Goal: Task Accomplishment & Management: Manage account settings

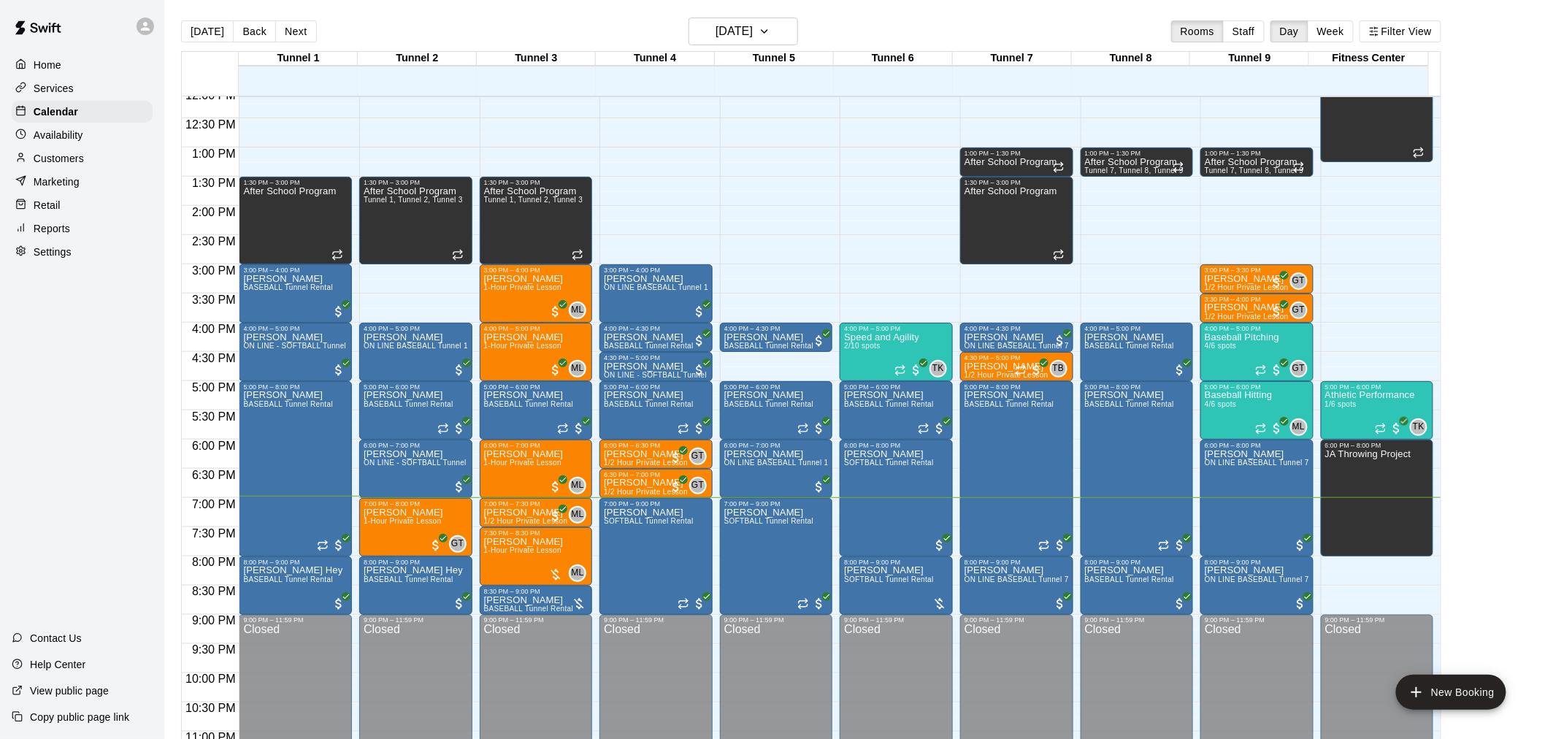
scroll to position [742, 0]
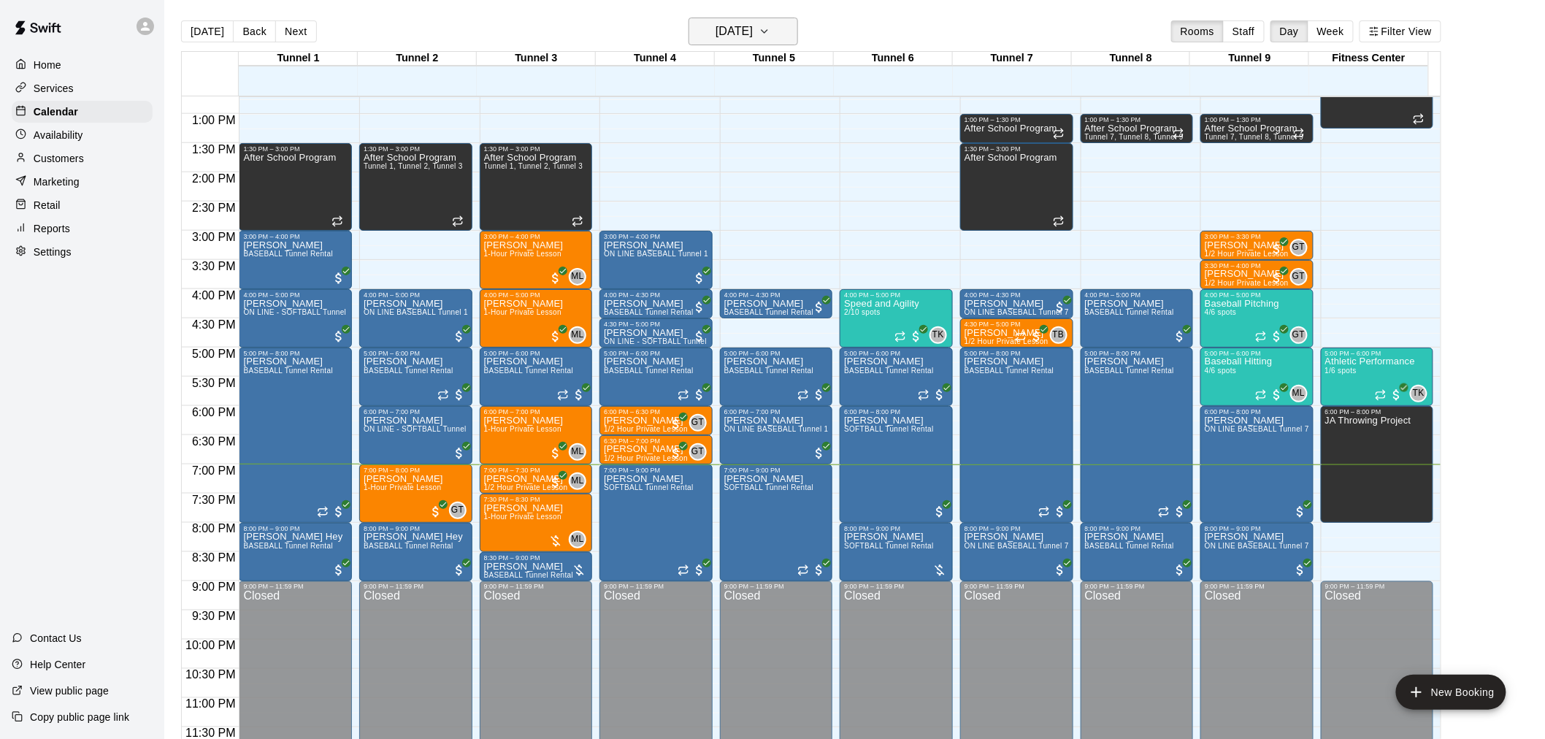
click at [753, 25] on h6 "[DATE]" at bounding box center [733, 31] width 37 height 20
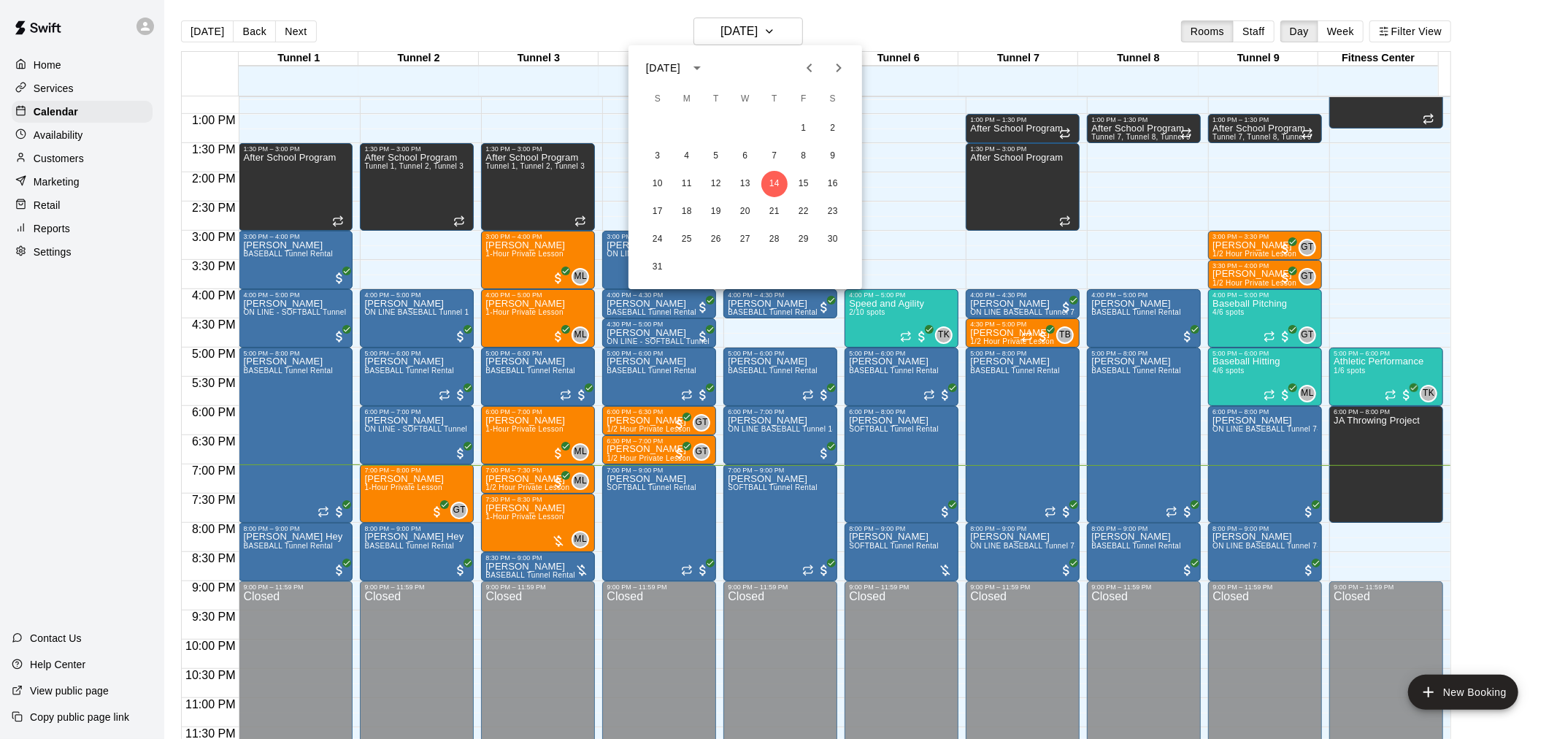
click at [1523, 551] on div at bounding box center [778, 369] width 1557 height 739
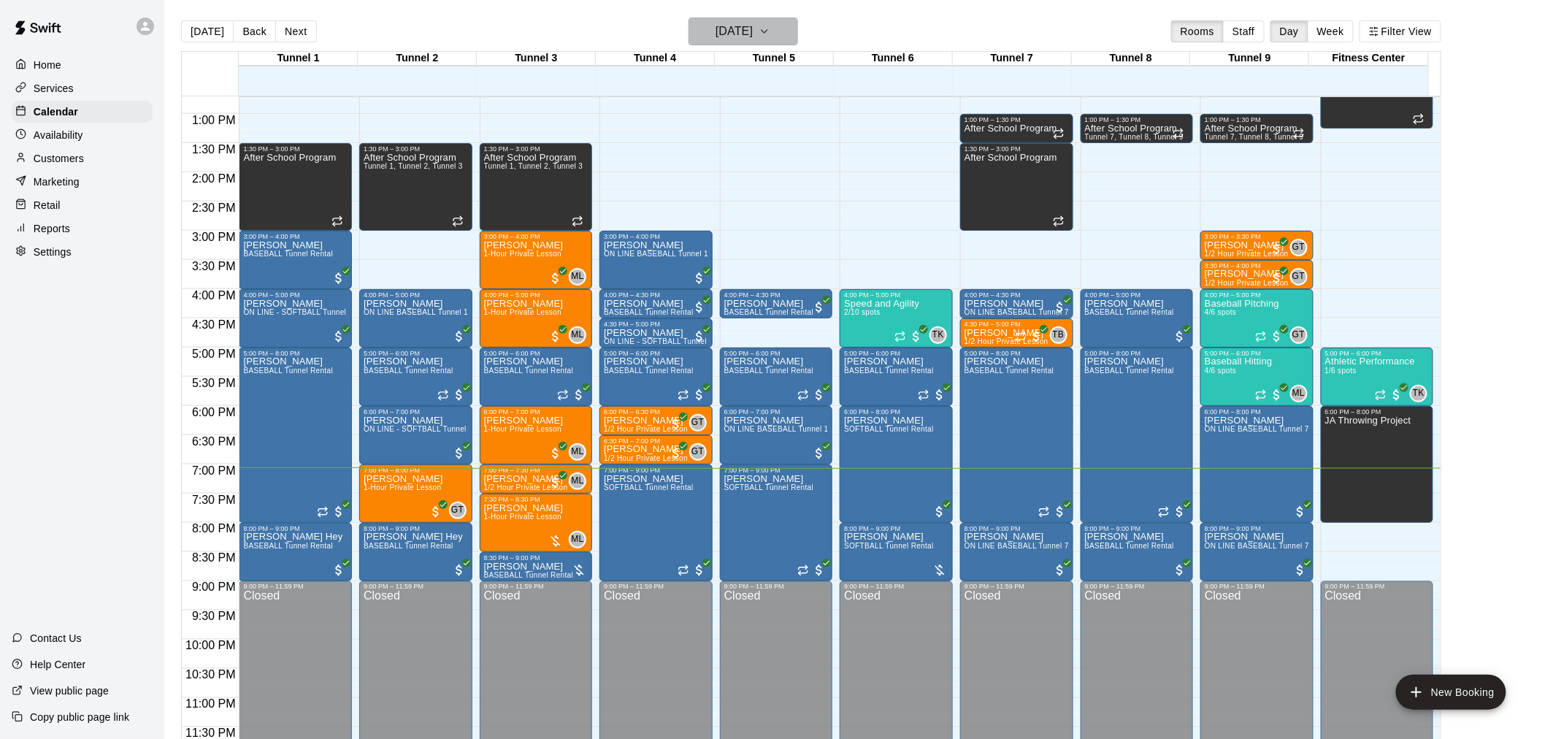
click at [745, 28] on h6 "[DATE]" at bounding box center [733, 31] width 37 height 20
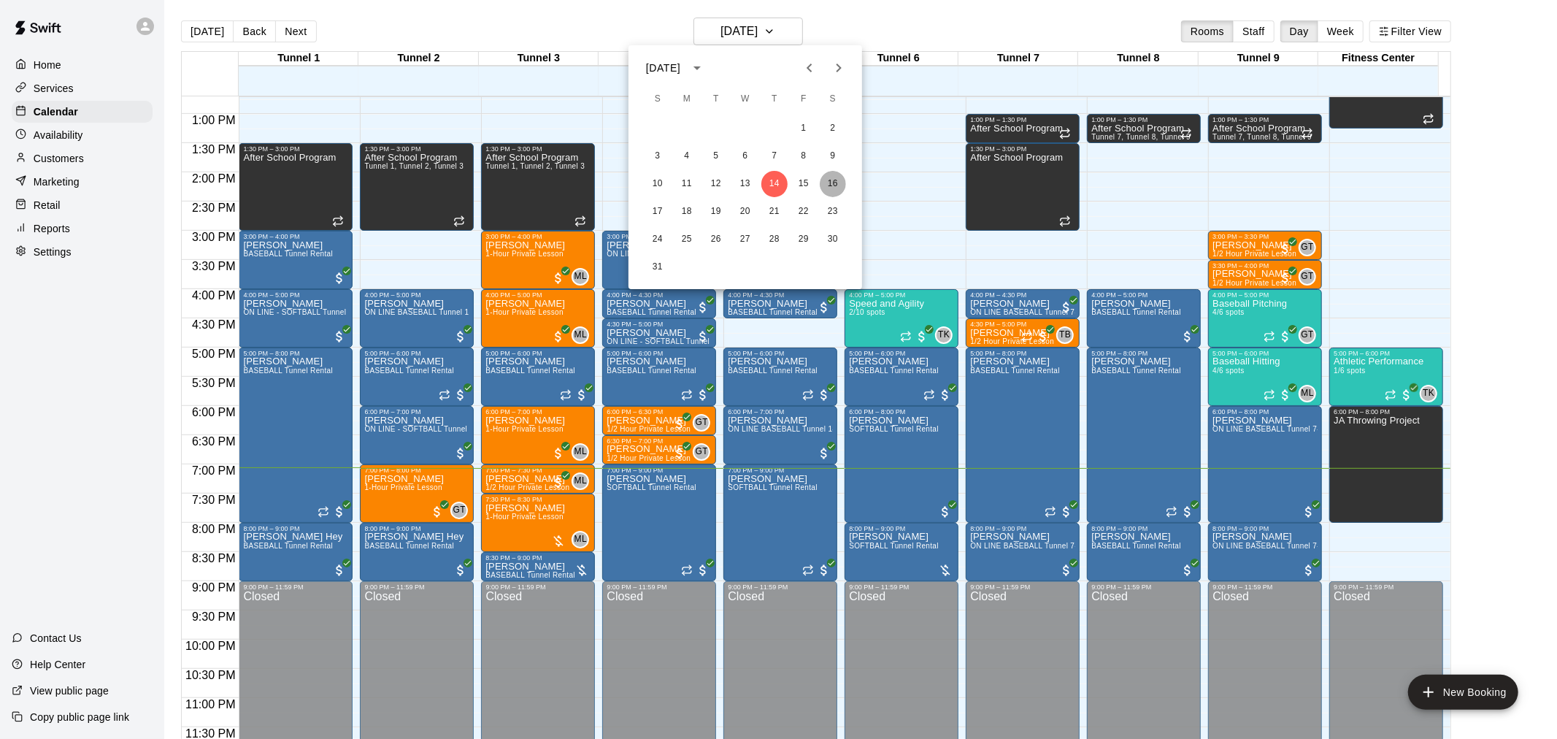
click at [831, 183] on button "16" at bounding box center [833, 184] width 26 height 26
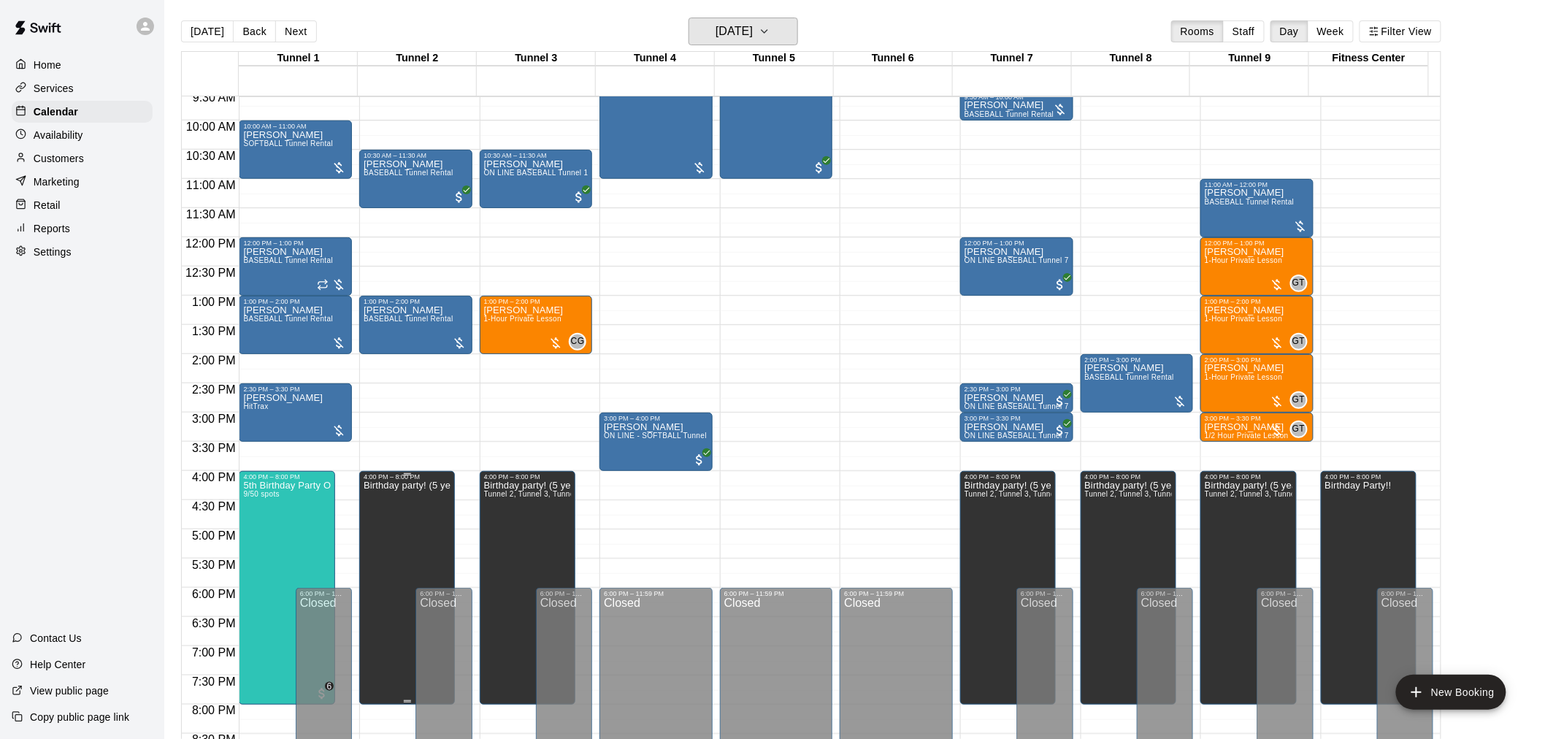
scroll to position [524, 0]
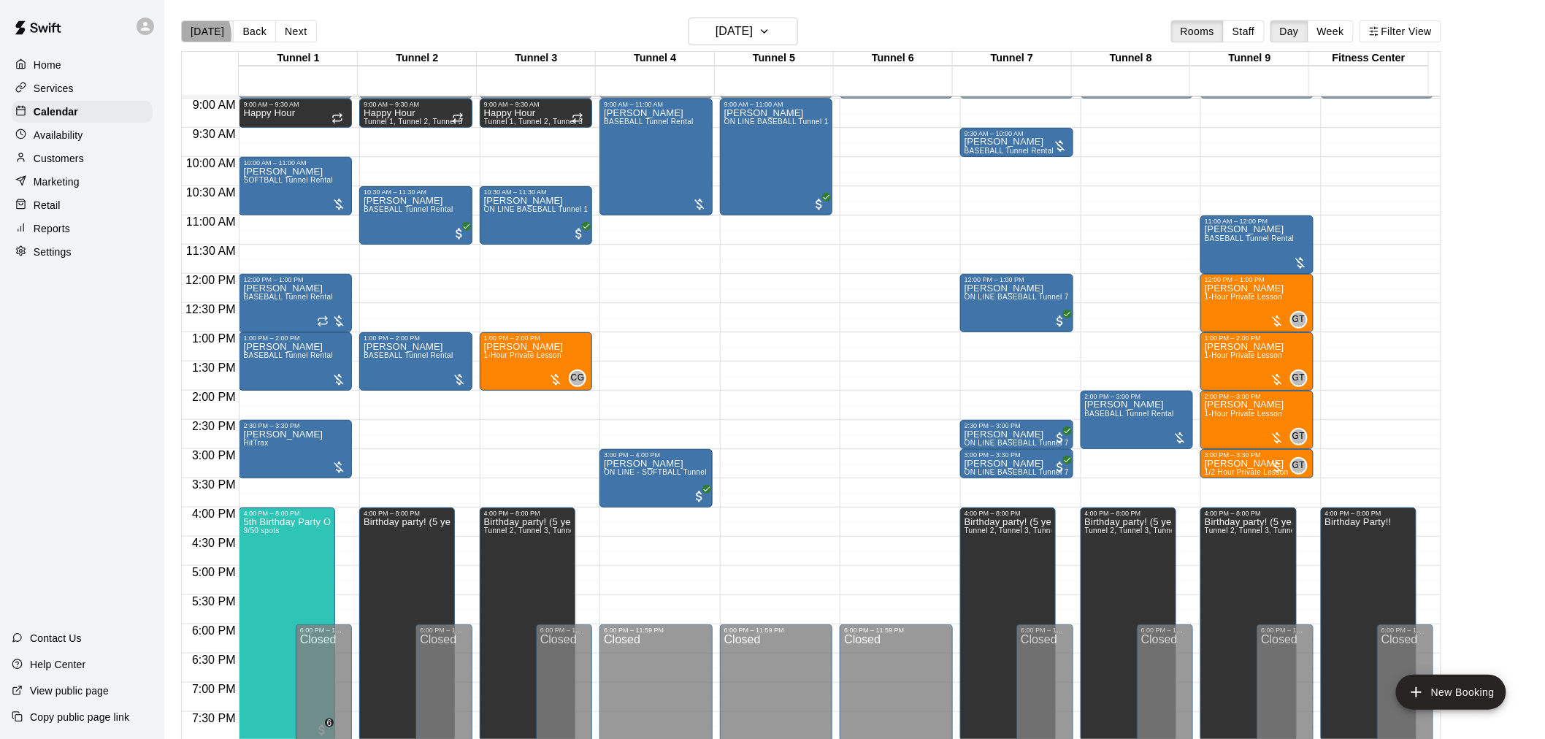
click at [191, 35] on button "[DATE]" at bounding box center [207, 31] width 53 height 22
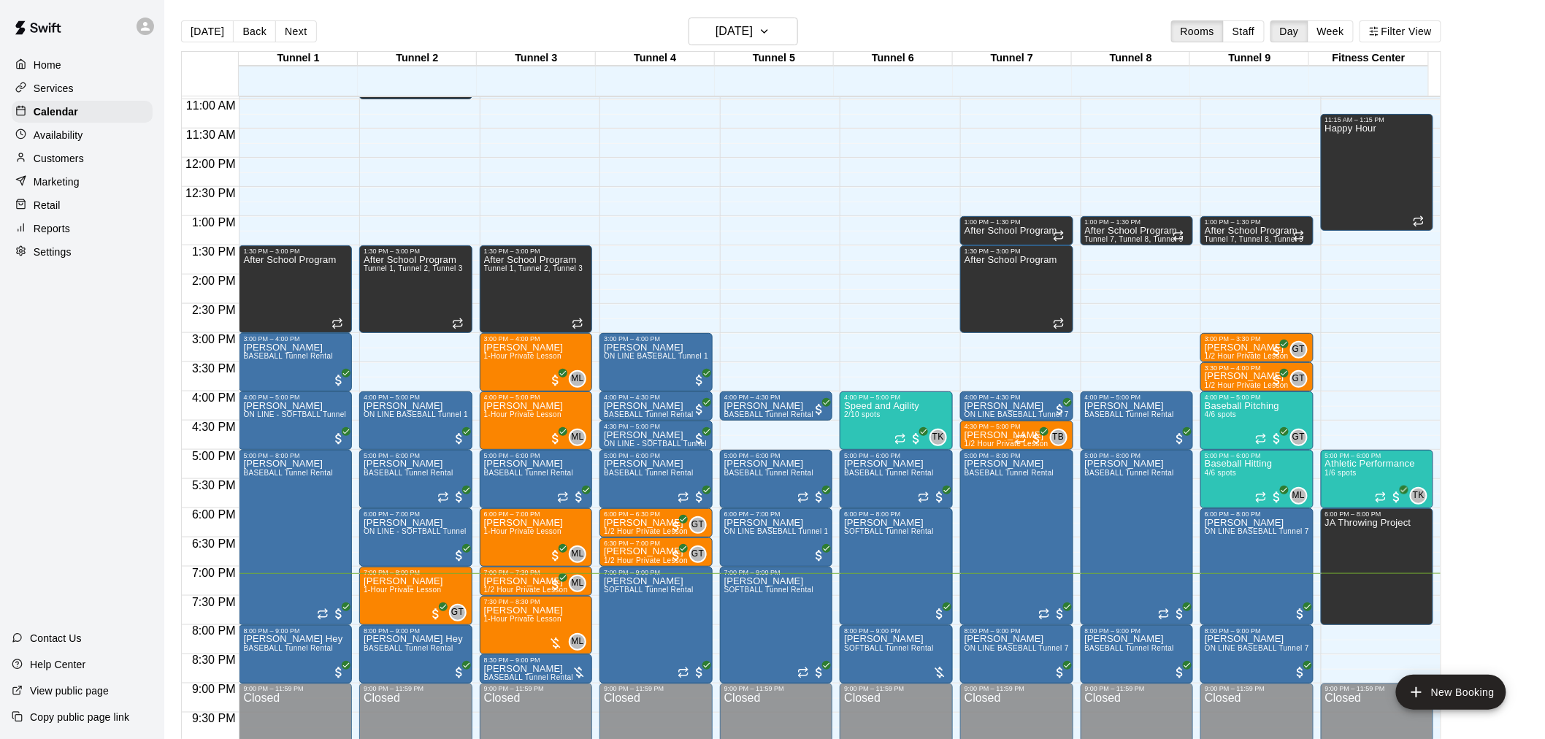
scroll to position [651, 0]
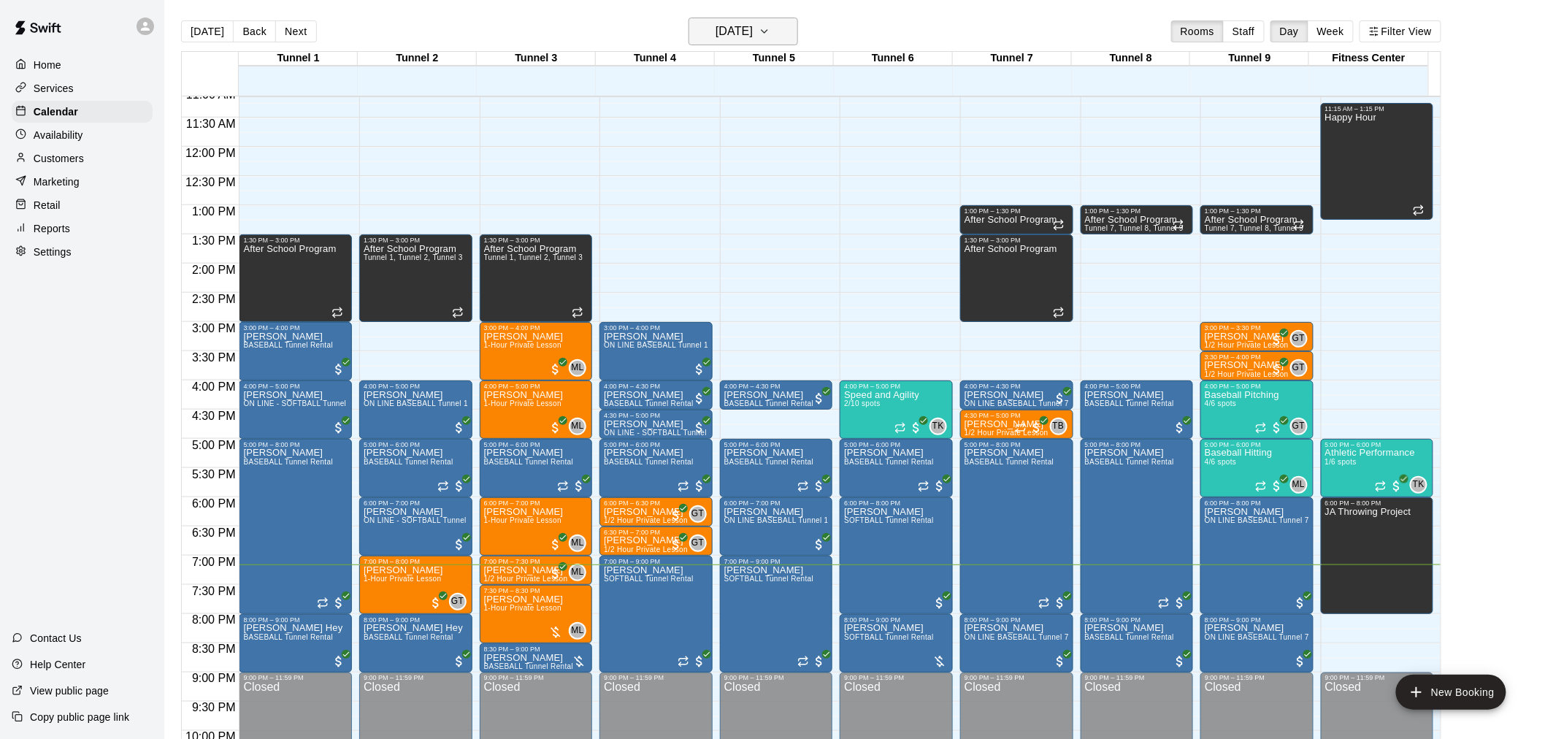
click at [778, 42] on button "[DATE]" at bounding box center [743, 32] width 110 height 28
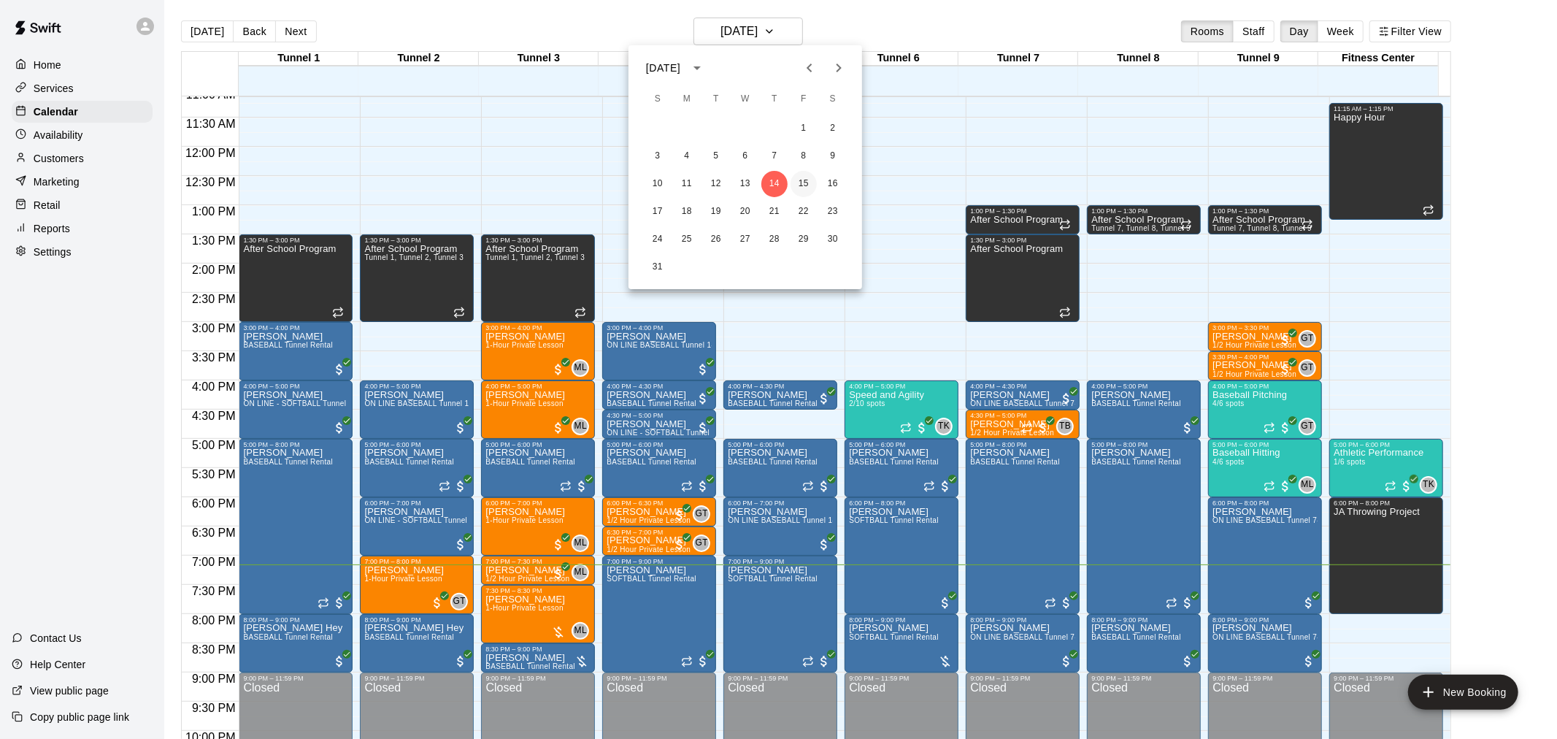
click at [802, 184] on button "15" at bounding box center [804, 184] width 26 height 26
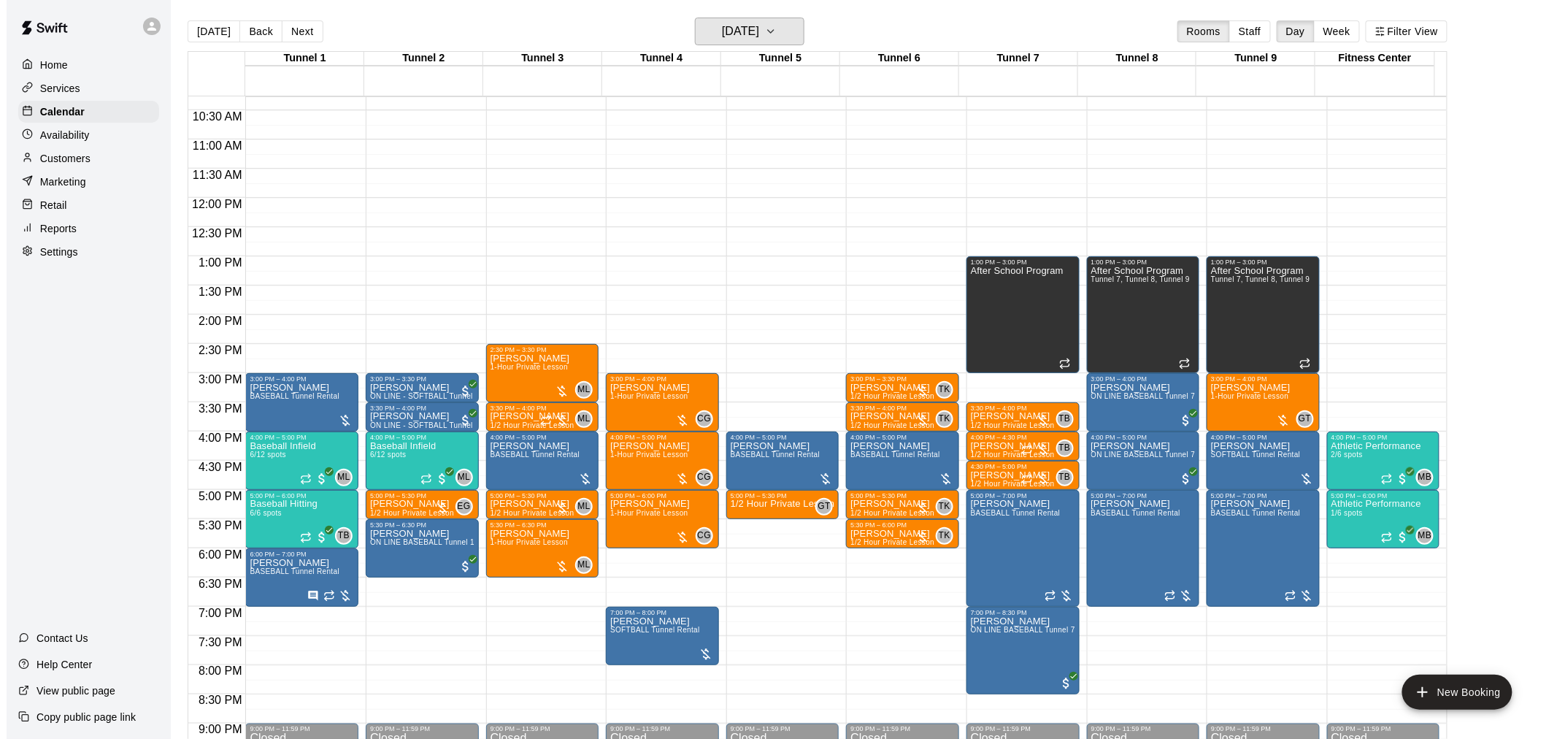
scroll to position [615, 0]
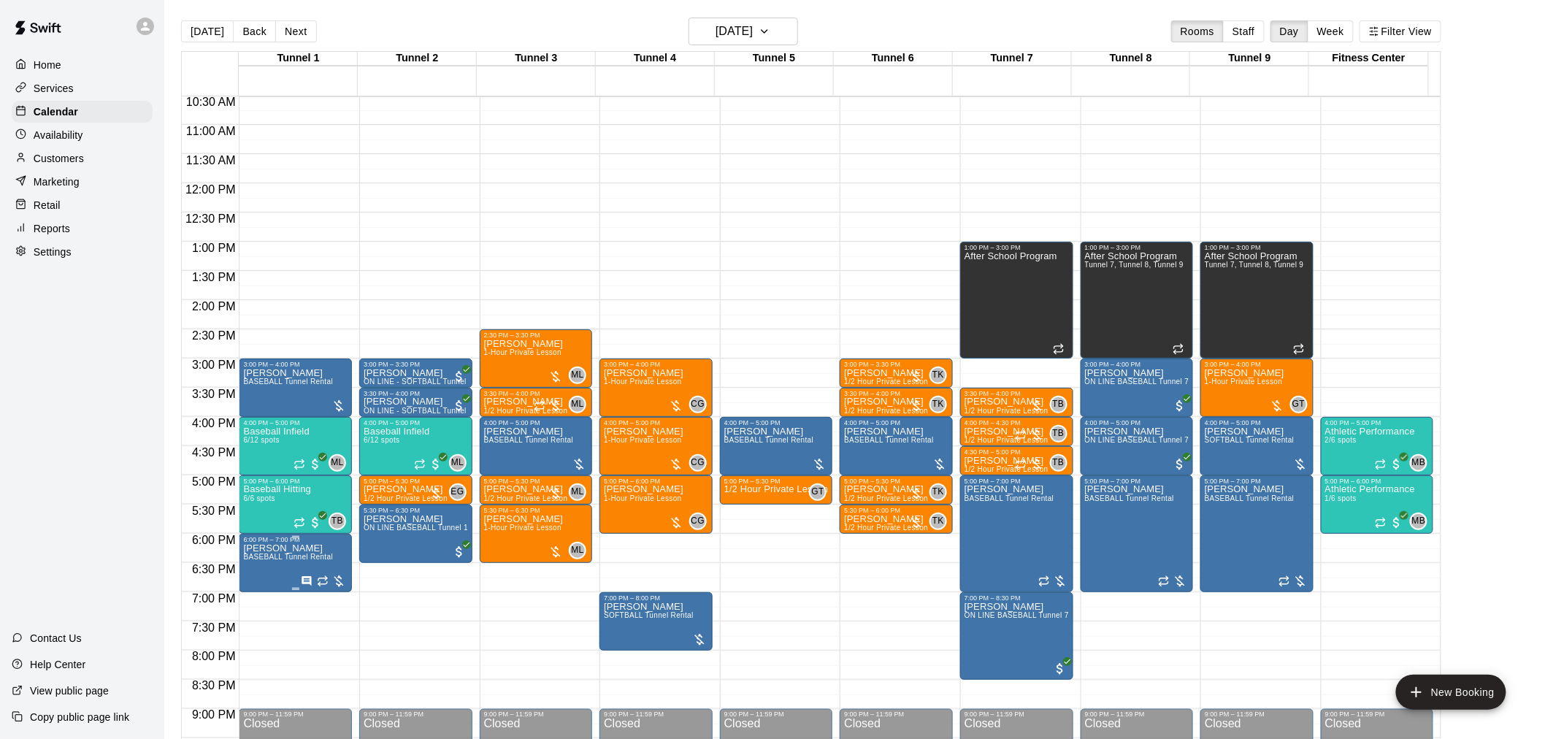
click at [302, 577] on icon "Has notes" at bounding box center [306, 580] width 9 height 9
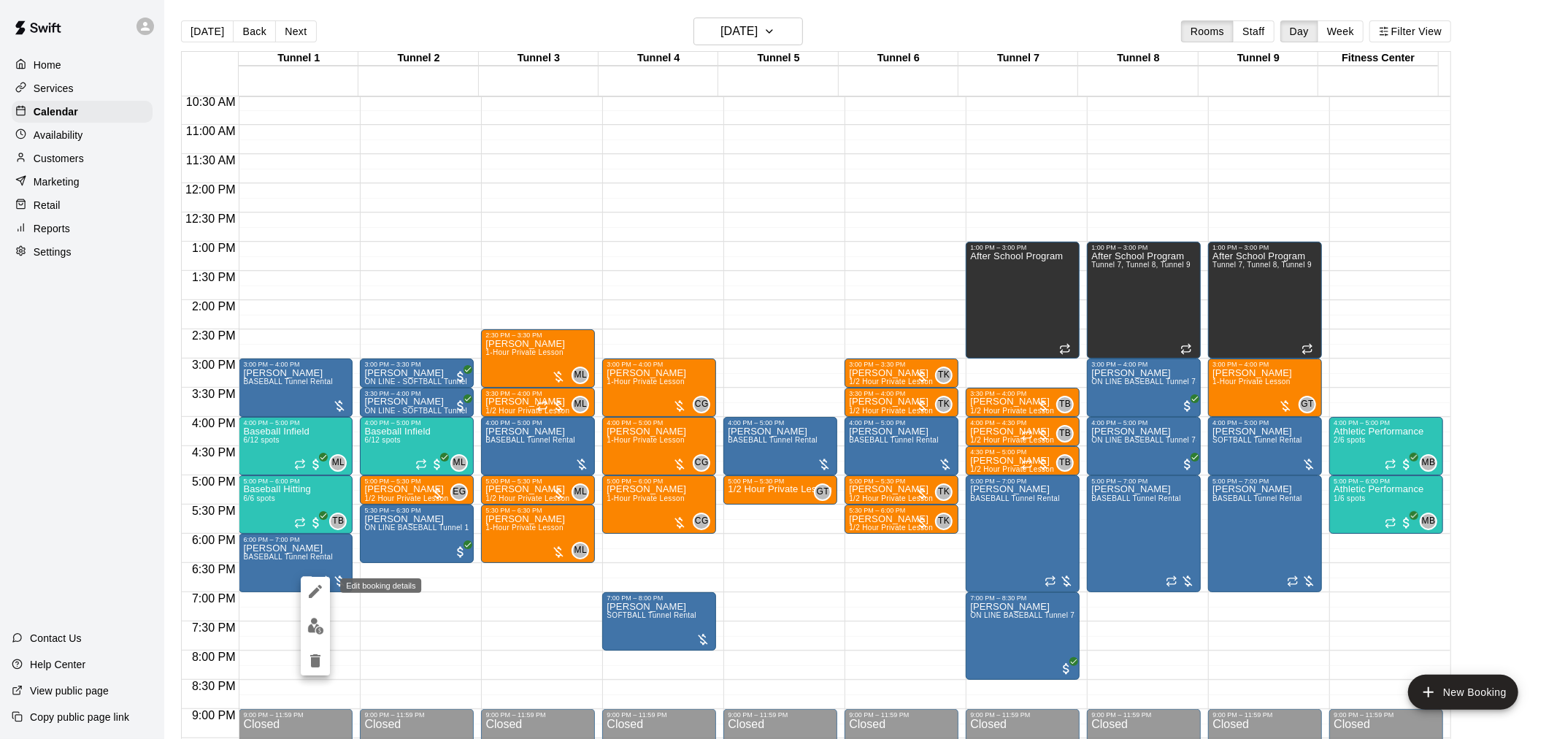
click at [310, 594] on icon "edit" at bounding box center [316, 592] width 18 height 18
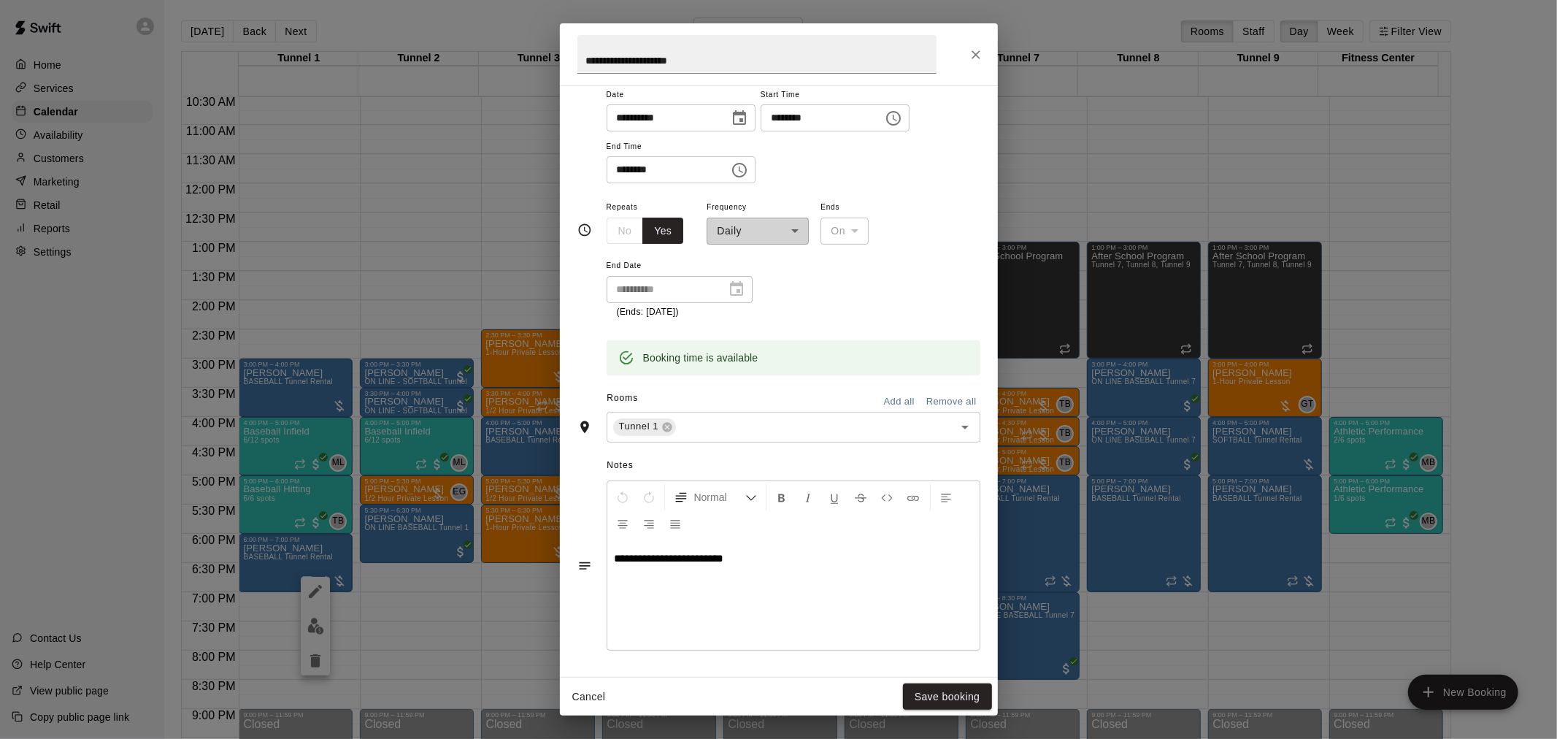
scroll to position [0, 0]
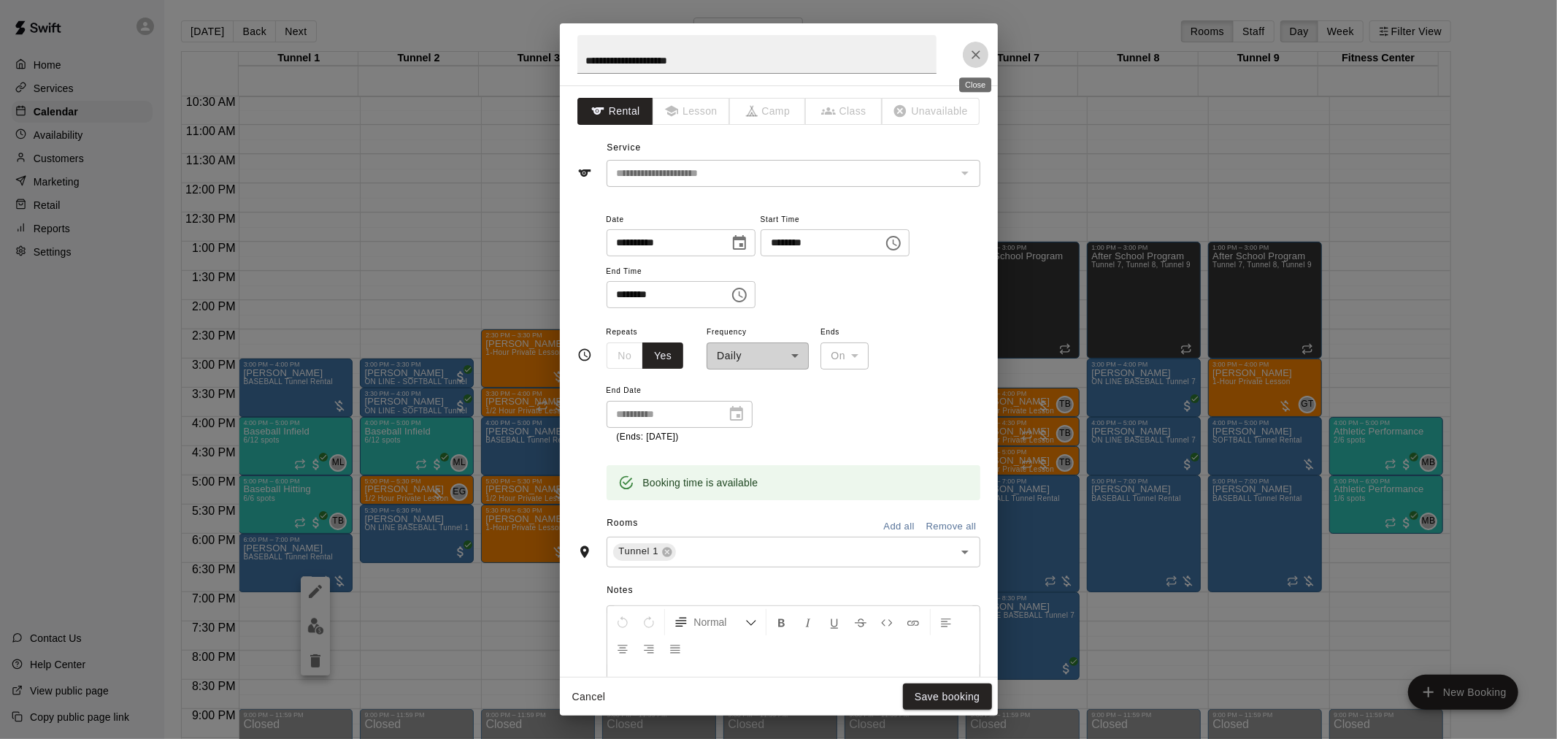
click at [977, 53] on icon "Close" at bounding box center [976, 54] width 9 height 9
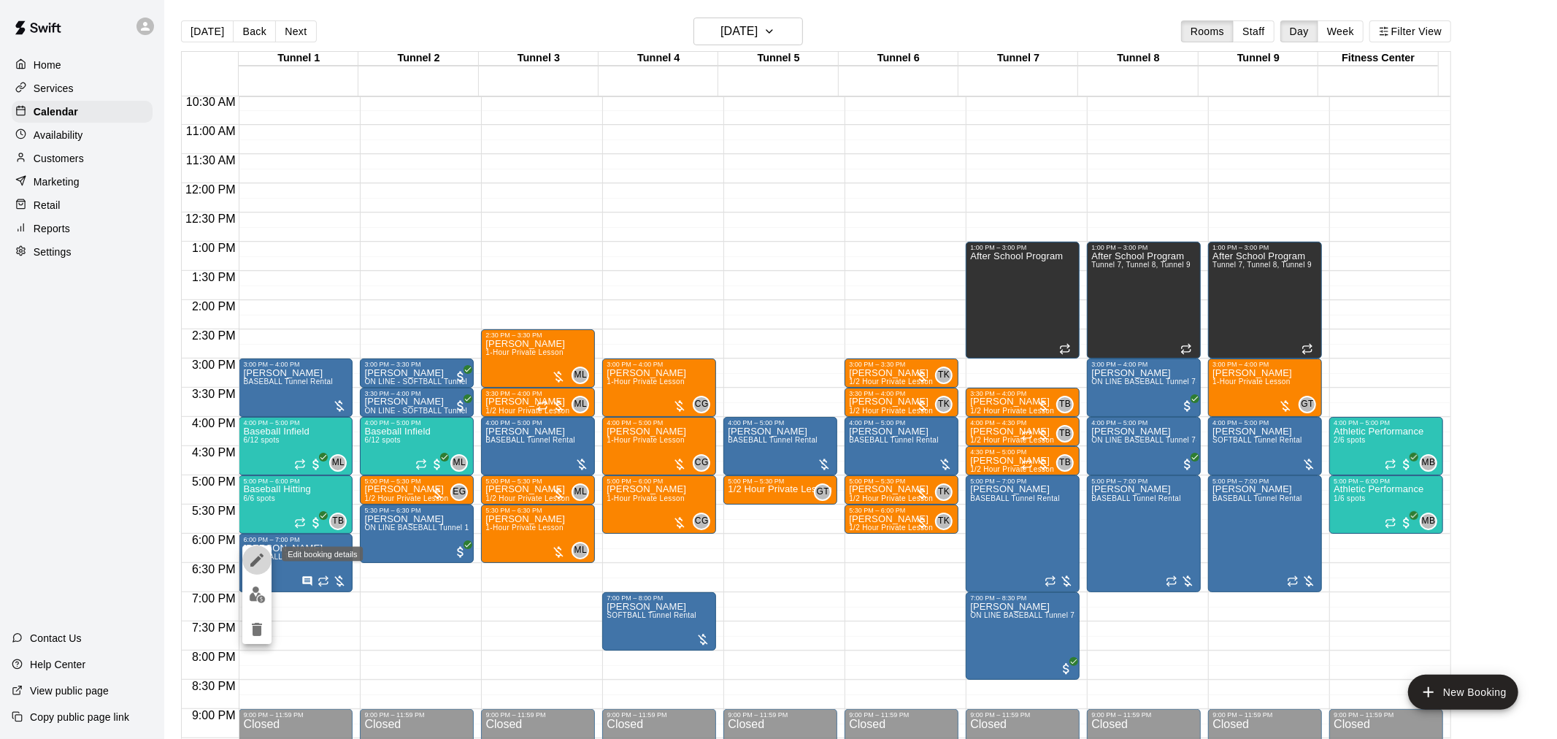
click at [260, 572] on button "edit" at bounding box center [256, 559] width 29 height 29
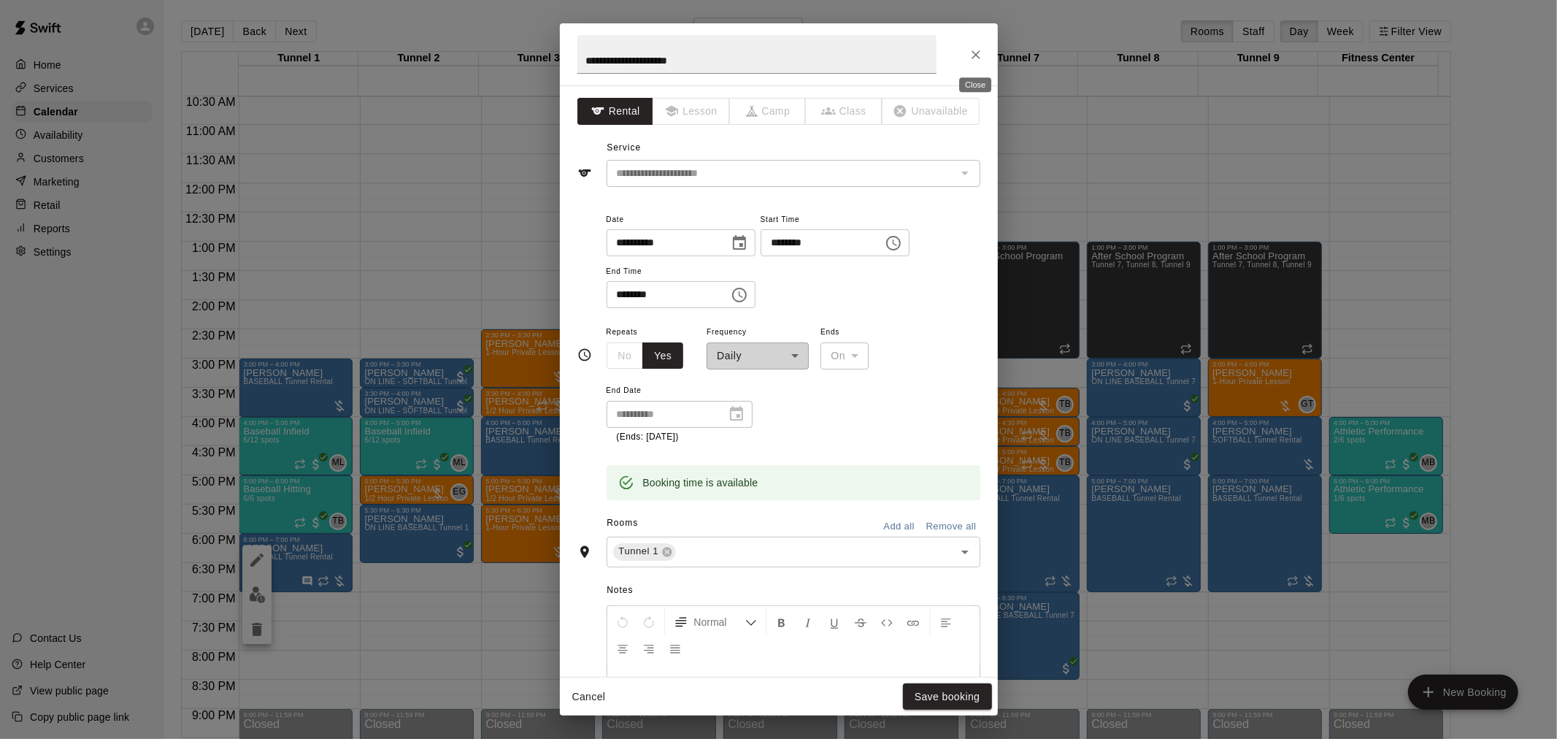
click at [969, 64] on button "Close" at bounding box center [976, 55] width 26 height 26
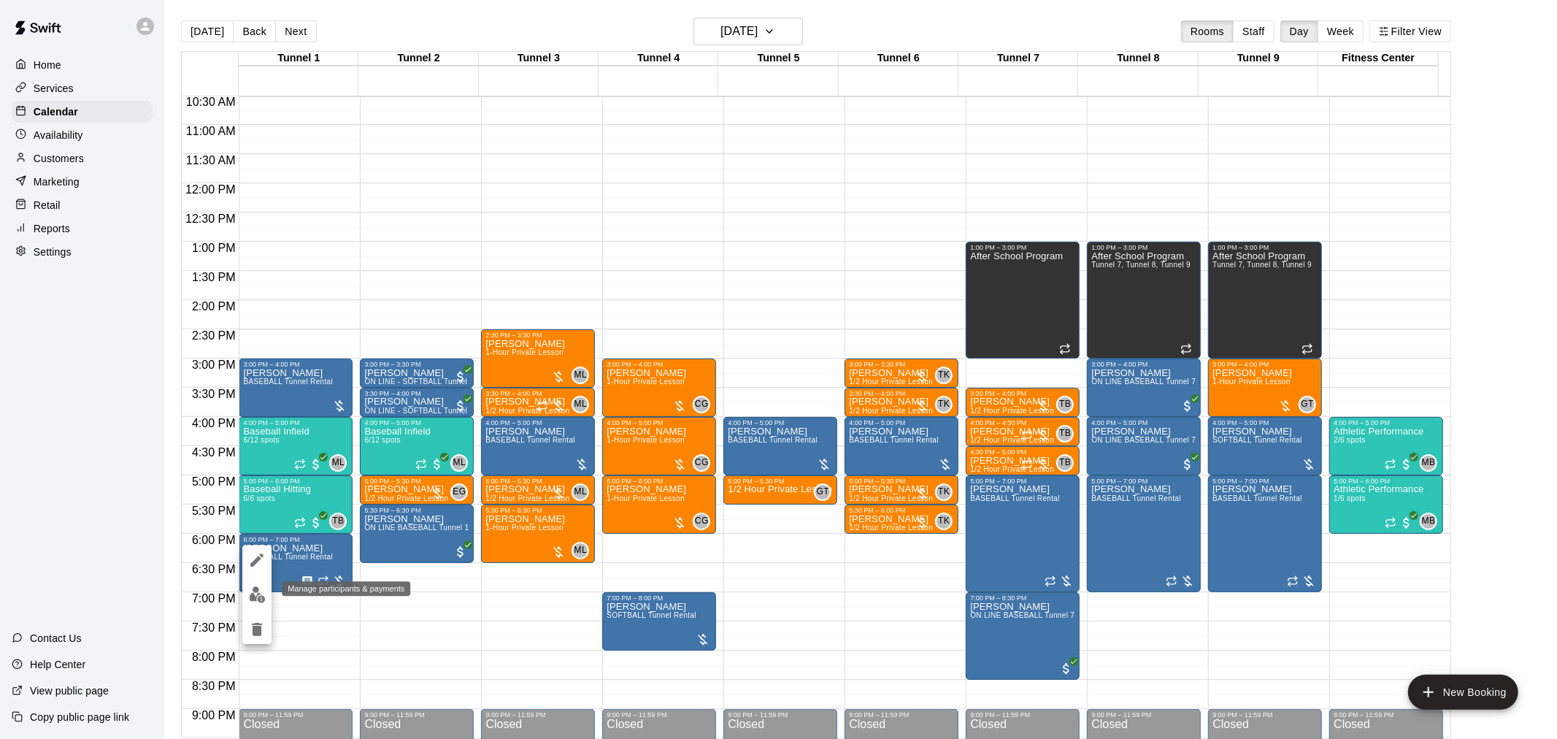
click at [267, 600] on button "edit" at bounding box center [256, 594] width 29 height 28
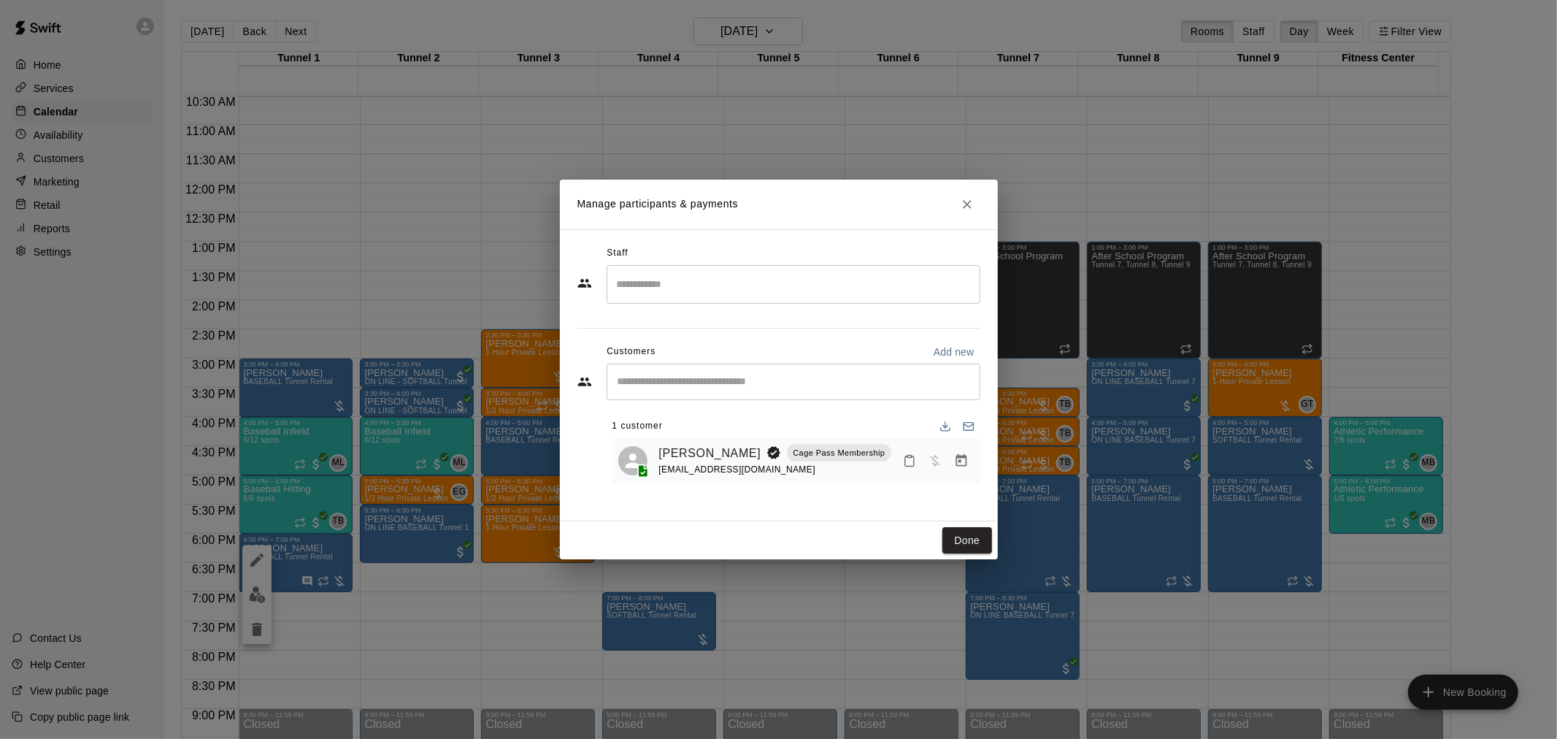
click at [964, 468] on icon "Manage bookings & payment" at bounding box center [961, 460] width 15 height 15
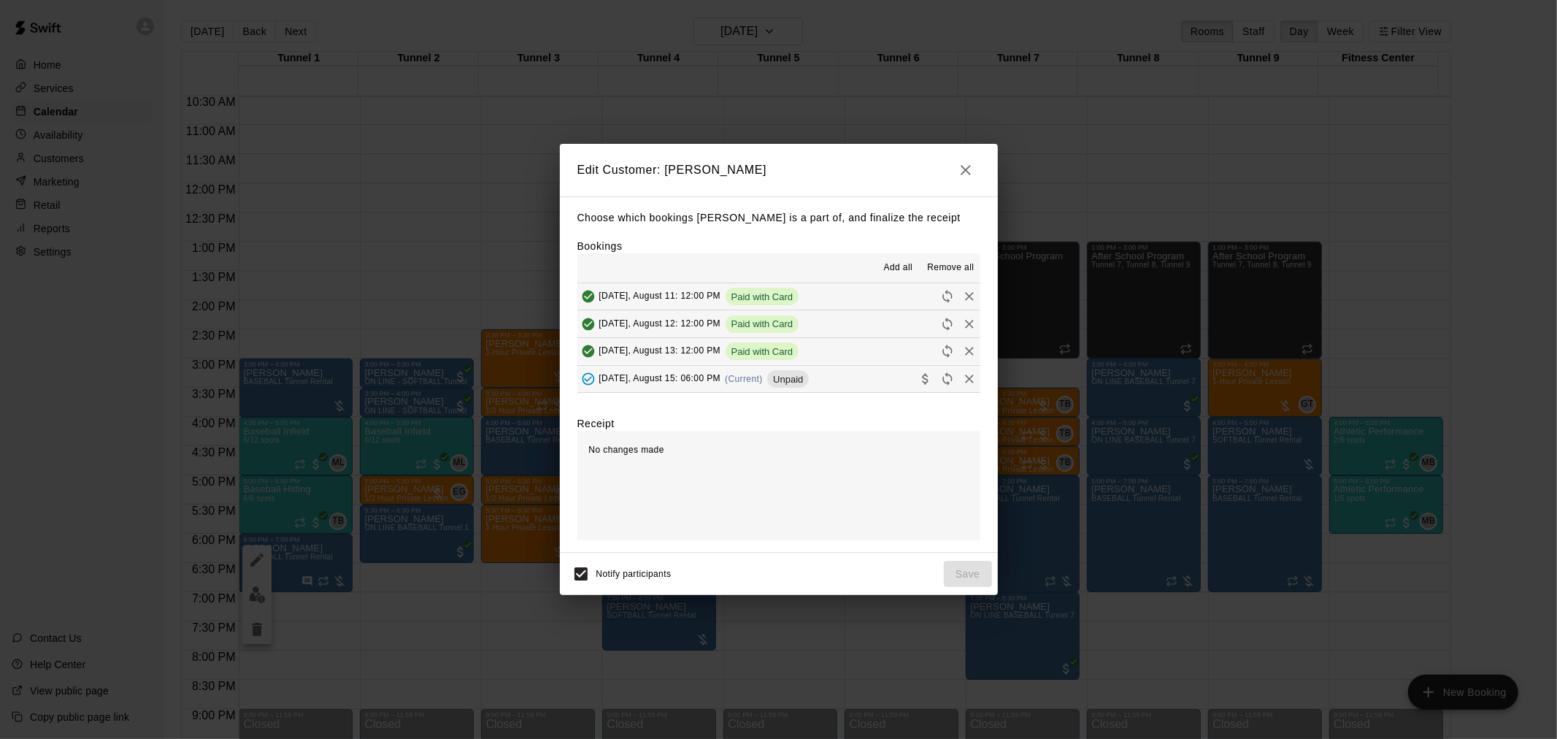
click at [865, 374] on button "[DATE], August 15: 06:00 PM (Current) Unpaid" at bounding box center [778, 379] width 403 height 27
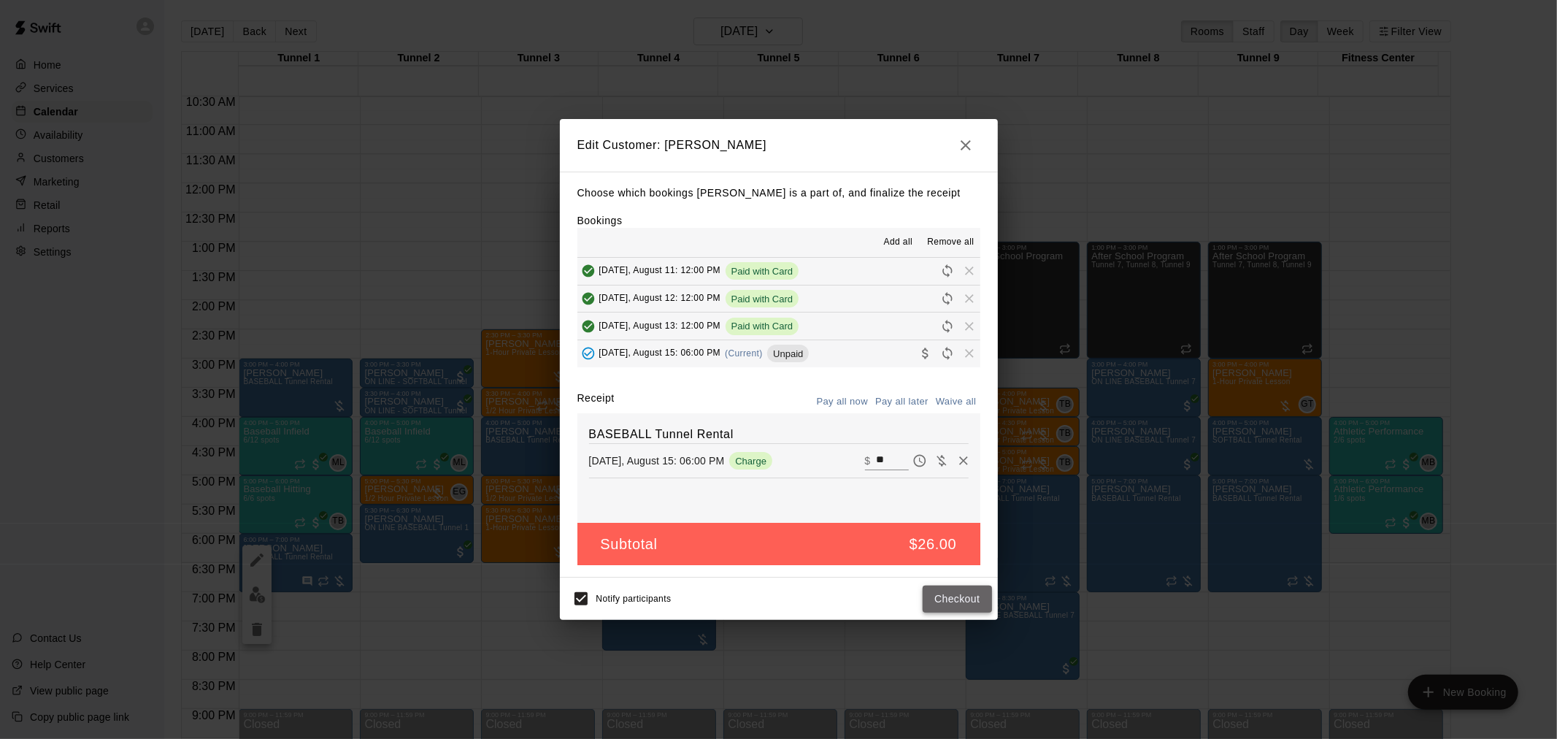
click at [970, 604] on button "Checkout" at bounding box center [957, 599] width 69 height 27
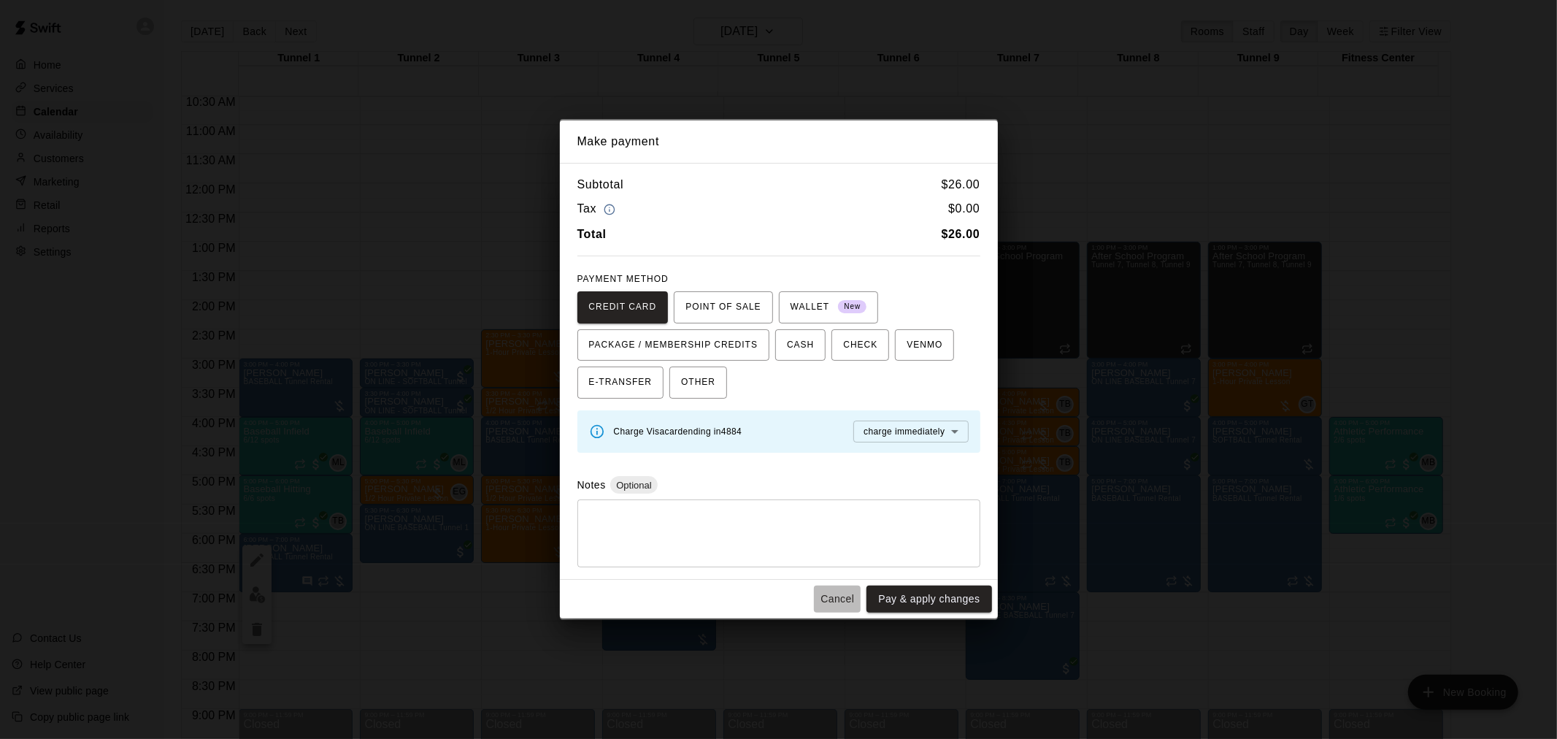
click at [837, 603] on button "Cancel" at bounding box center [837, 599] width 47 height 27
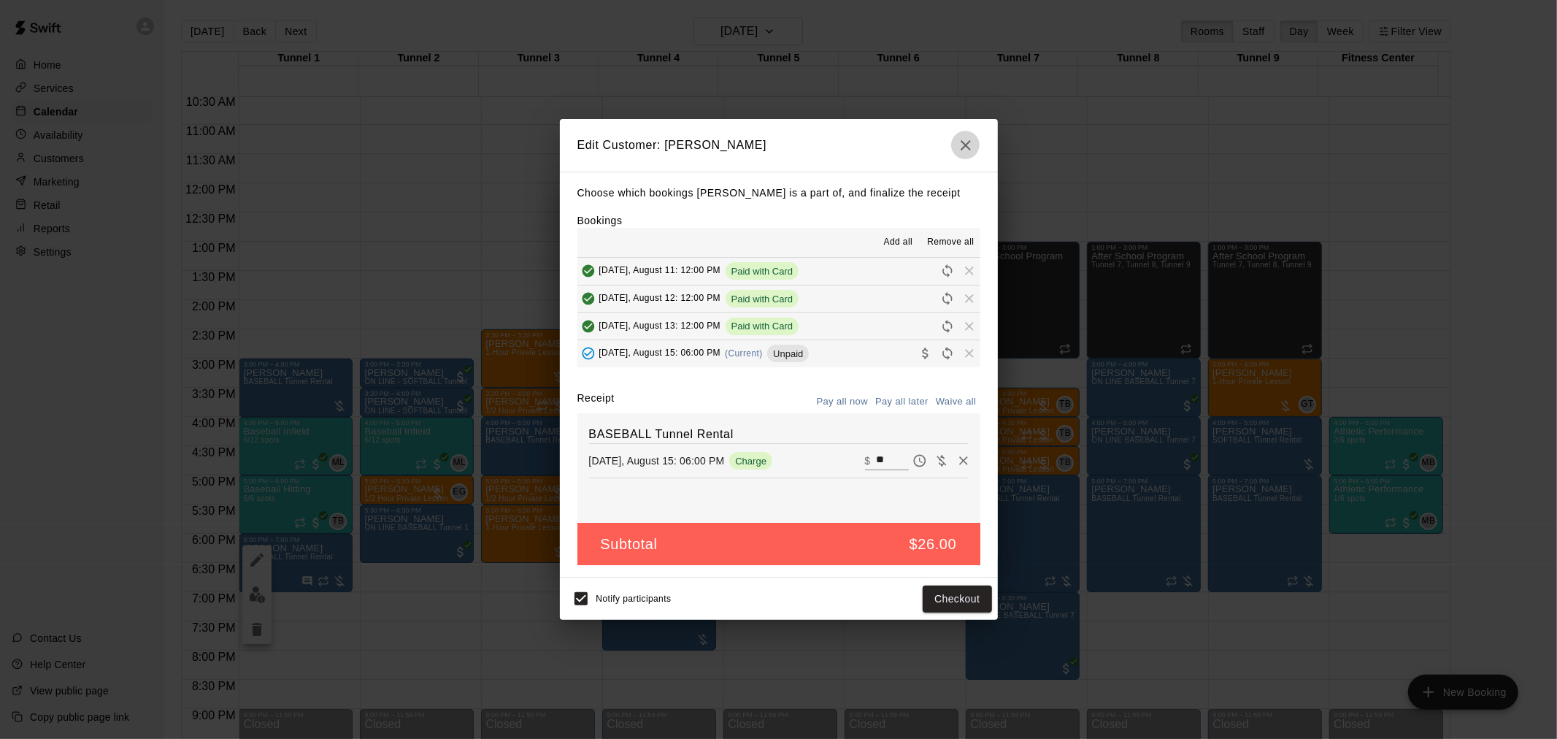
click at [977, 145] on button "button" at bounding box center [965, 145] width 29 height 29
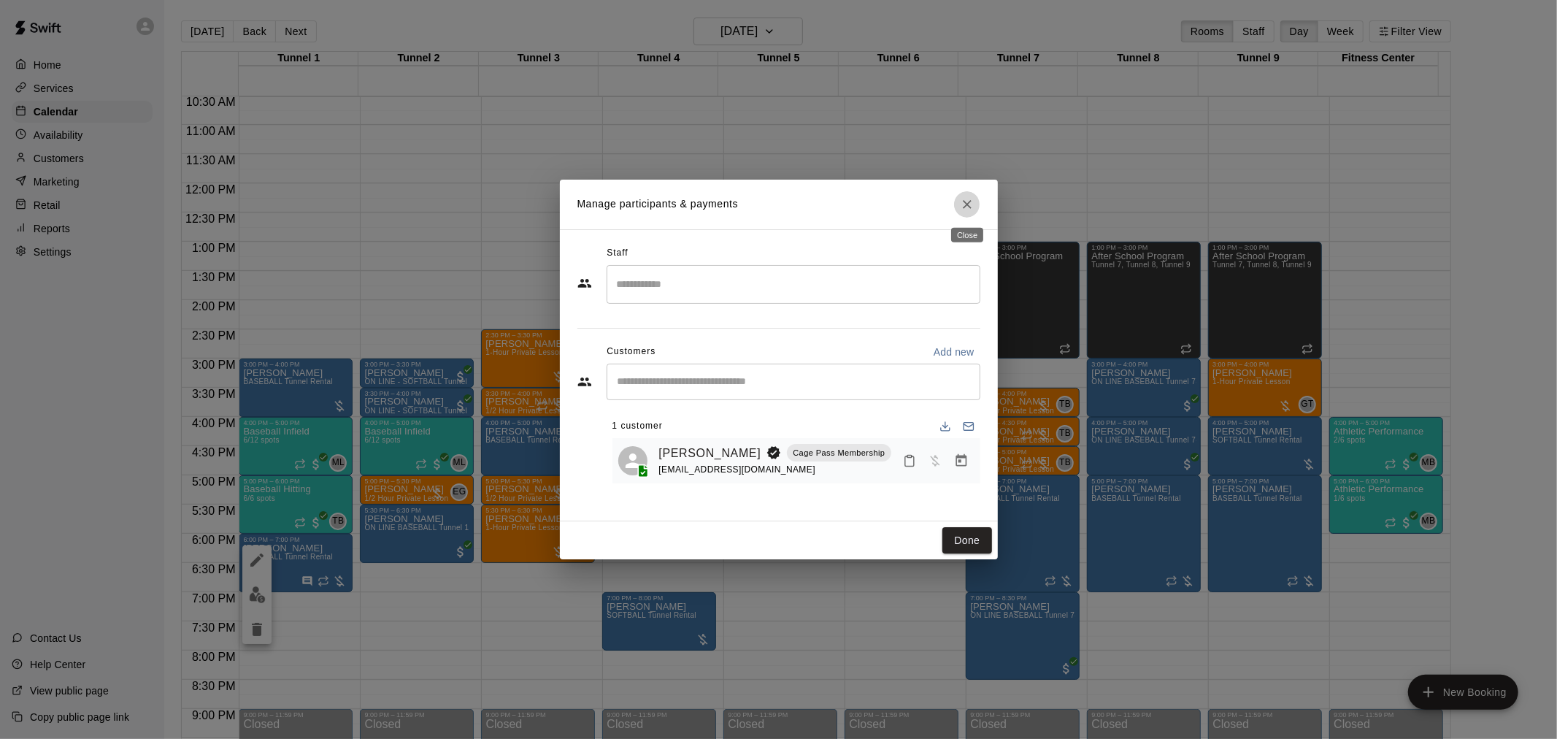
click at [960, 198] on icon "Close" at bounding box center [967, 204] width 15 height 15
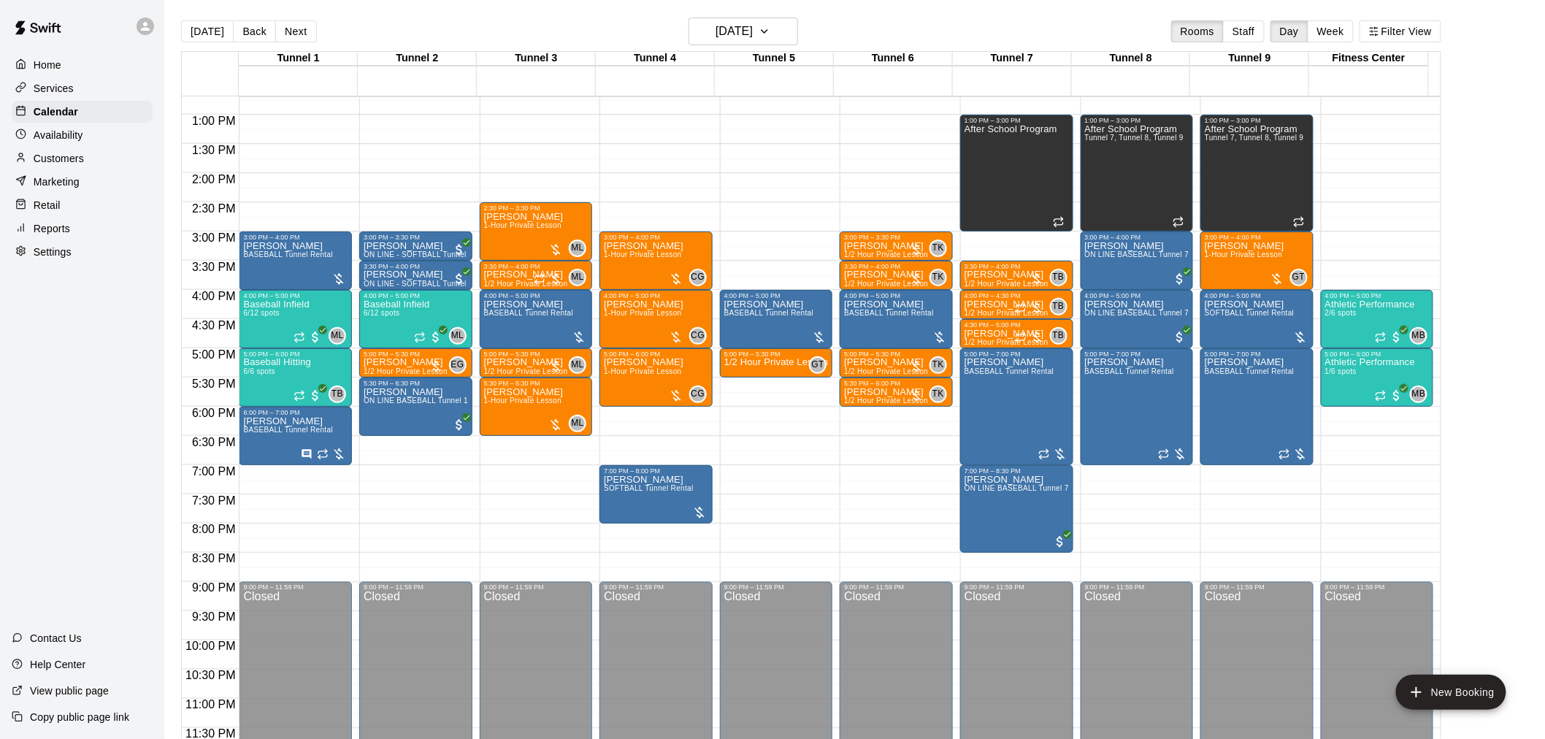
scroll to position [742, 0]
click at [753, 41] on h6 "[DATE]" at bounding box center [733, 31] width 37 height 20
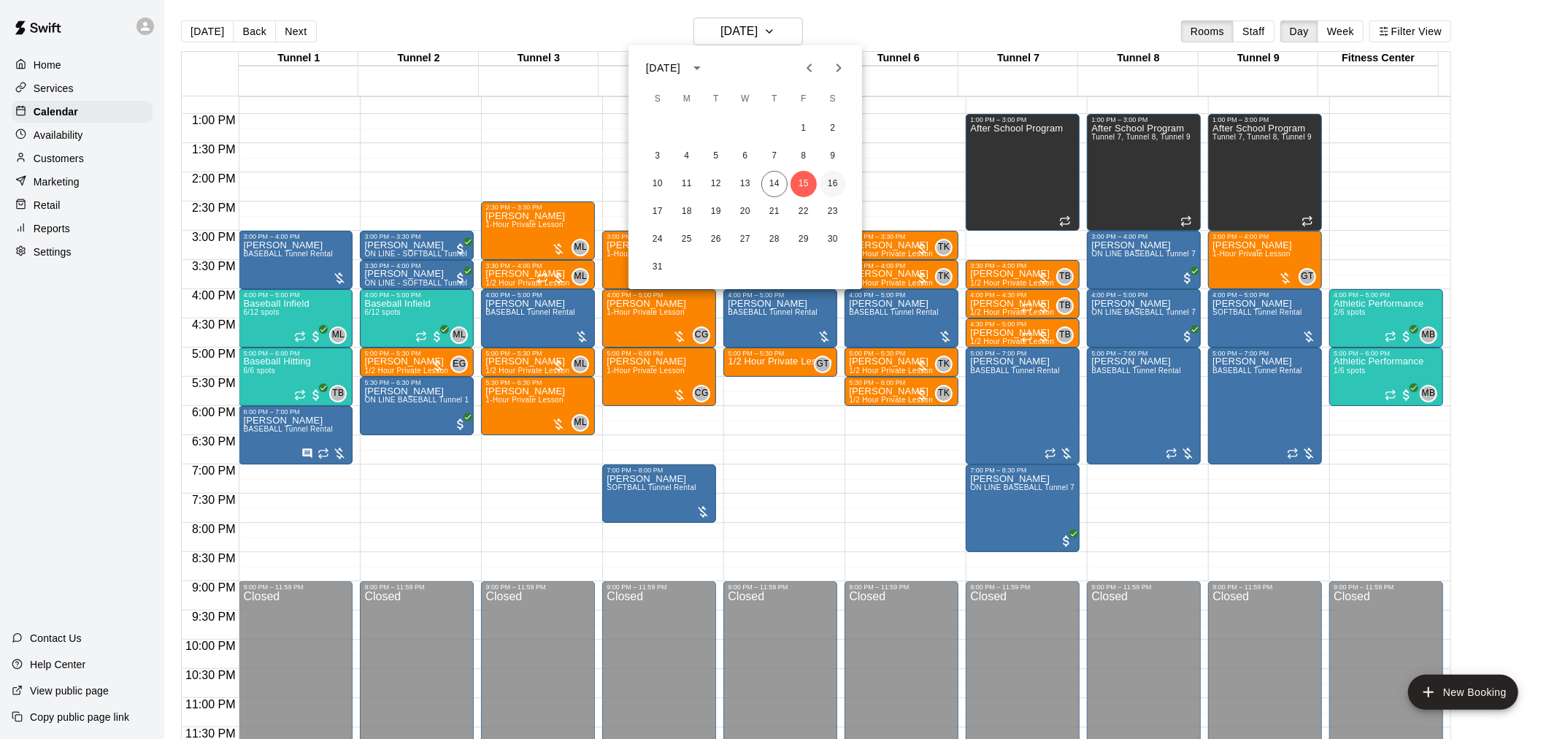
click at [834, 191] on button "16" at bounding box center [833, 184] width 26 height 26
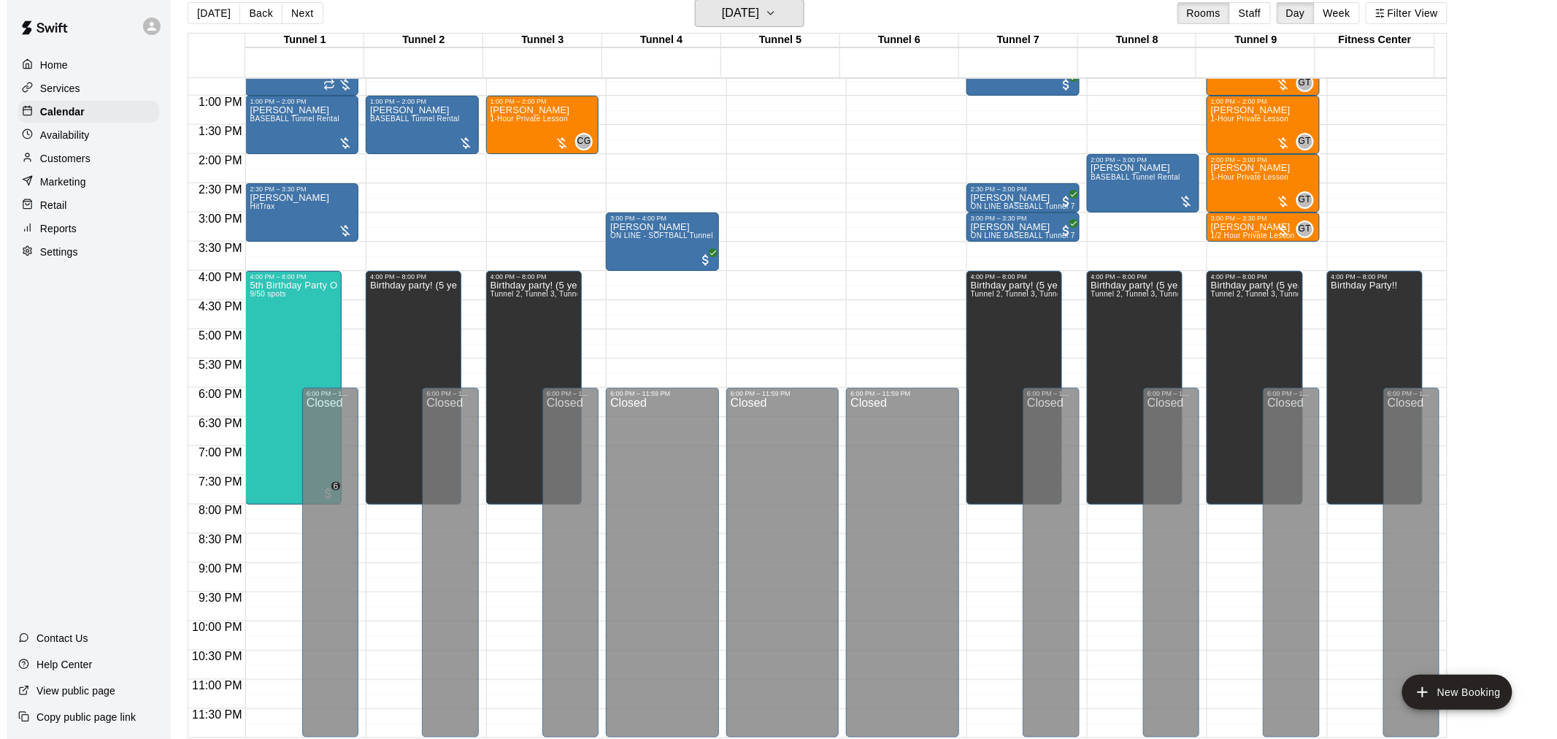
scroll to position [23, 0]
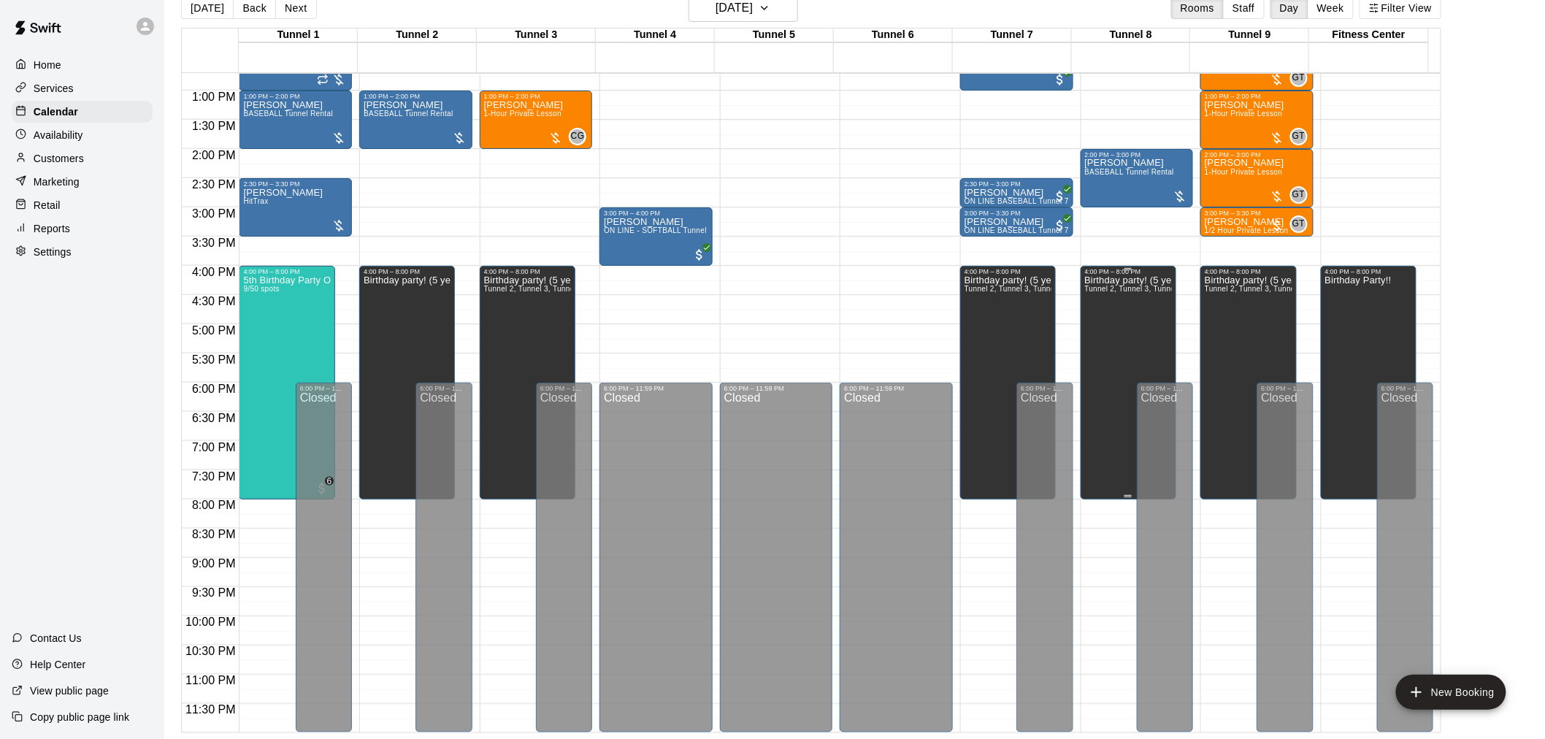
click at [1102, 339] on div "Birthday party! (5 year) Tunnel 2, Tunnel 3, Tunnel 7, Tunnel 8, Tunnel 9" at bounding box center [1128, 644] width 87 height 739
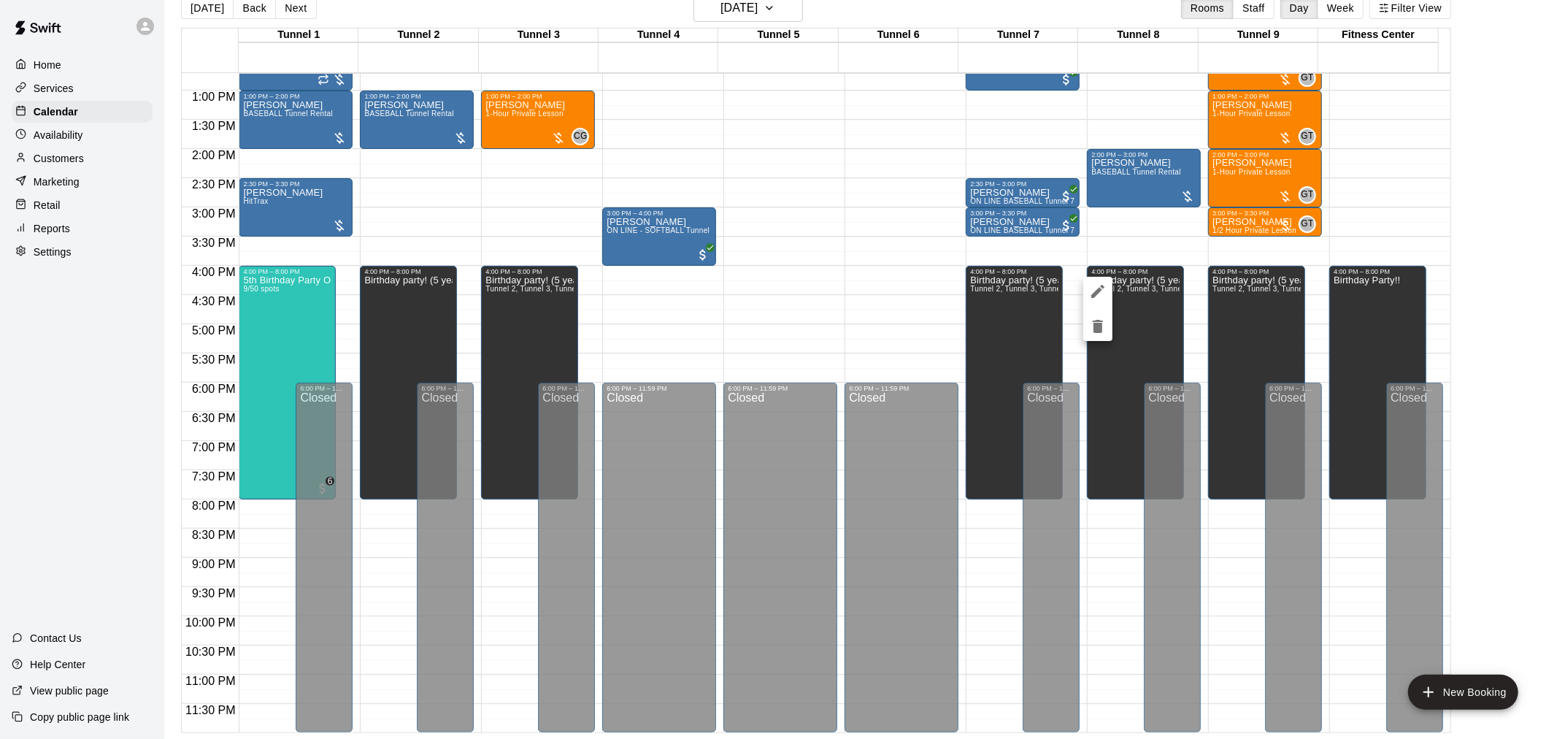
click at [1538, 276] on div at bounding box center [778, 369] width 1557 height 739
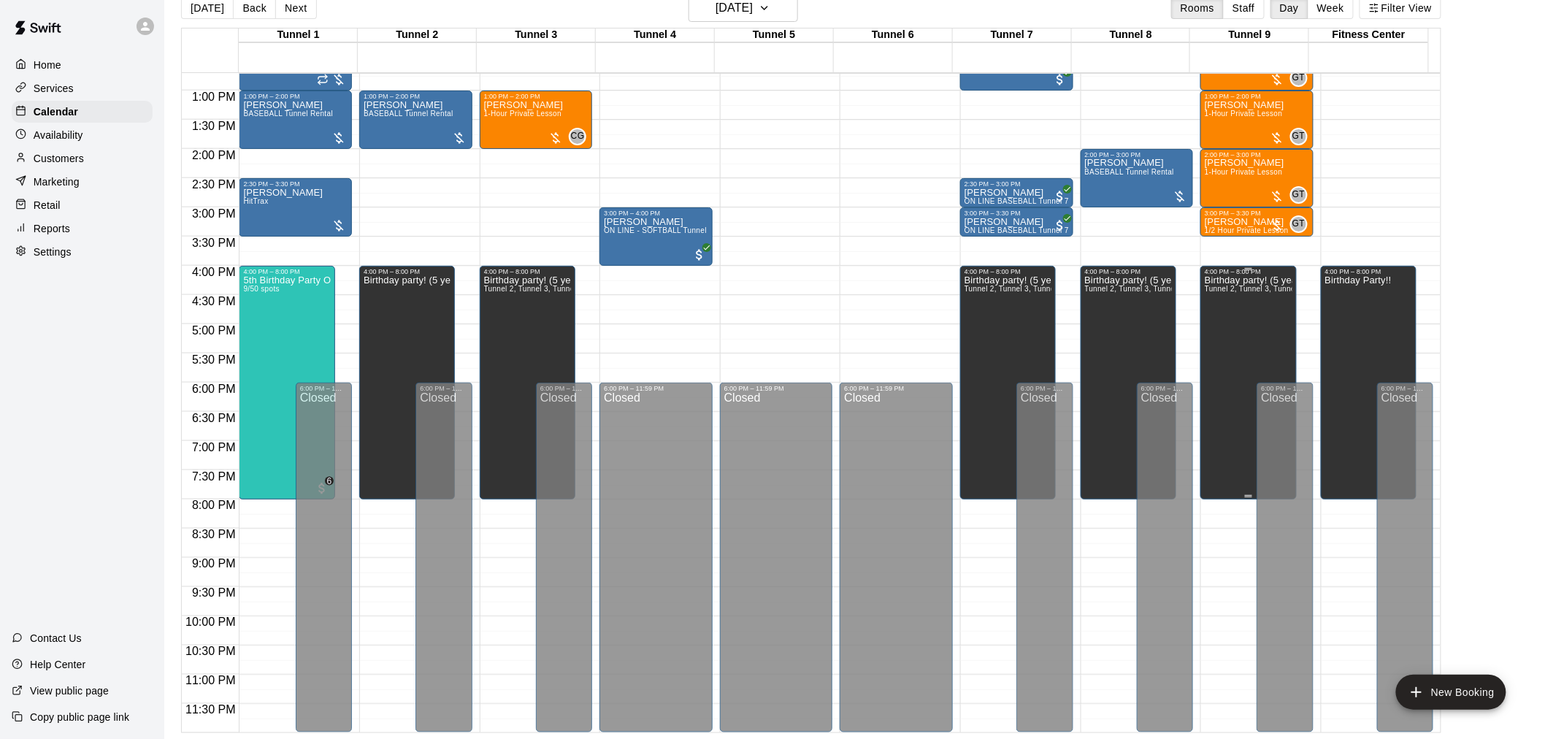
click at [1267, 340] on div "Birthday party! (5 year) Tunnel 2, Tunnel 3, Tunnel 7, Tunnel 8, Tunnel 9" at bounding box center [1248, 644] width 87 height 739
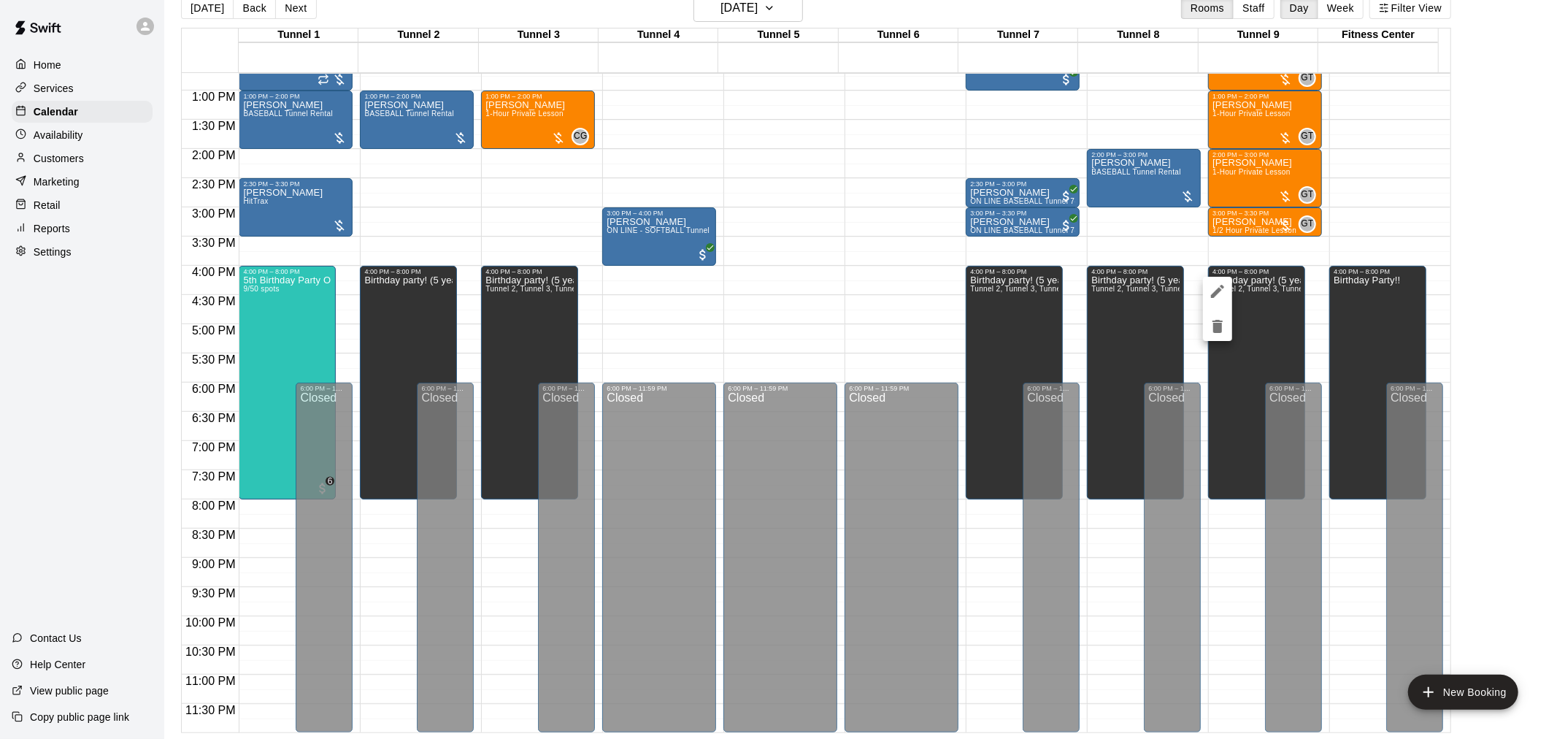
click at [288, 341] on div at bounding box center [778, 369] width 1557 height 739
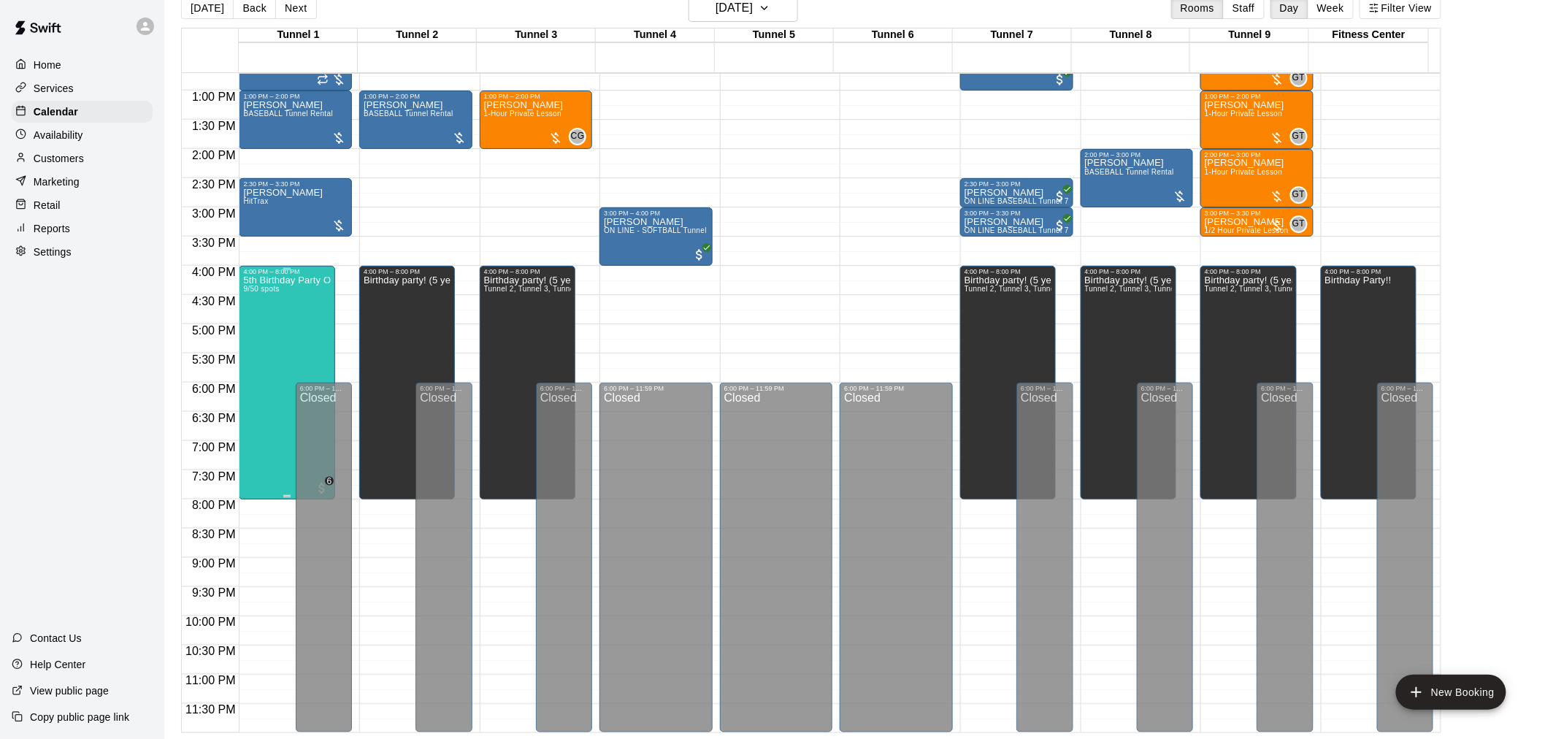
click at [298, 338] on div "5th Birthday Party Open Hitting 9/50 spots" at bounding box center [286, 644] width 87 height 739
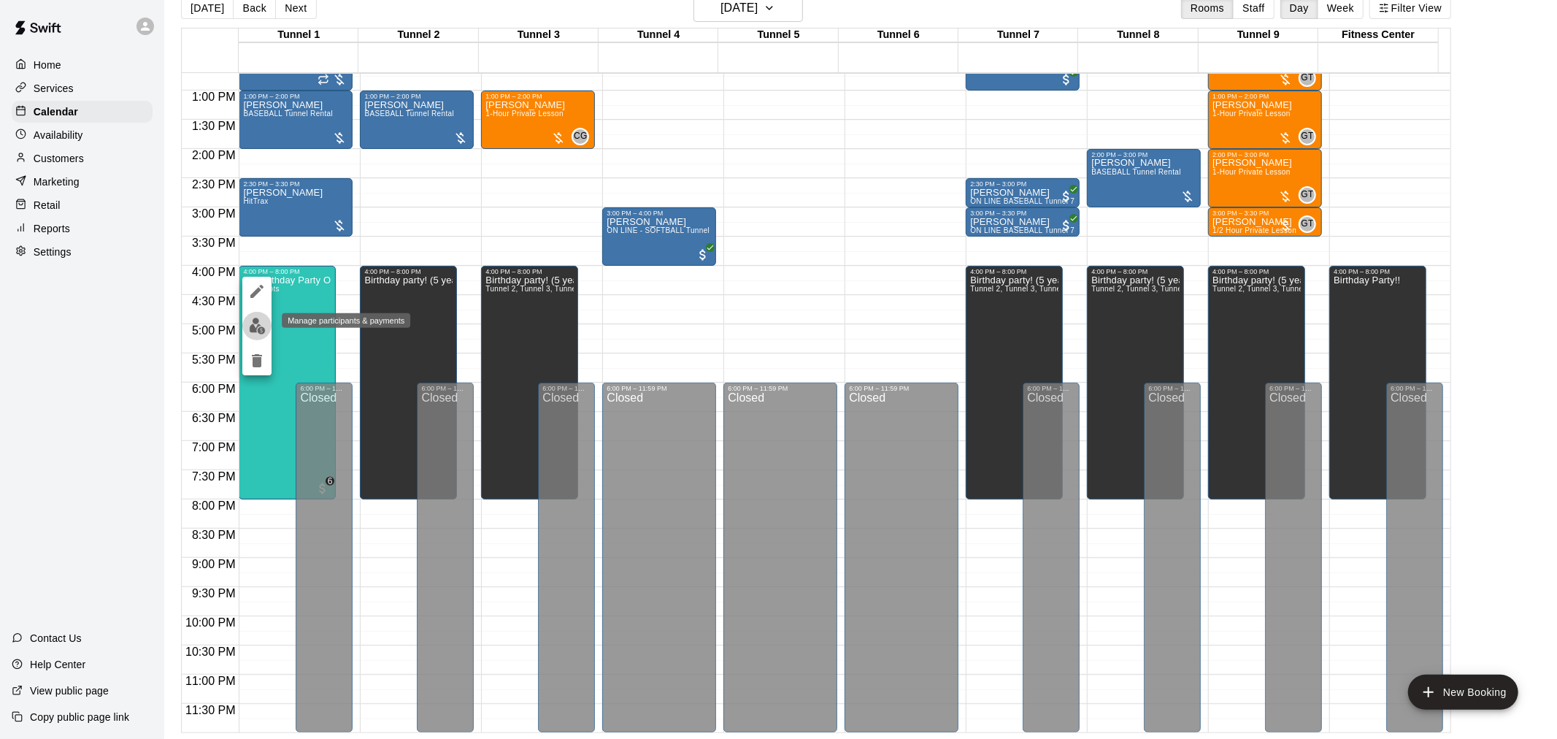
click at [254, 322] on img "edit" at bounding box center [257, 326] width 17 height 17
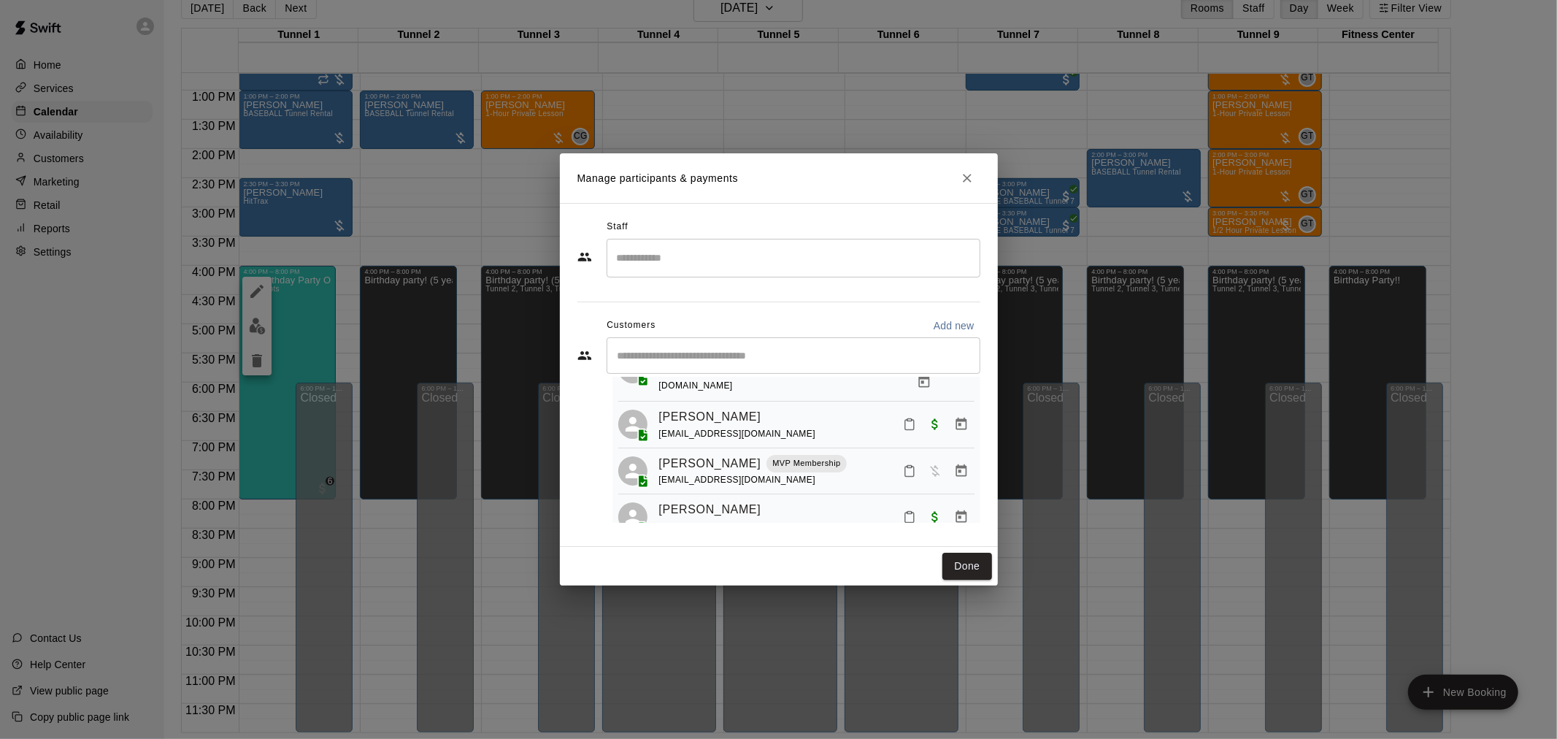
scroll to position [354, 0]
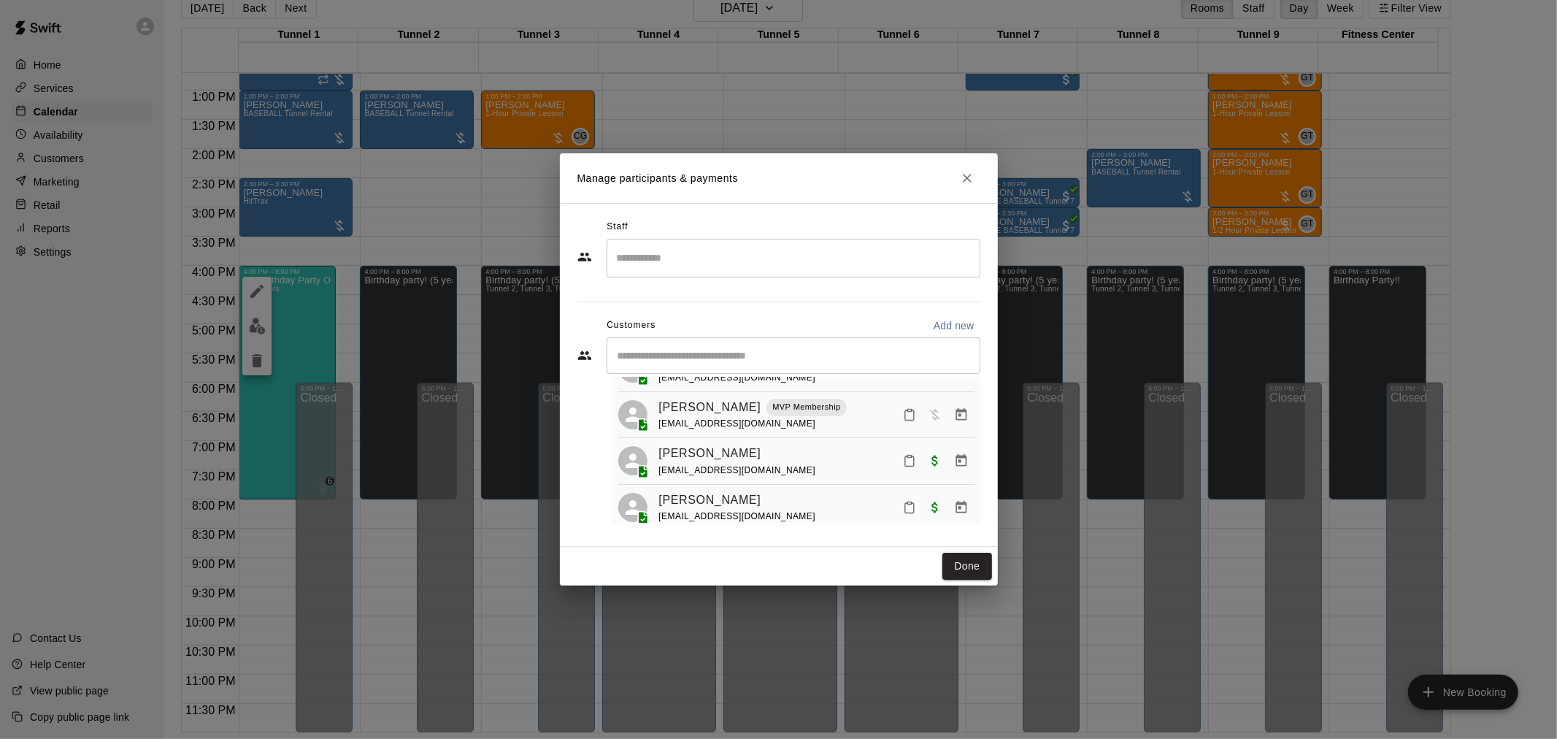
click at [729, 356] on input "Start typing to search customers..." at bounding box center [793, 355] width 361 height 15
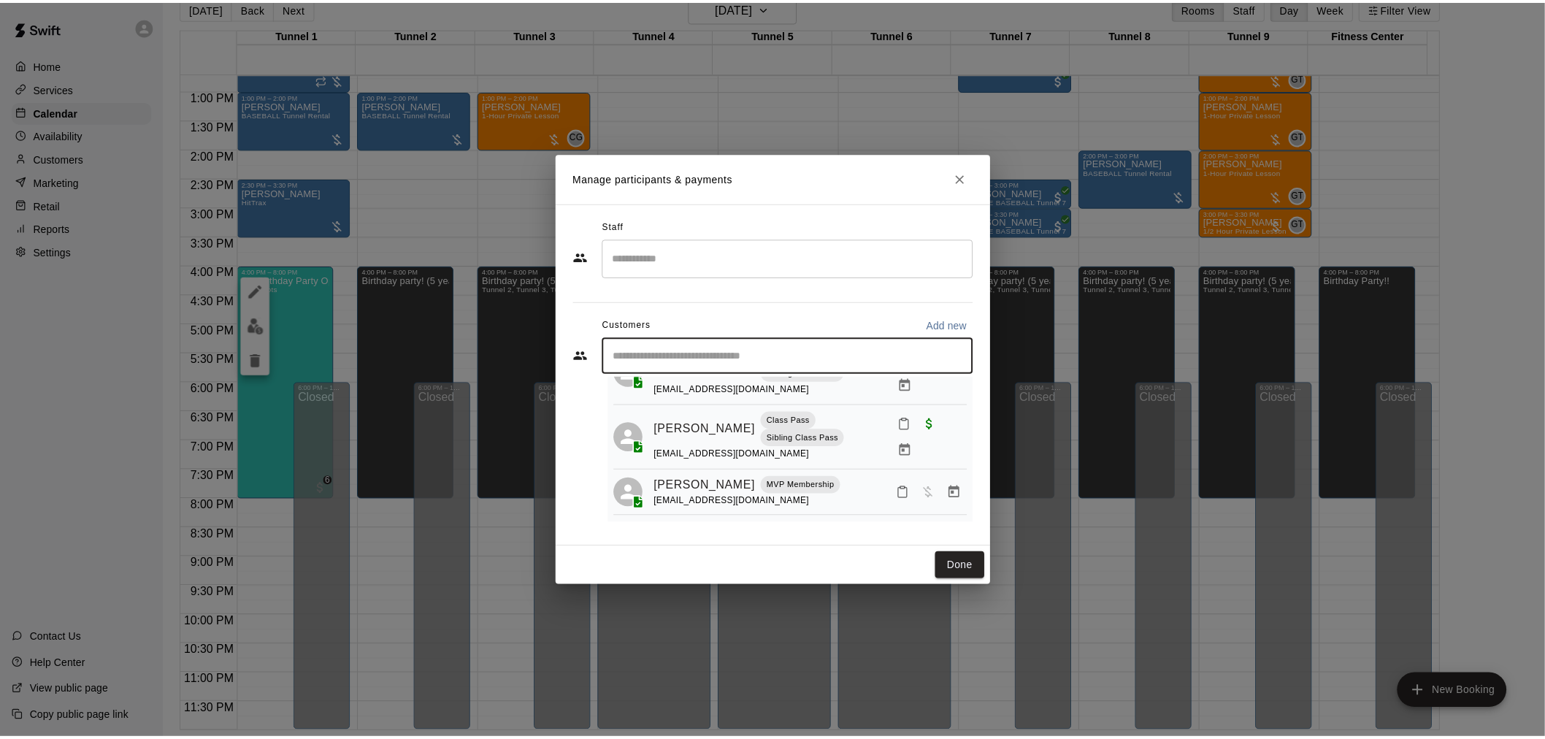
scroll to position [0, 0]
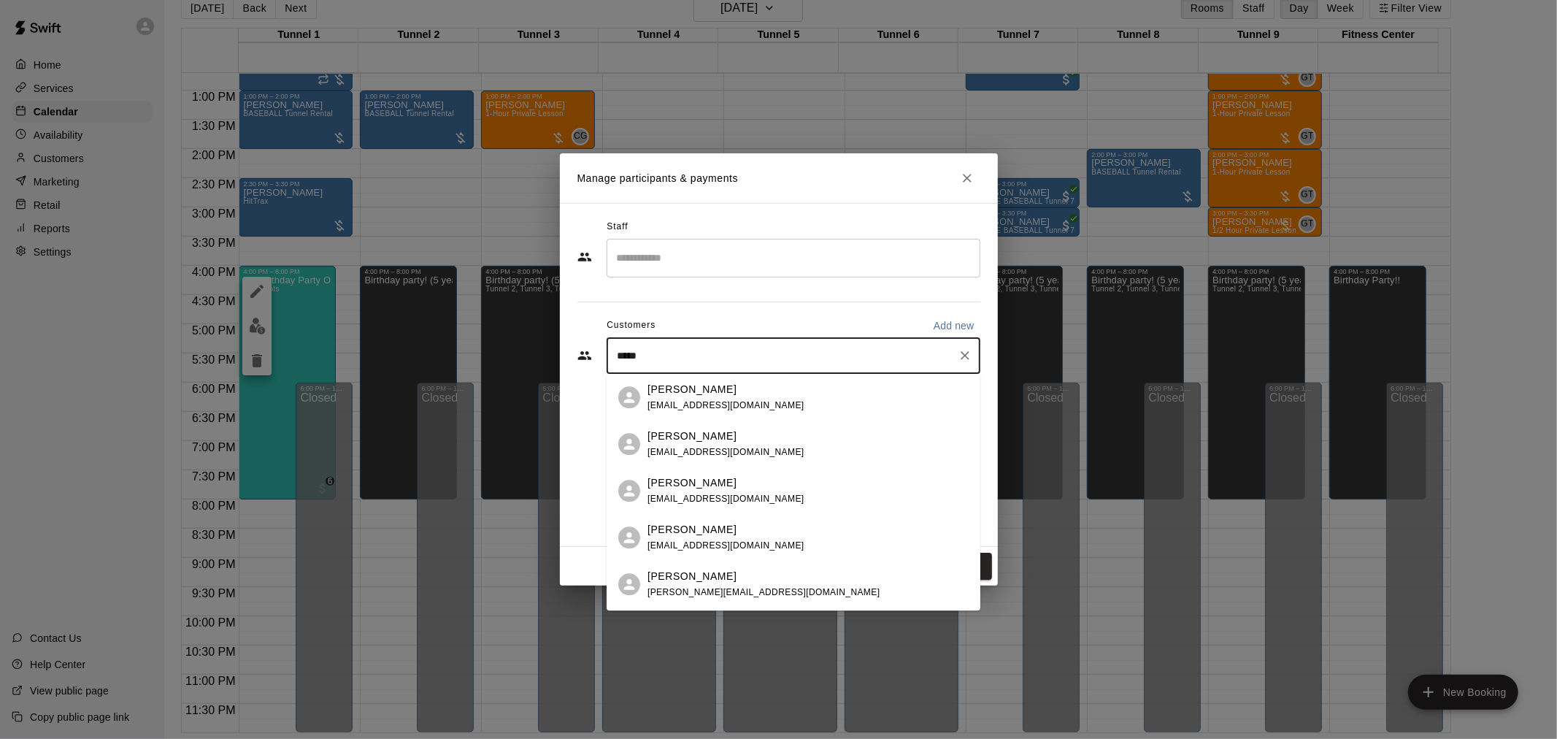
click at [613, 359] on input "*****" at bounding box center [782, 355] width 339 height 15
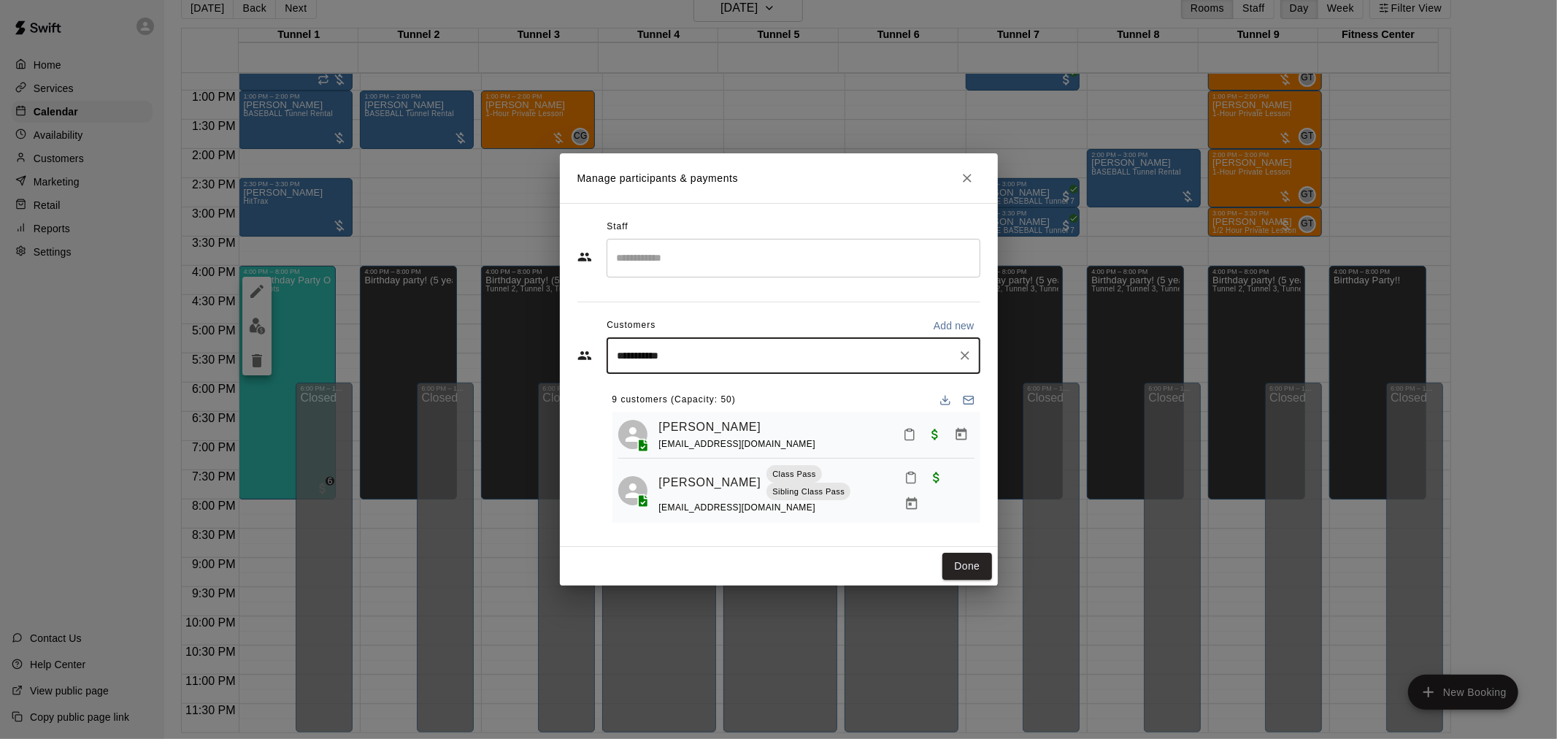
type input "**********"
click at [718, 402] on span "[EMAIL_ADDRESS][DOMAIN_NAME]" at bounding box center [726, 405] width 157 height 10
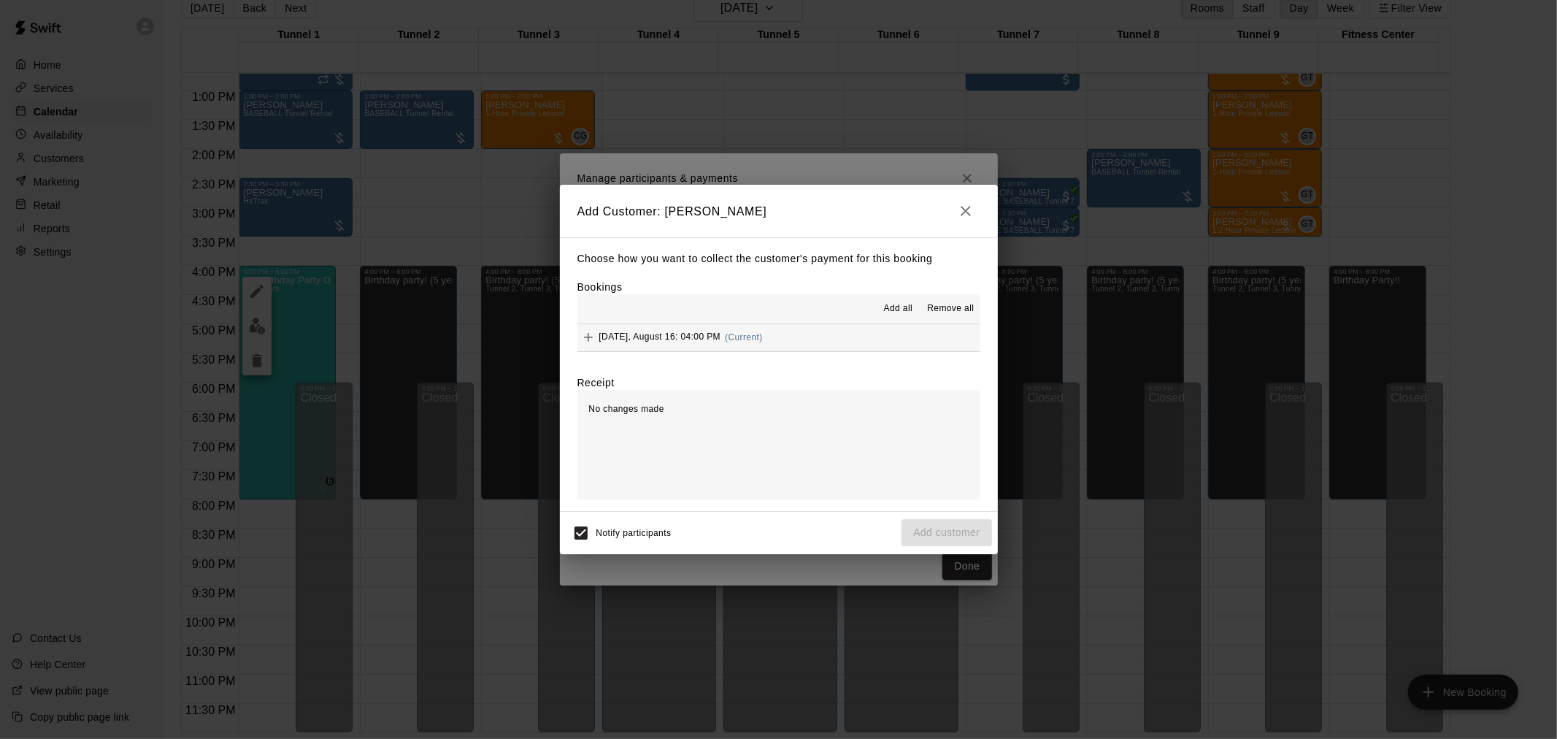
click at [742, 339] on span "(Current)" at bounding box center [744, 337] width 38 height 10
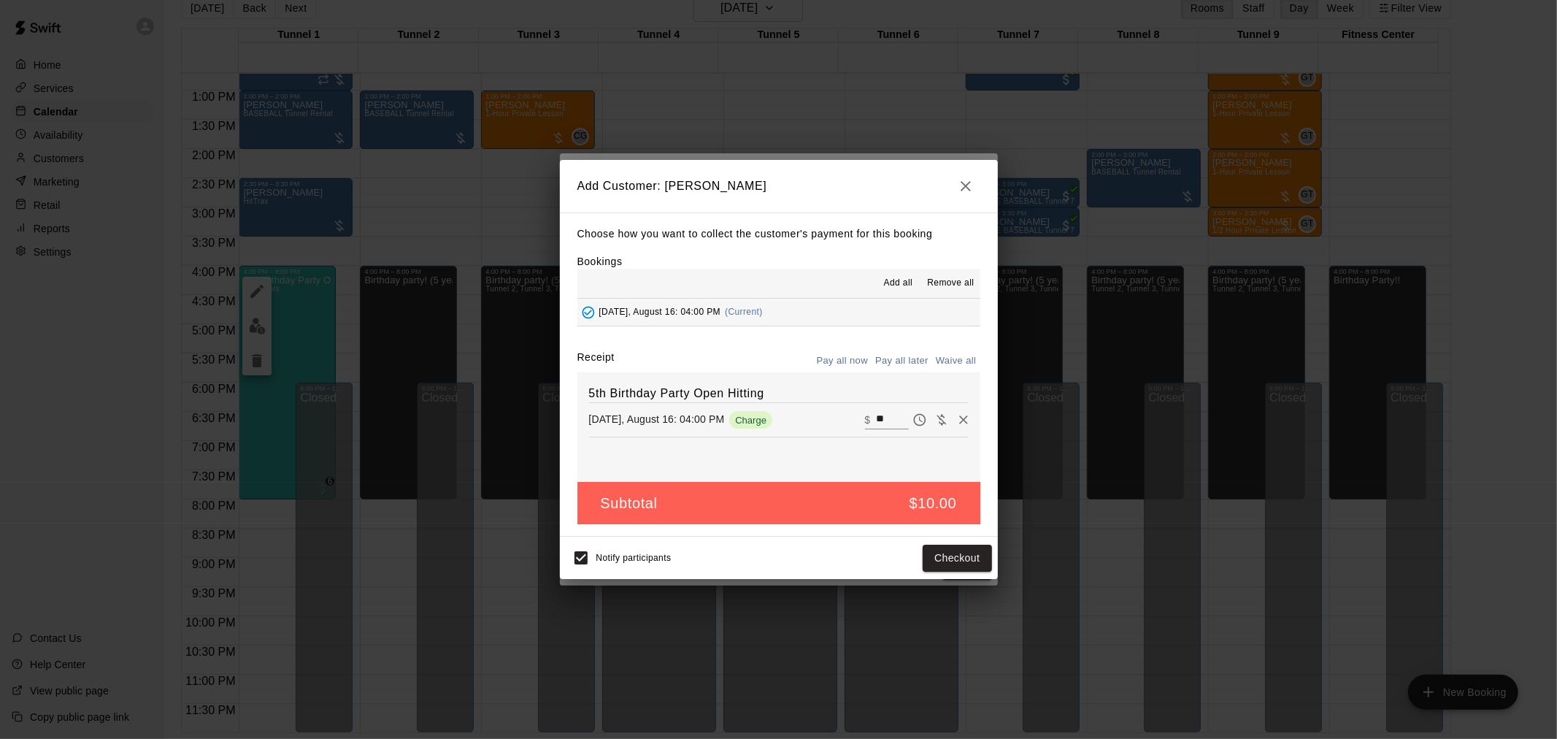
click at [964, 193] on button "button" at bounding box center [965, 186] width 29 height 29
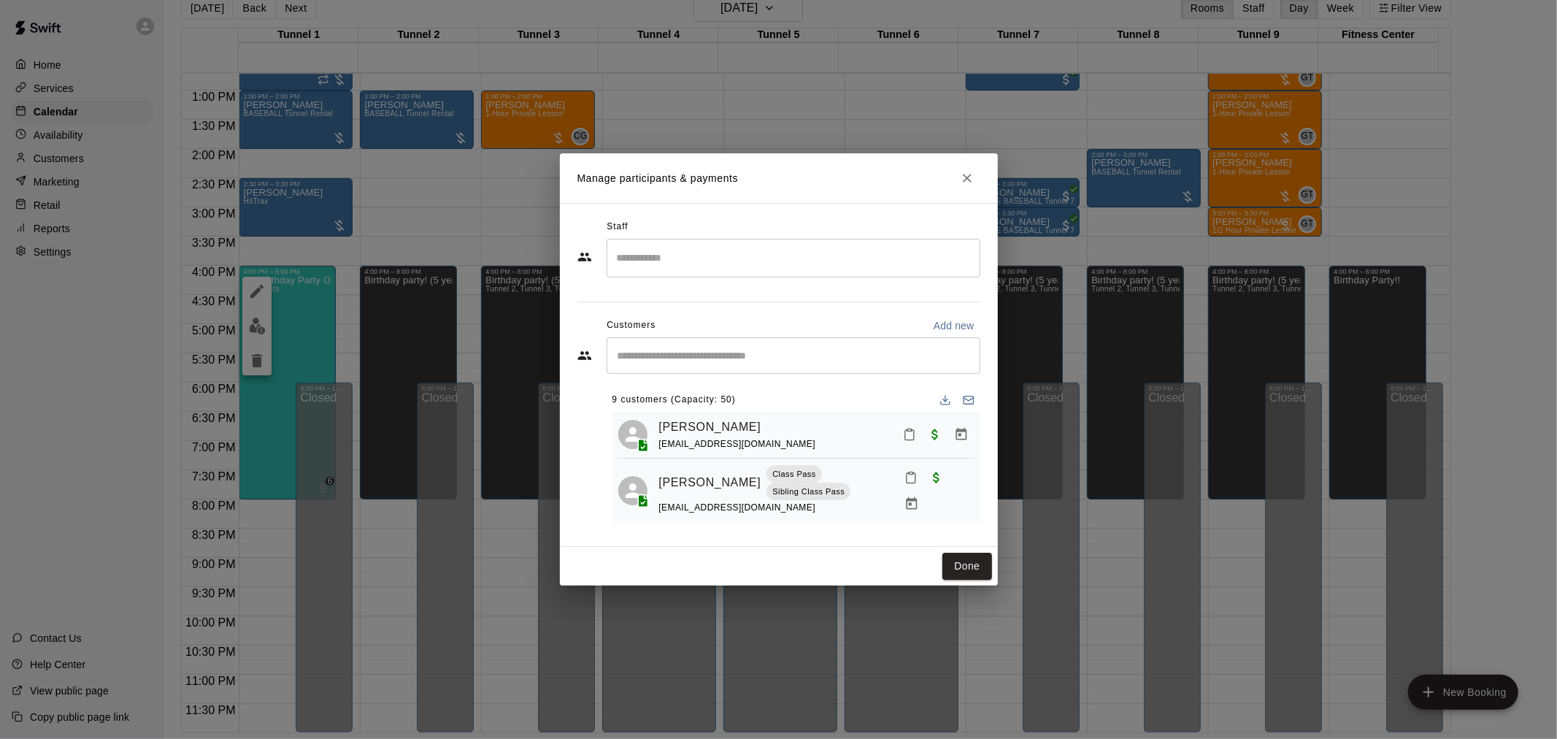
click at [778, 356] on input "Start typing to search customers..." at bounding box center [793, 355] width 361 height 15
click at [968, 172] on icon "Close" at bounding box center [967, 178] width 15 height 15
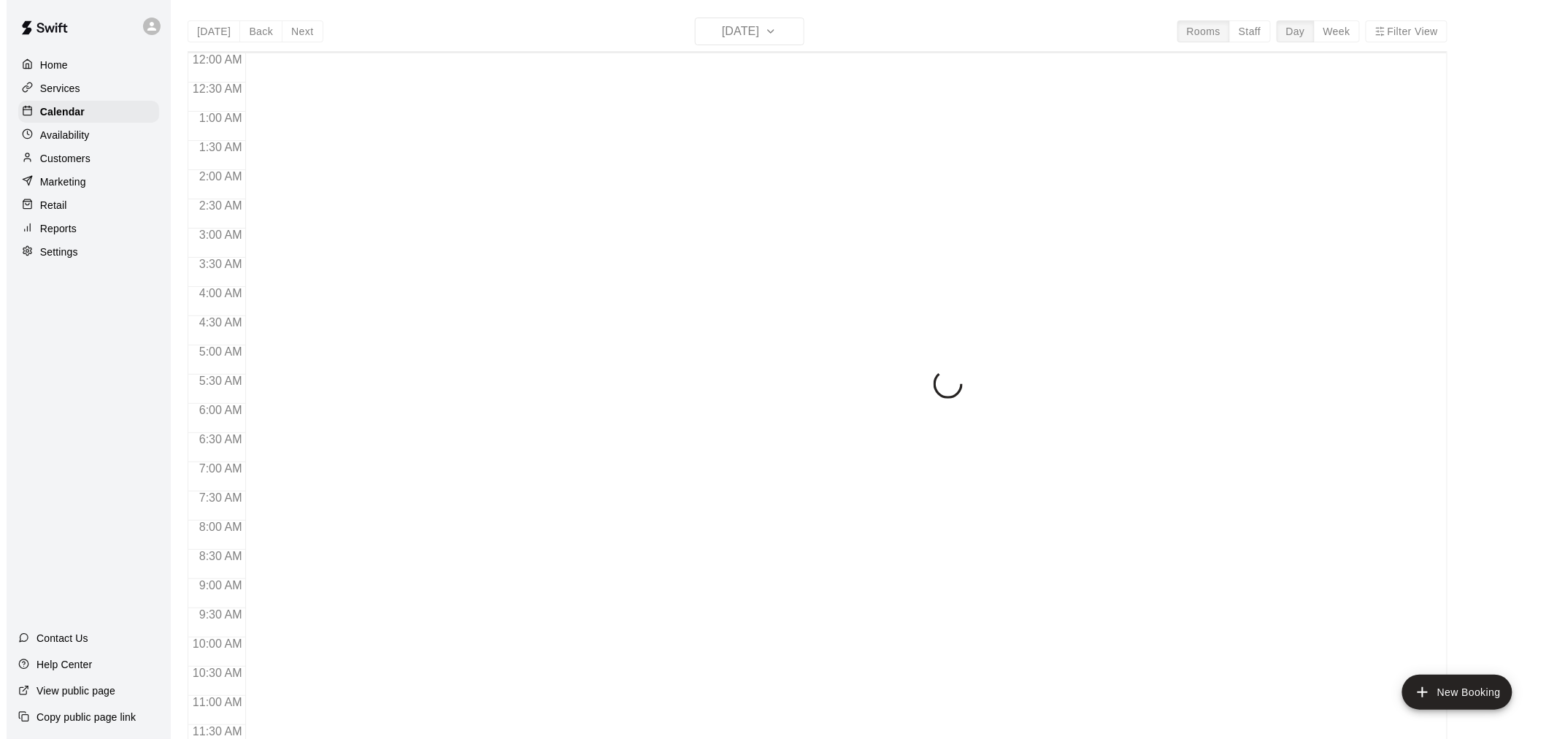
scroll to position [699, 0]
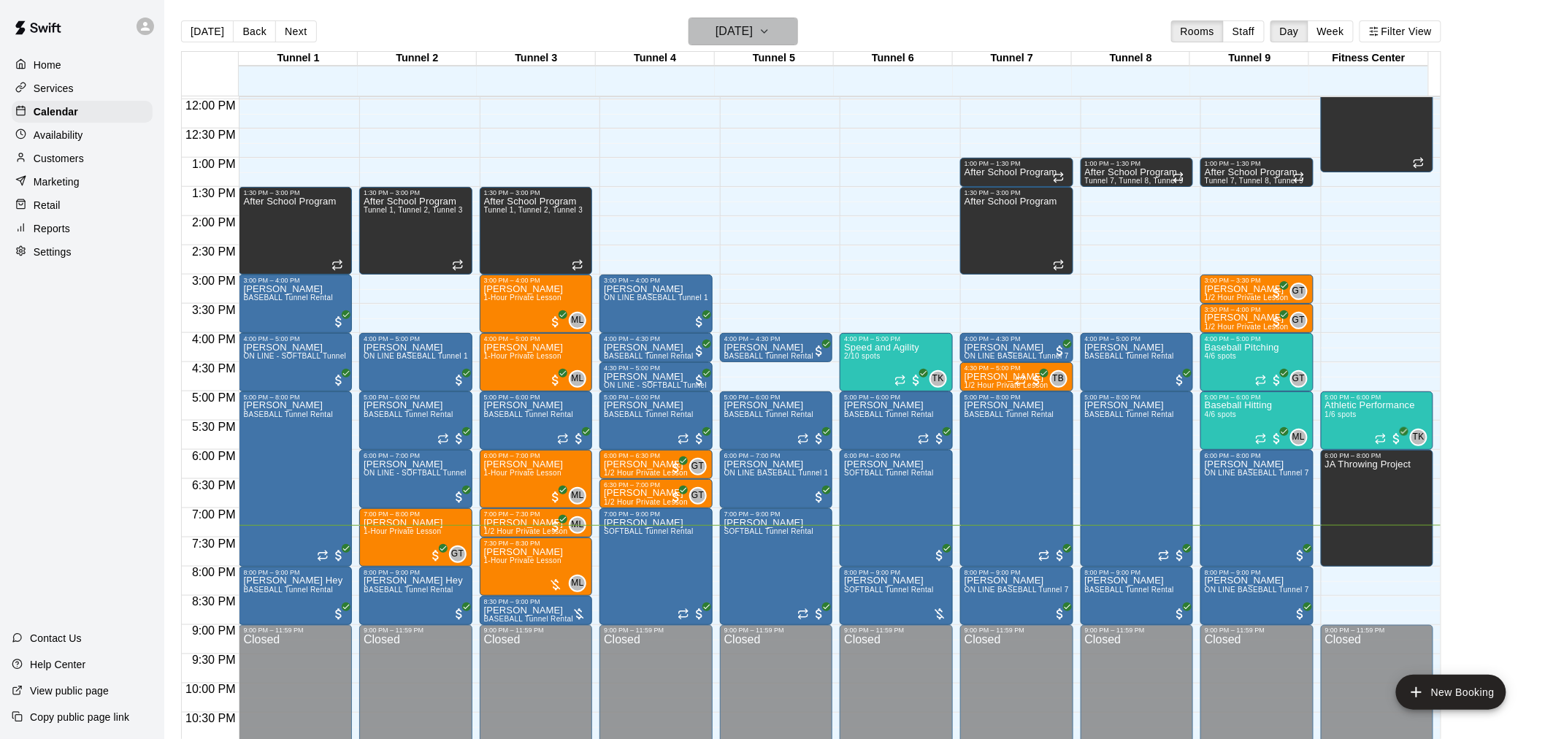
click at [740, 37] on h6 "[DATE]" at bounding box center [733, 31] width 37 height 20
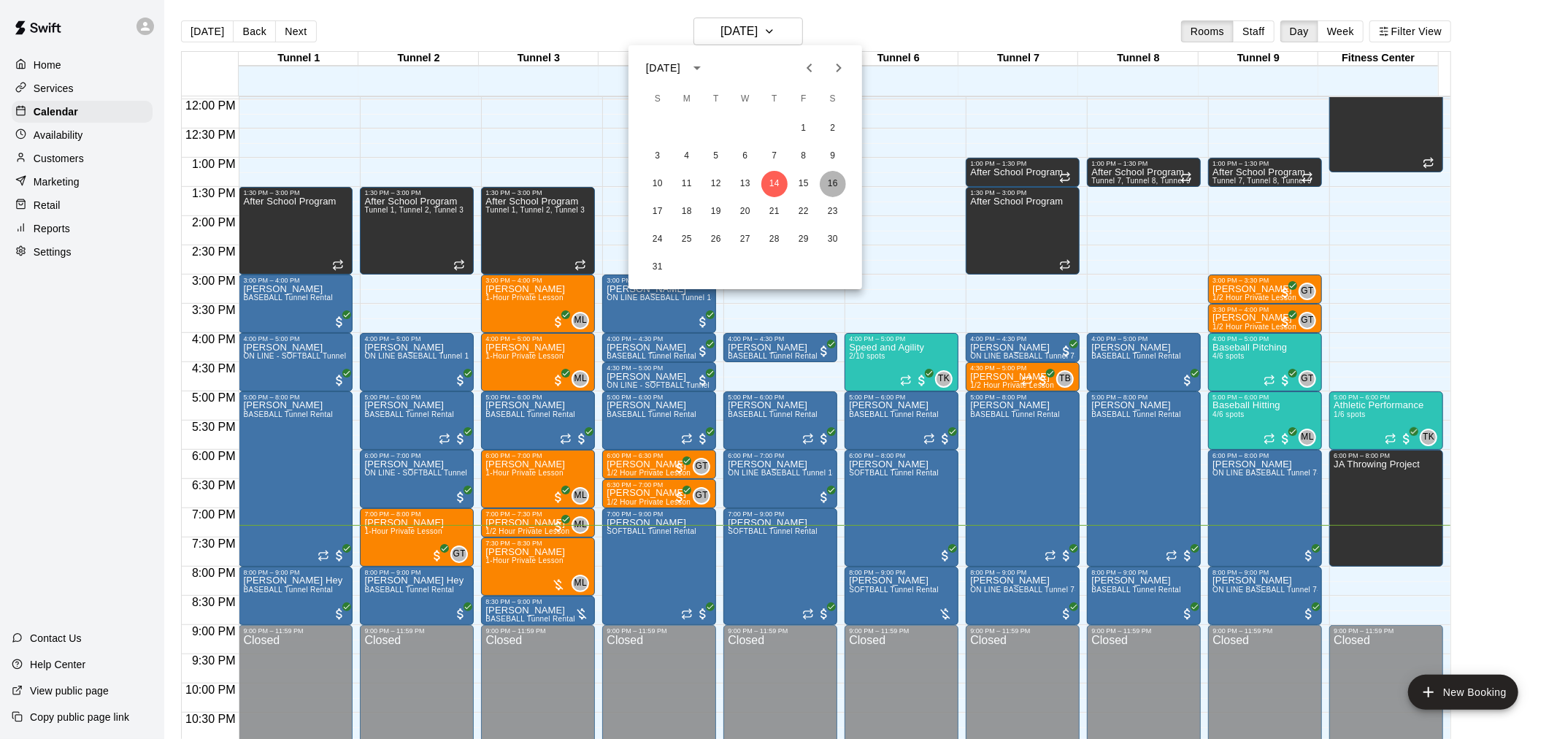
click at [834, 181] on button "16" at bounding box center [833, 184] width 26 height 26
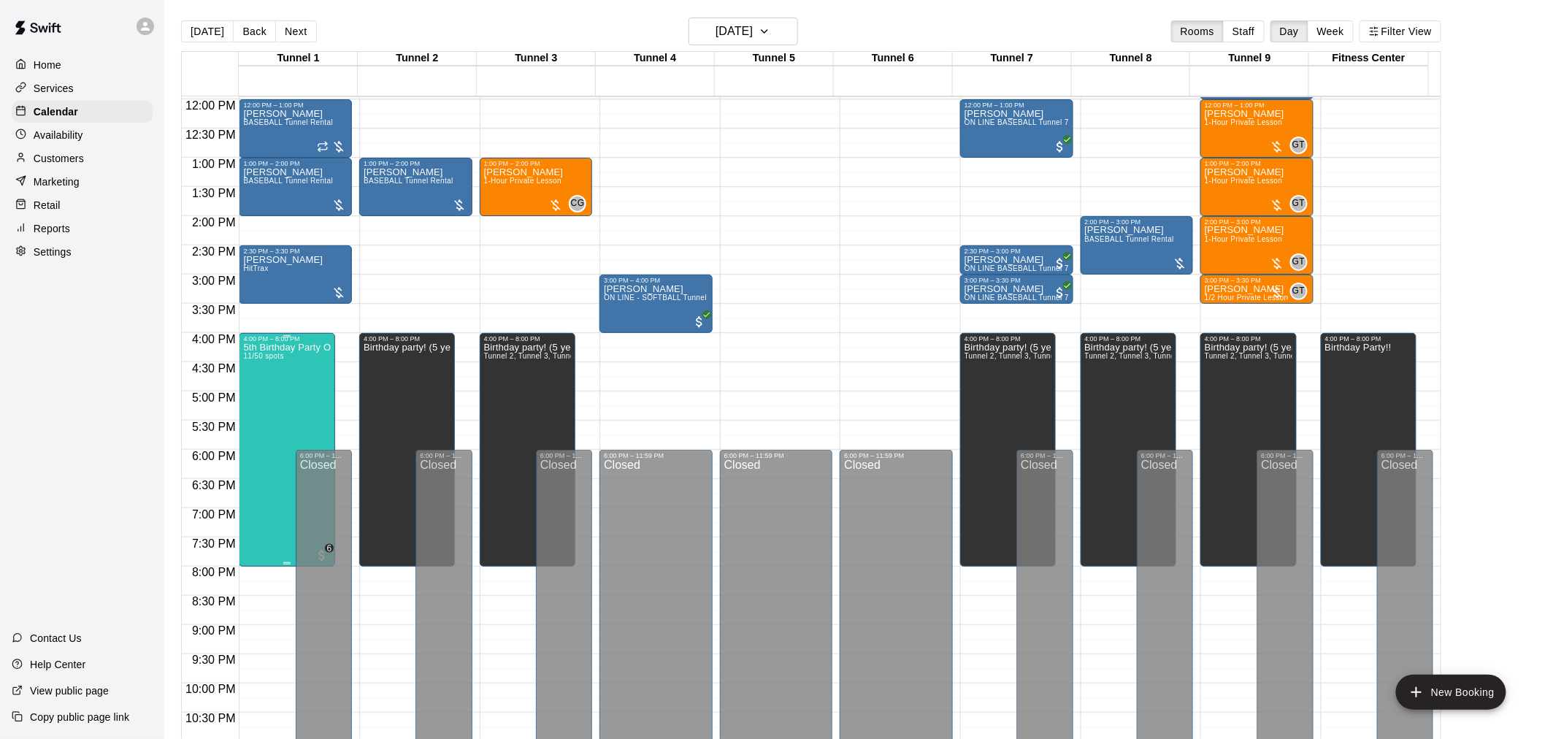
click at [285, 356] on div "5th Birthday Party Open Hitting 11/50 spots" at bounding box center [286, 711] width 87 height 739
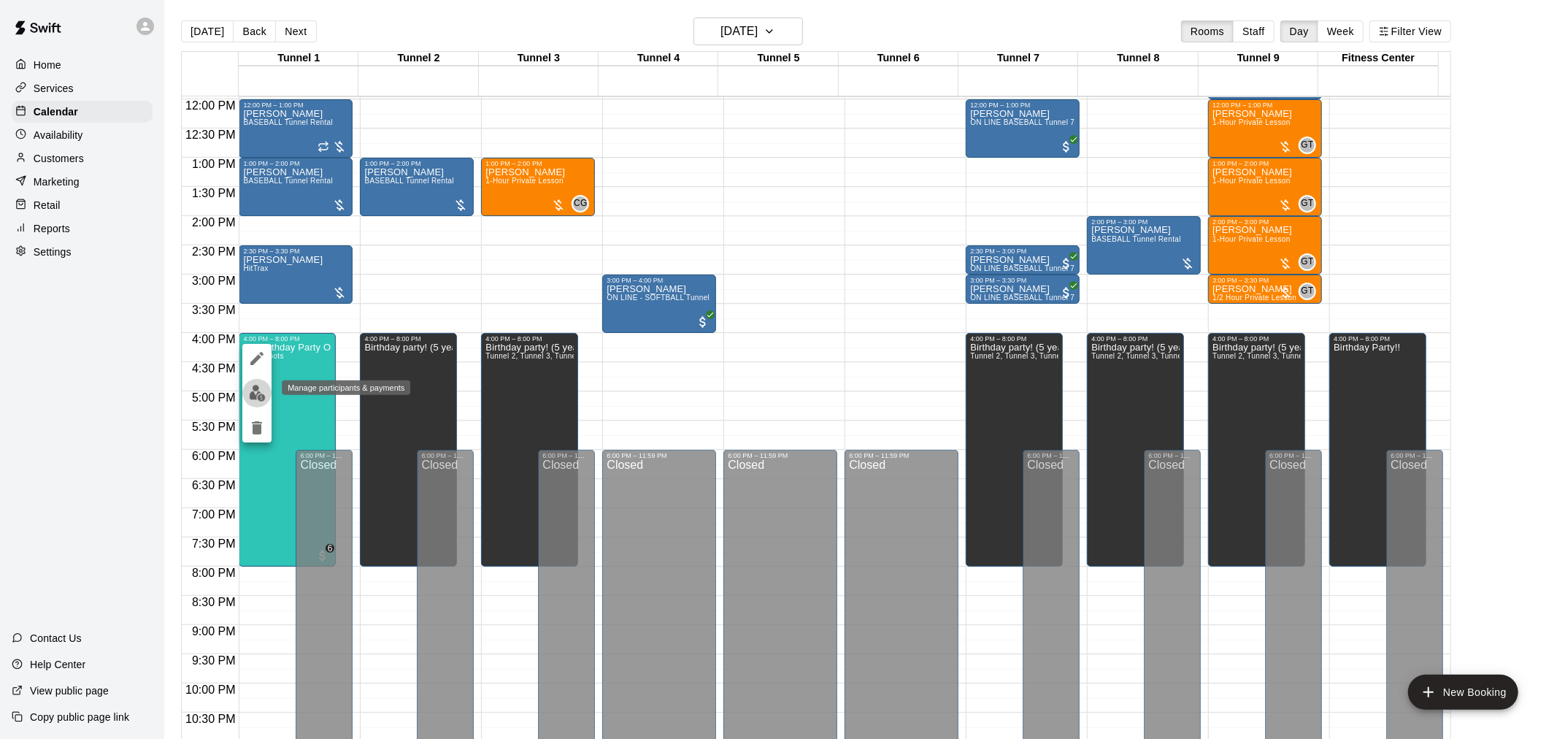
click at [266, 397] on button "edit" at bounding box center [256, 393] width 29 height 28
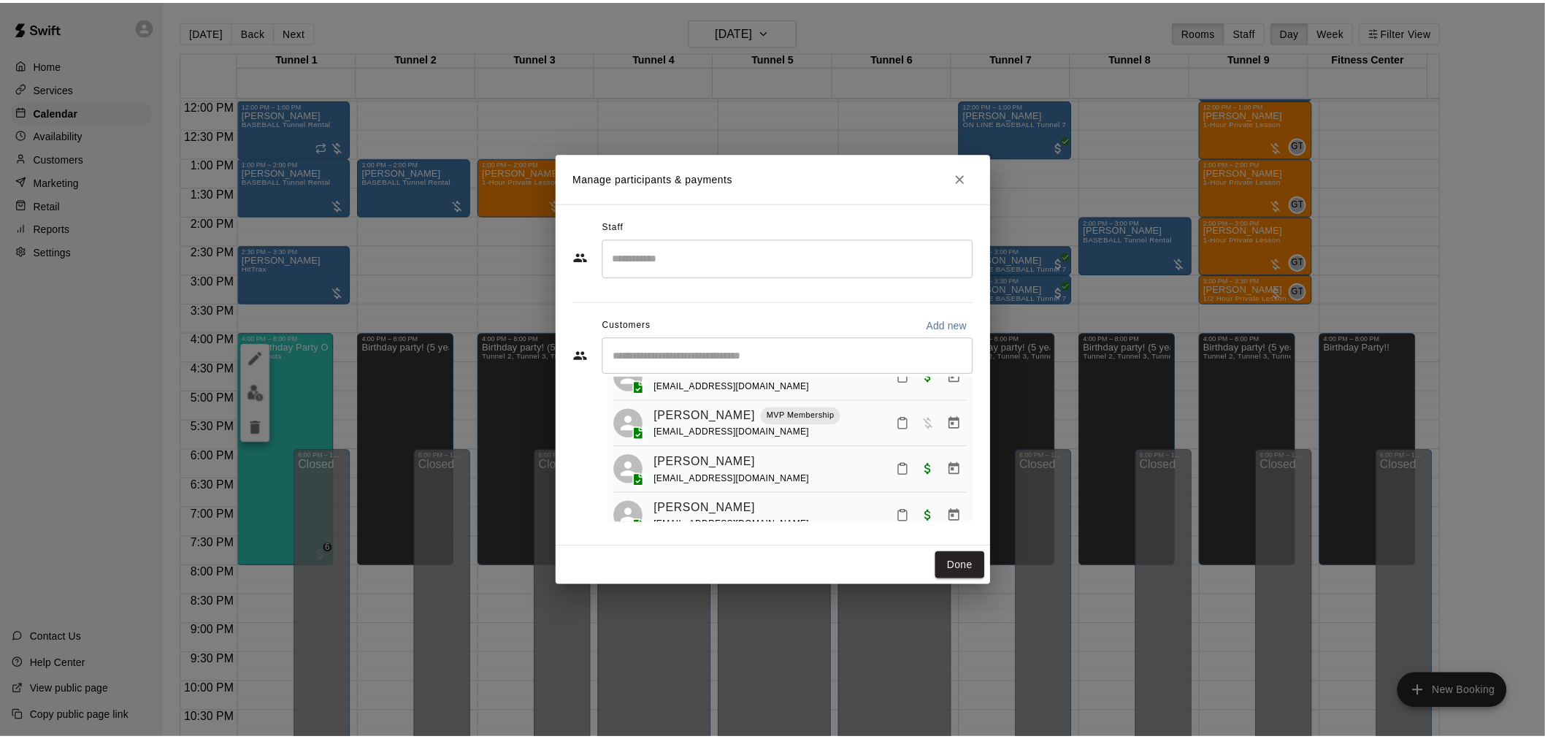
scroll to position [453, 0]
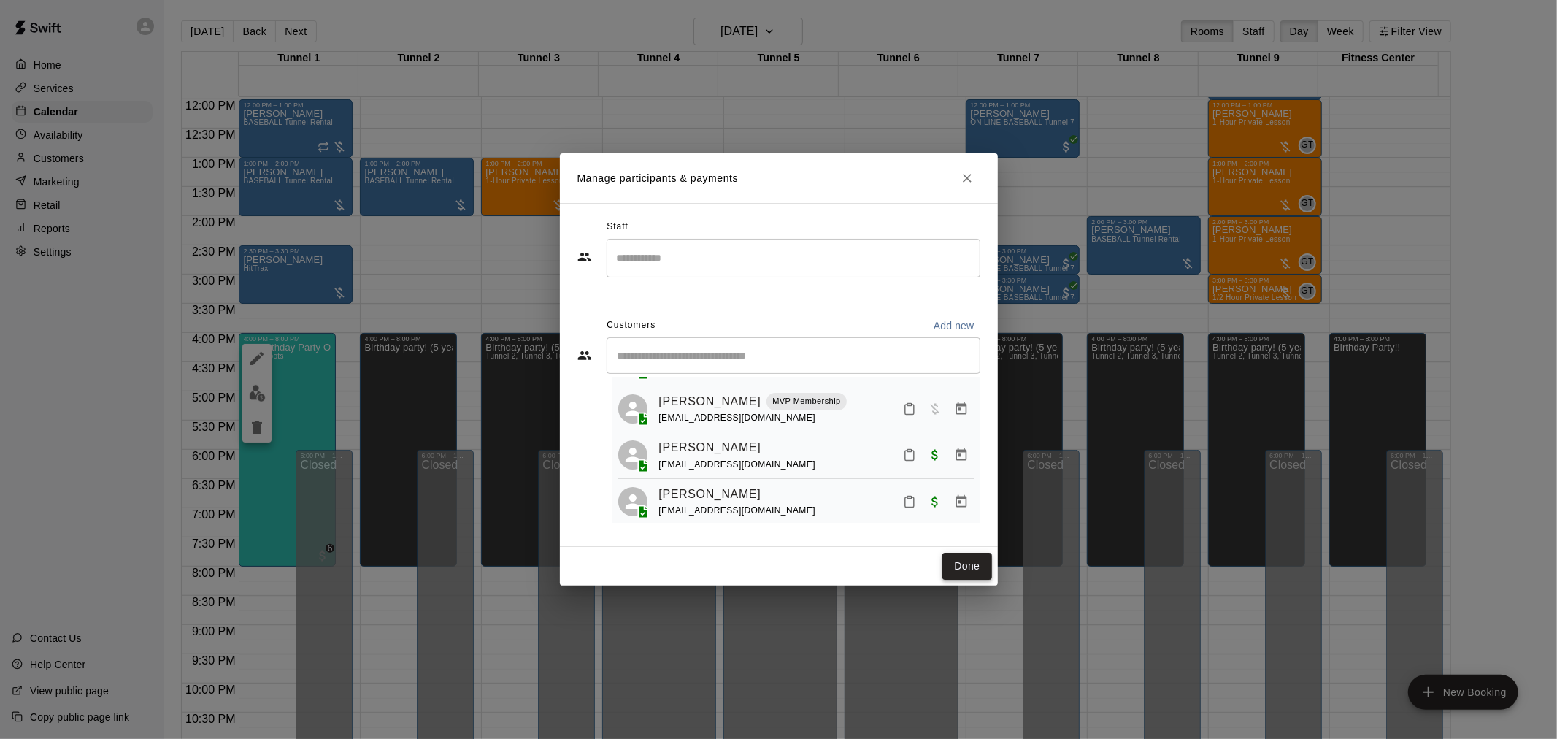
click at [959, 562] on button "Done" at bounding box center [967, 566] width 49 height 27
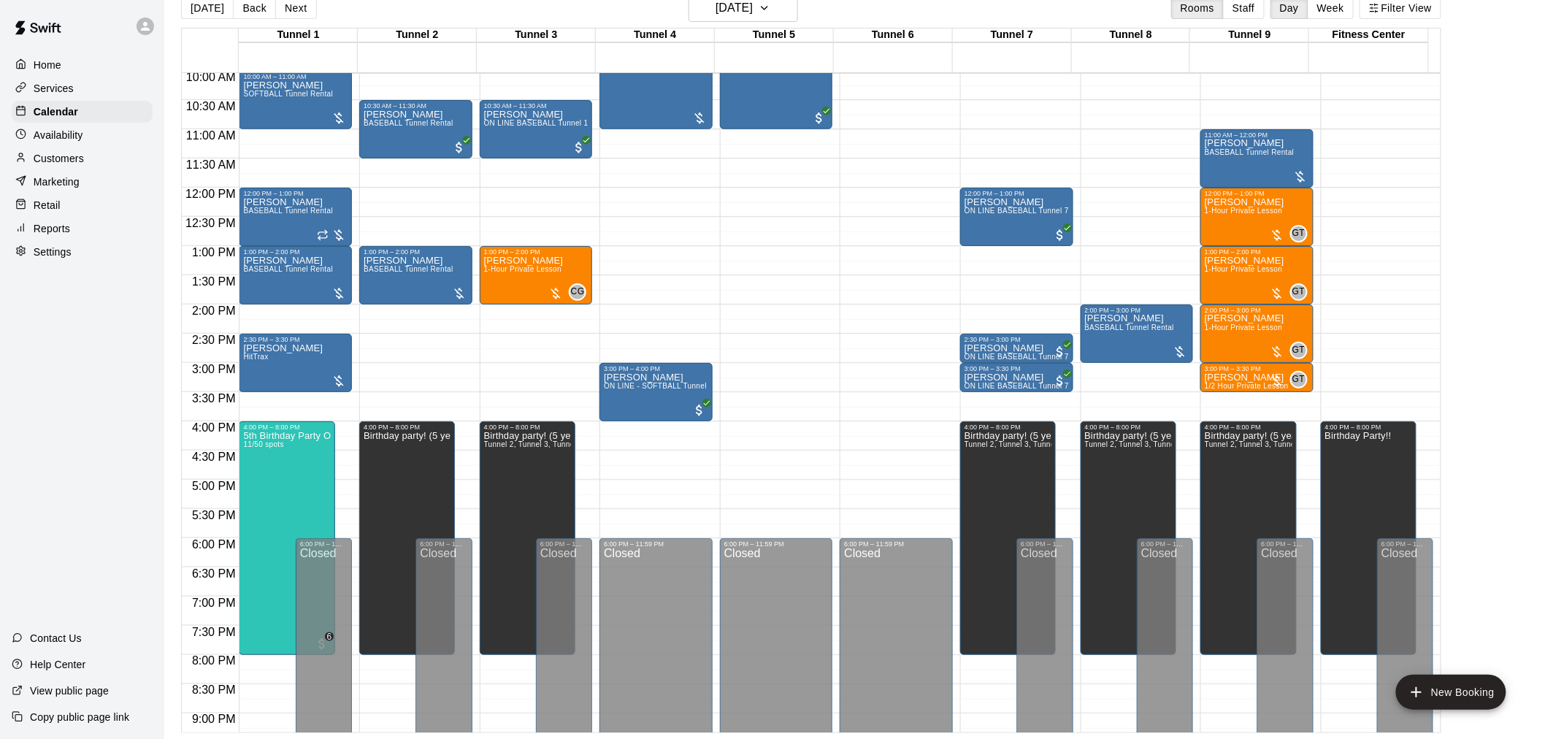
scroll to position [605, 0]
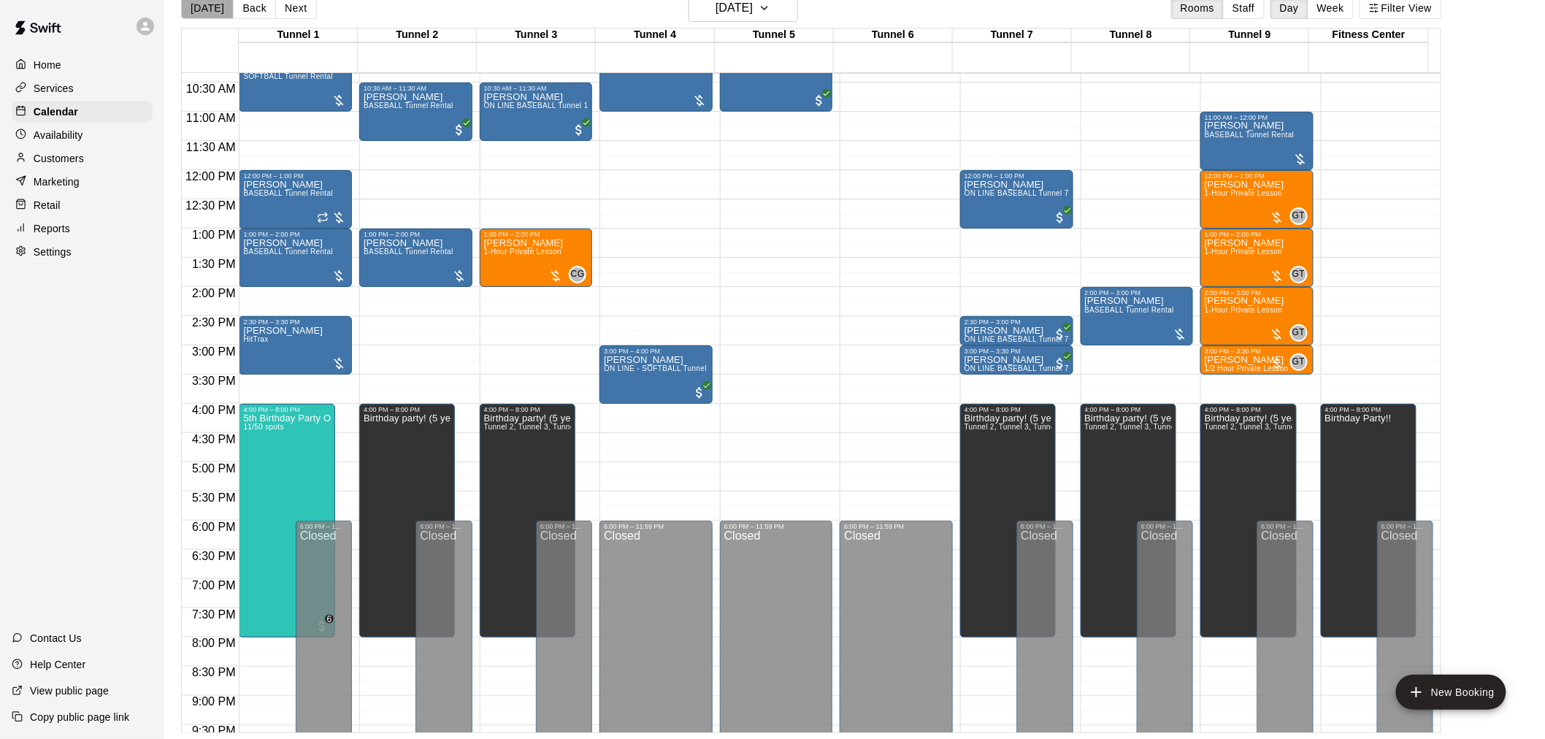
click at [212, 9] on button "[DATE]" at bounding box center [207, 8] width 53 height 22
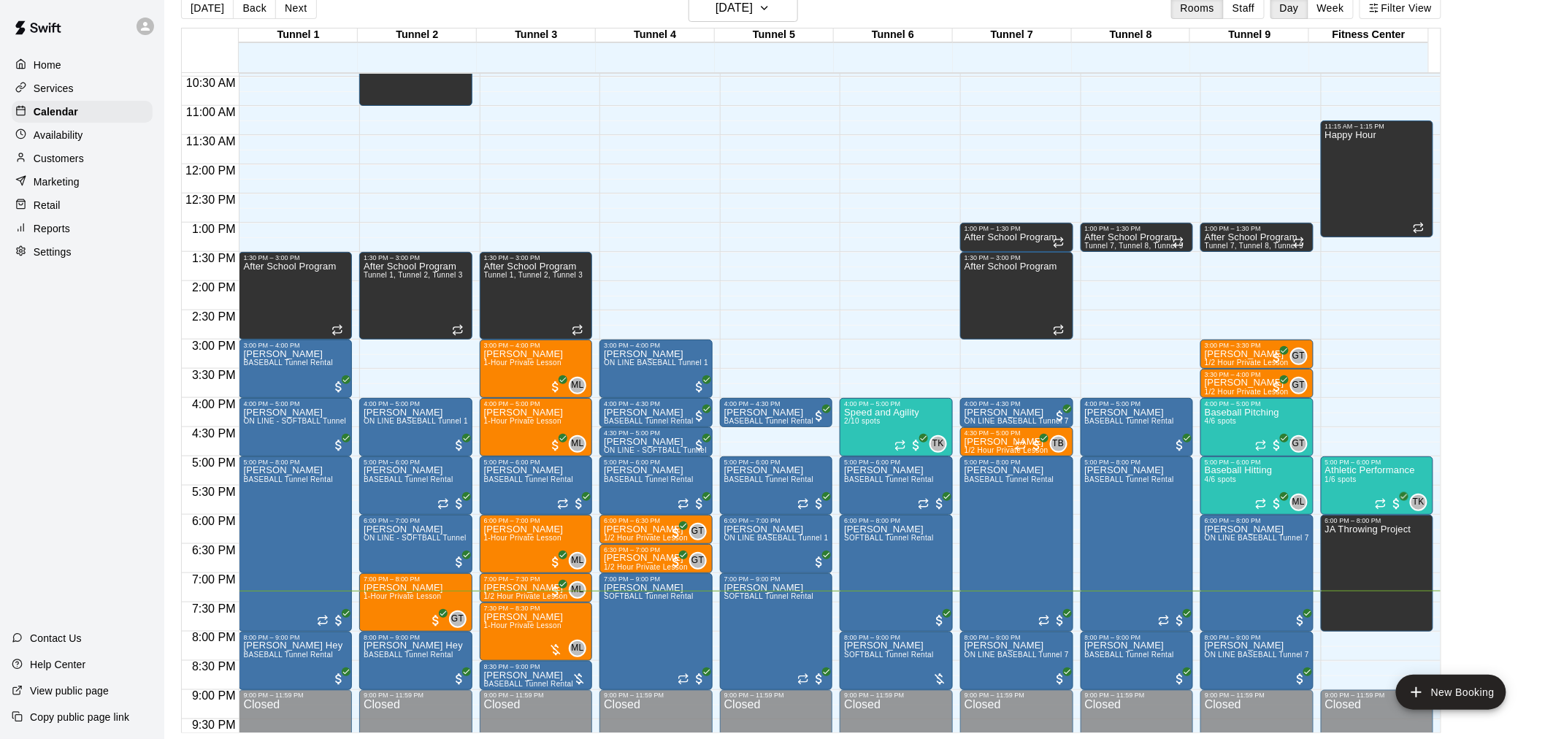
scroll to position [612, 0]
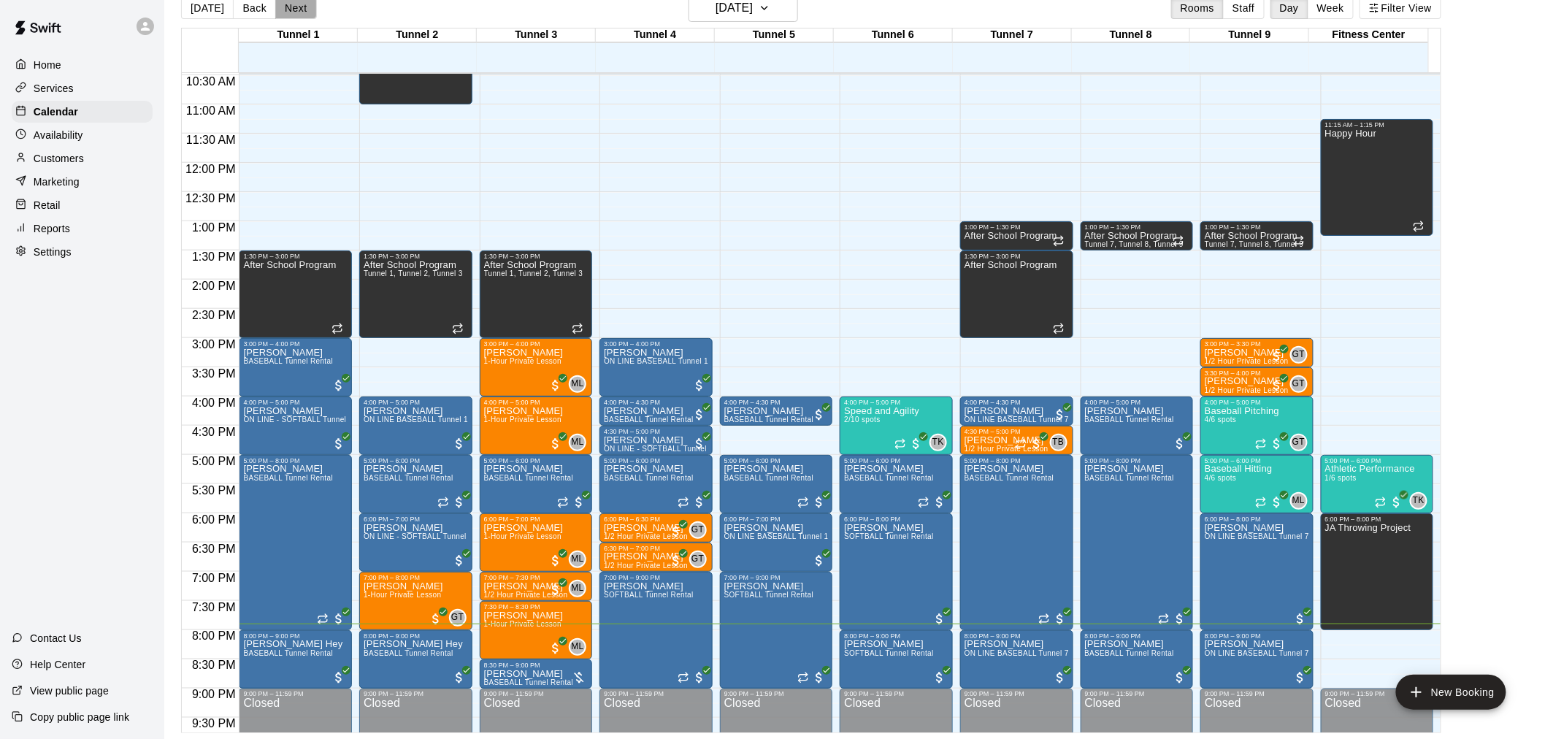
click at [275, 12] on button "Next" at bounding box center [295, 8] width 41 height 22
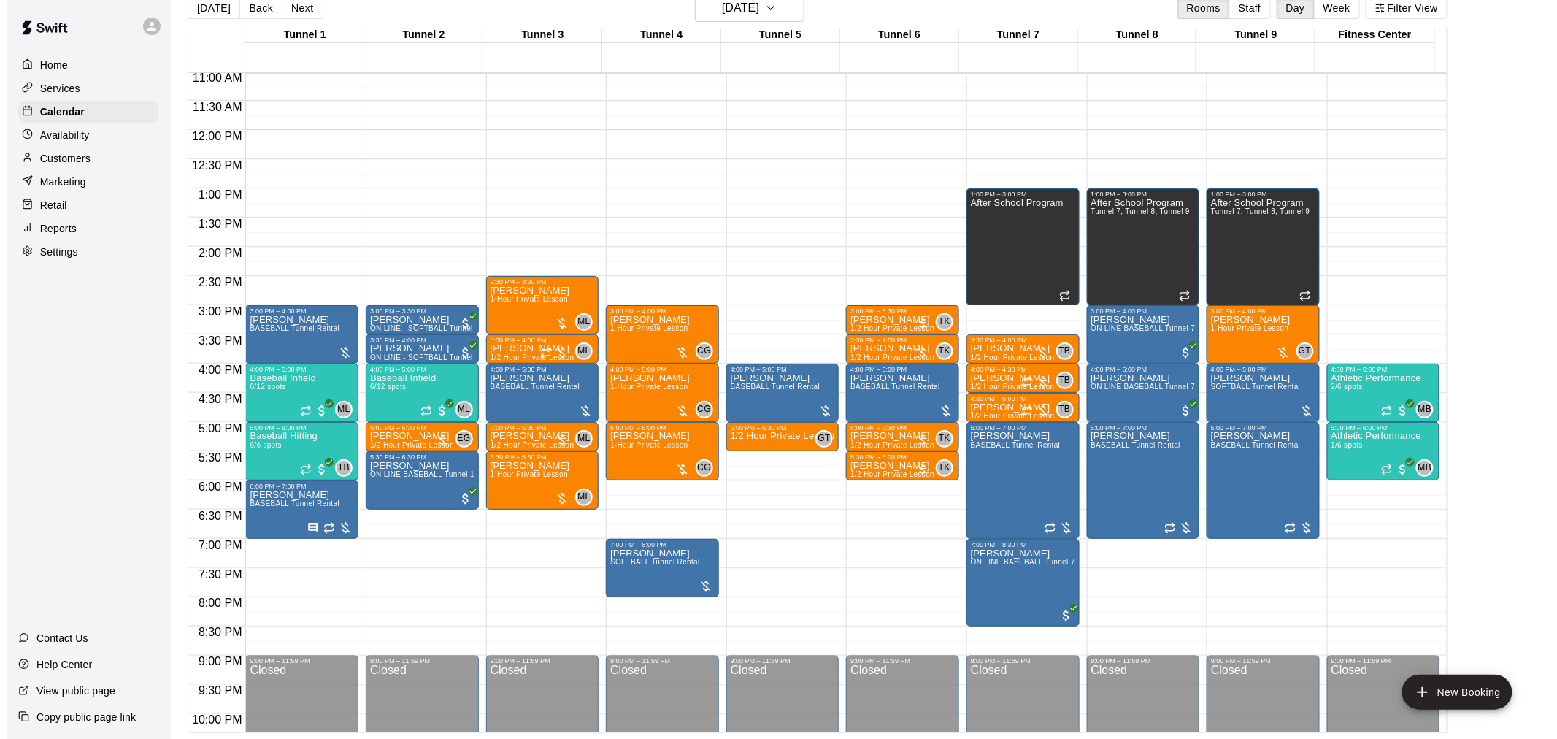
scroll to position [663, 0]
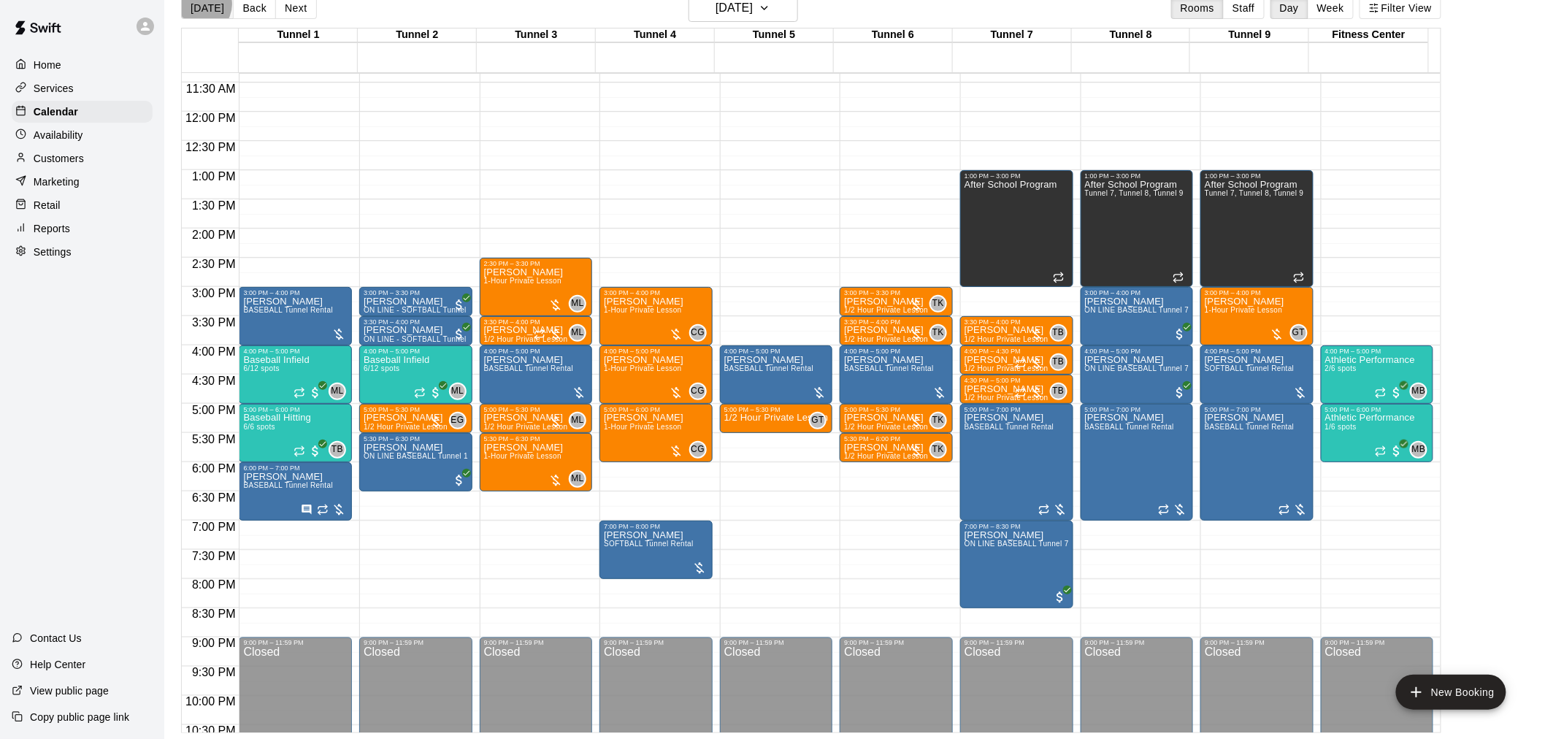
click at [201, 4] on button "[DATE]" at bounding box center [207, 8] width 53 height 22
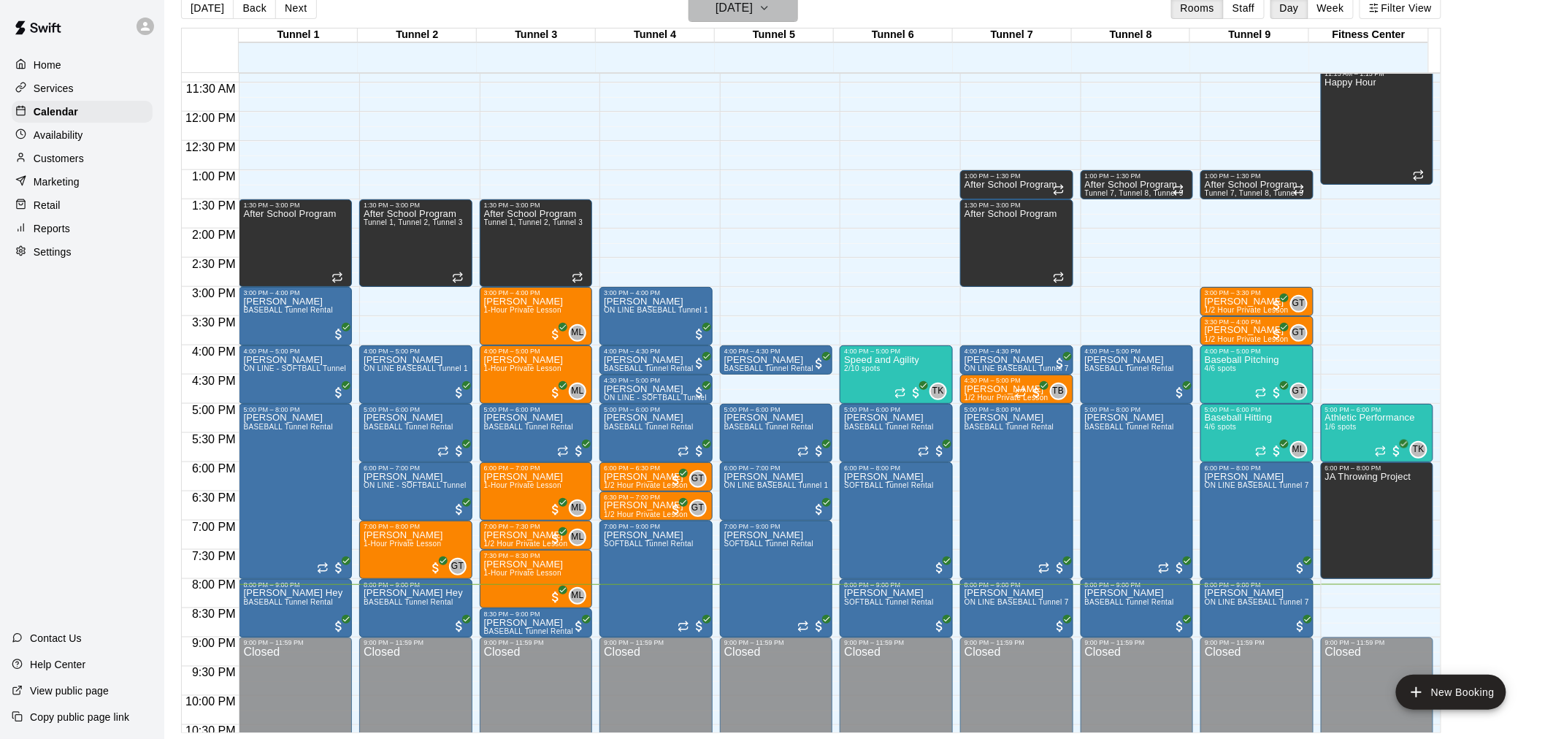
click at [715, 7] on h6 "[DATE]" at bounding box center [733, 8] width 37 height 20
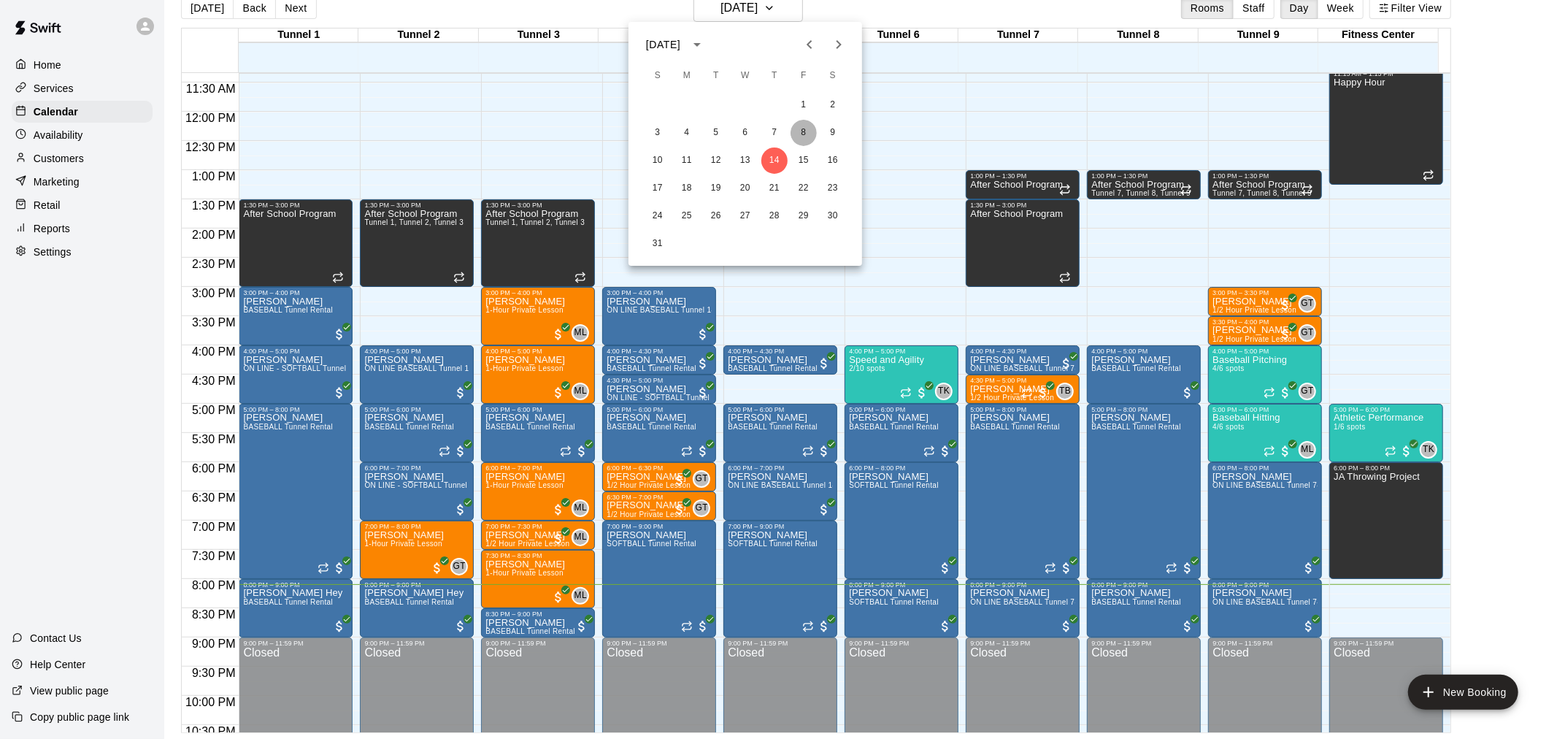
click at [803, 135] on button "8" at bounding box center [804, 133] width 26 height 26
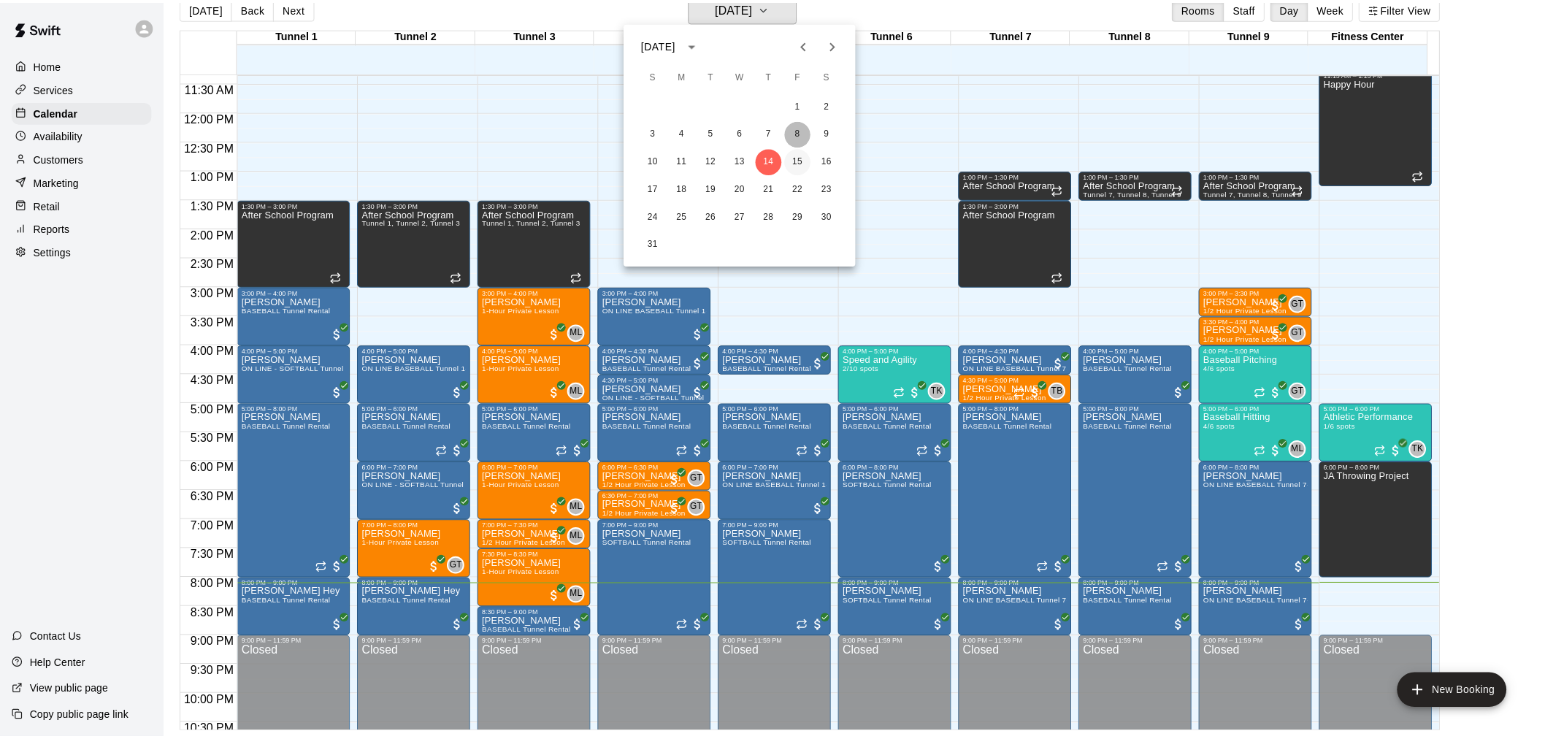
scroll to position [18, 0]
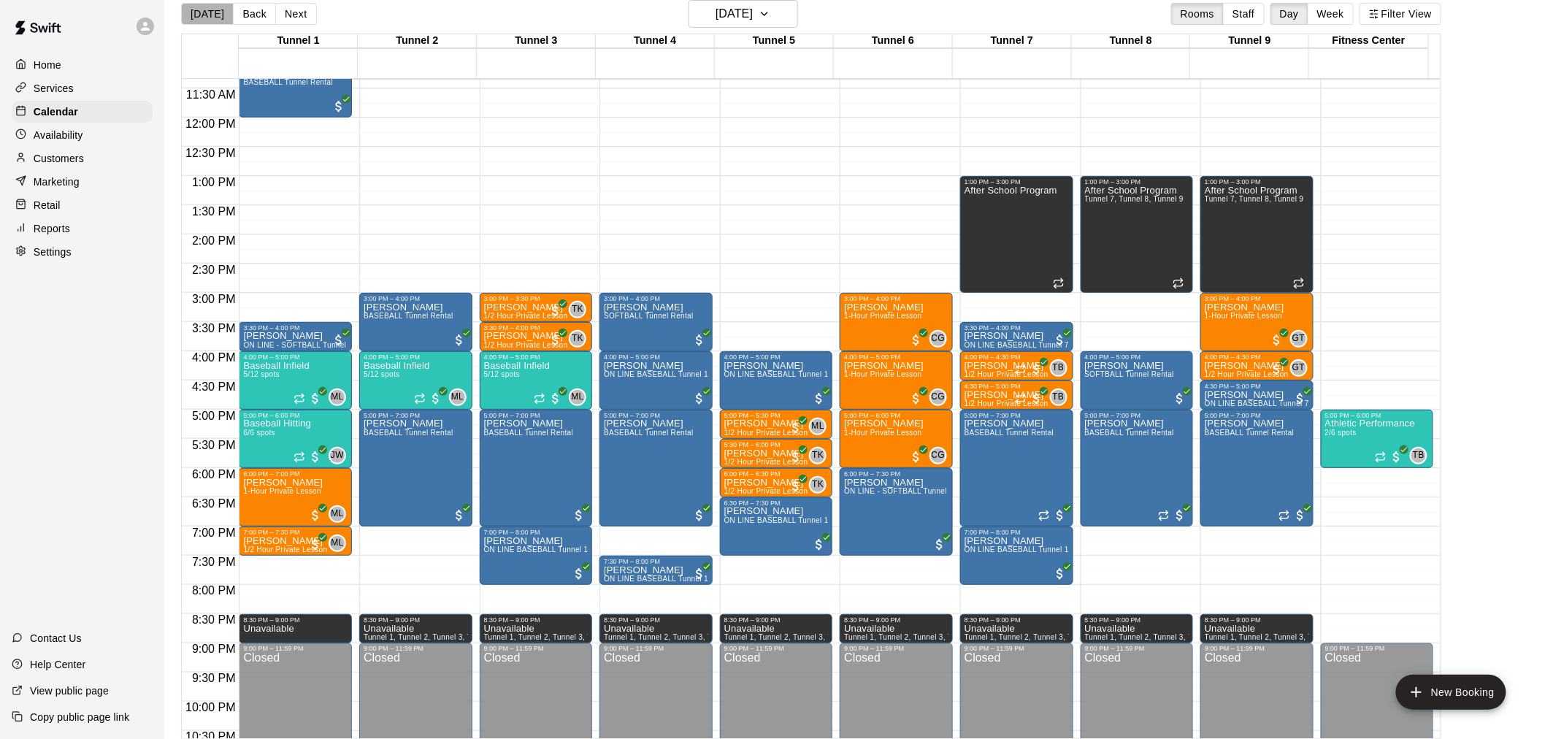
drag, startPoint x: 218, startPoint y: 16, endPoint x: 1008, endPoint y: 499, distance: 925.7
click at [218, 17] on button "[DATE]" at bounding box center [207, 14] width 53 height 22
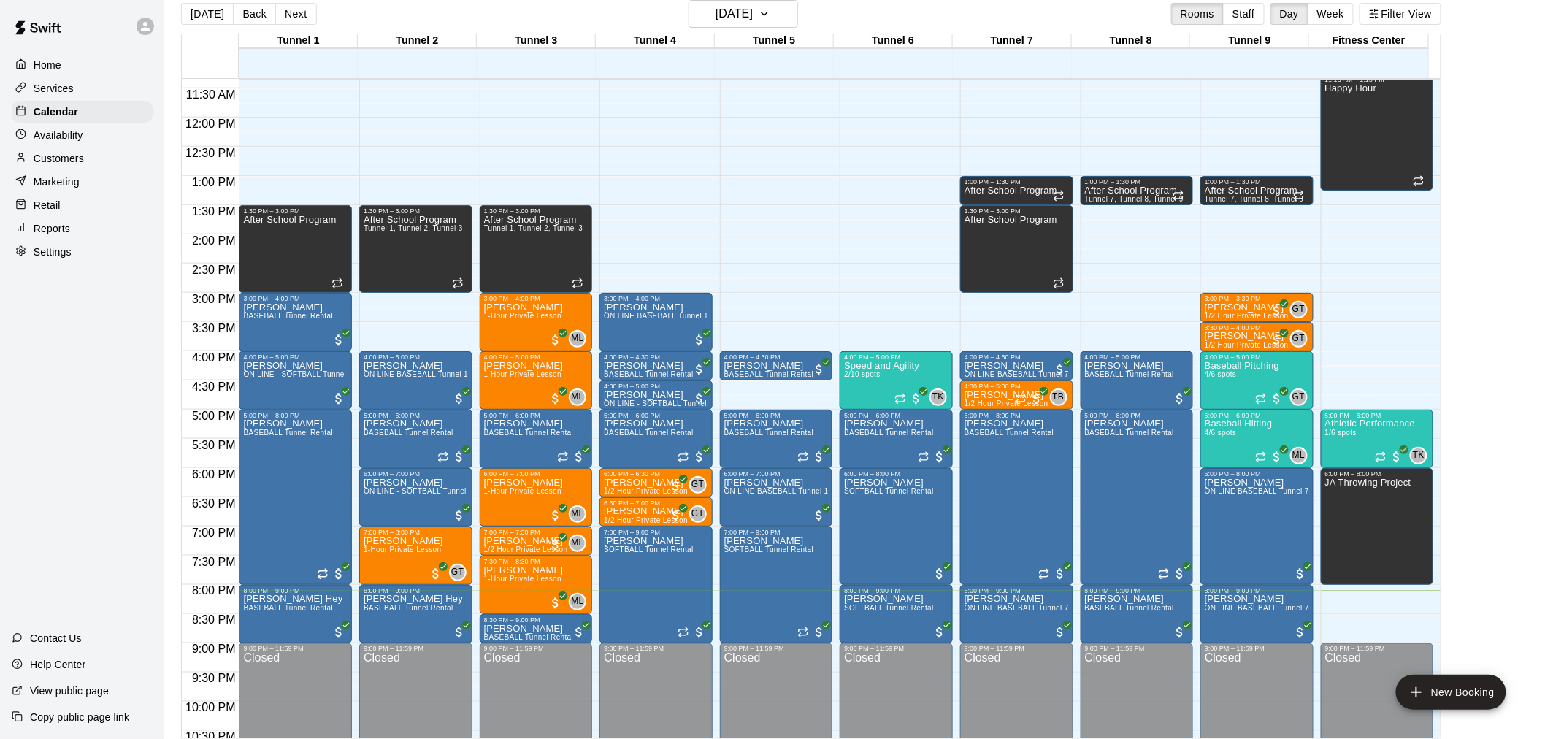
drag, startPoint x: 778, startPoint y: 652, endPoint x: 302, endPoint y: 777, distance: 492.8
drag, startPoint x: 302, startPoint y: 777, endPoint x: 1519, endPoint y: 534, distance: 1241.7
click at [1520, 535] on main "Today Back Next Thursday Aug 14 Rooms Staff Day Week Filter View Tunnel 1 14 Th…" at bounding box center [854, 369] width 1369 height 739
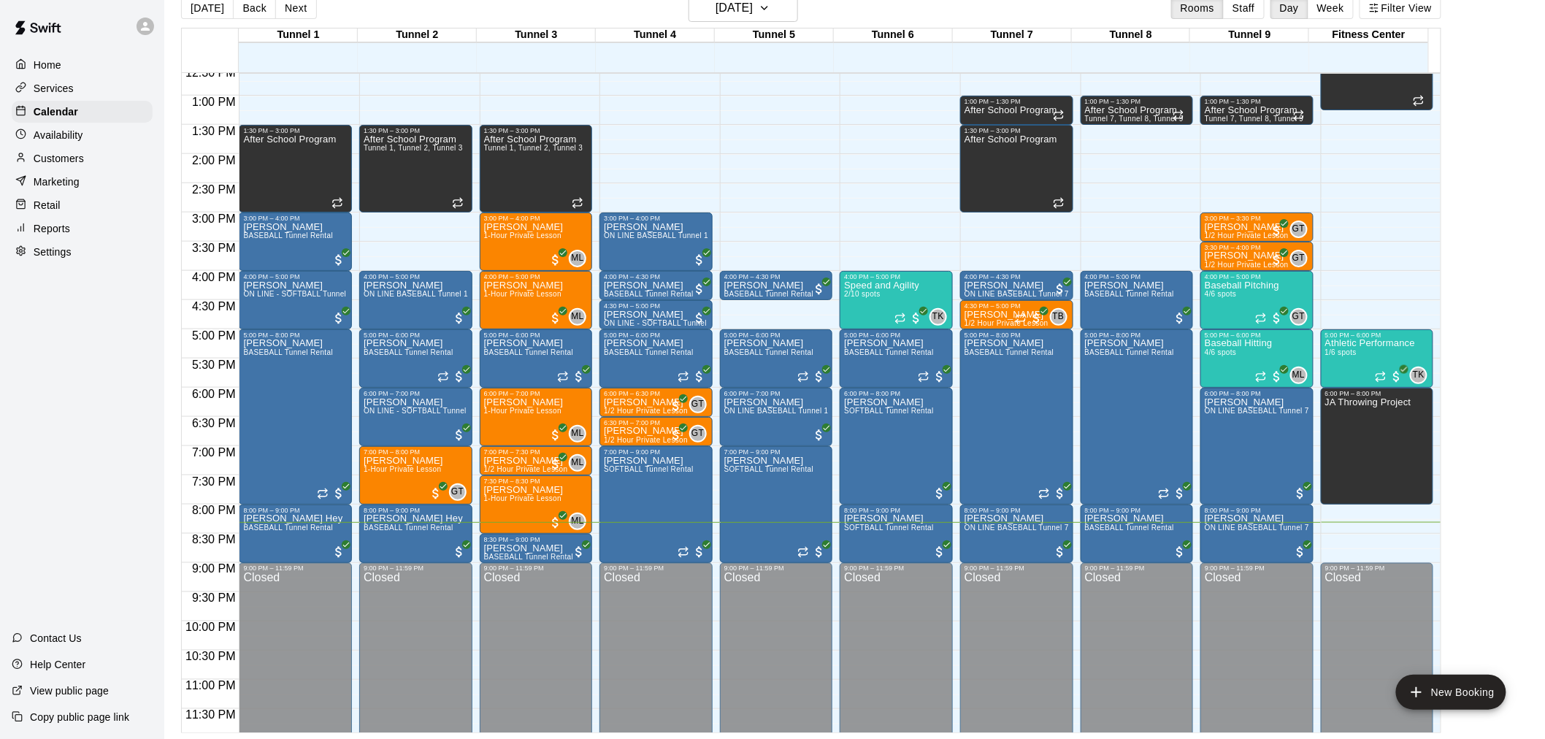
scroll to position [742, 0]
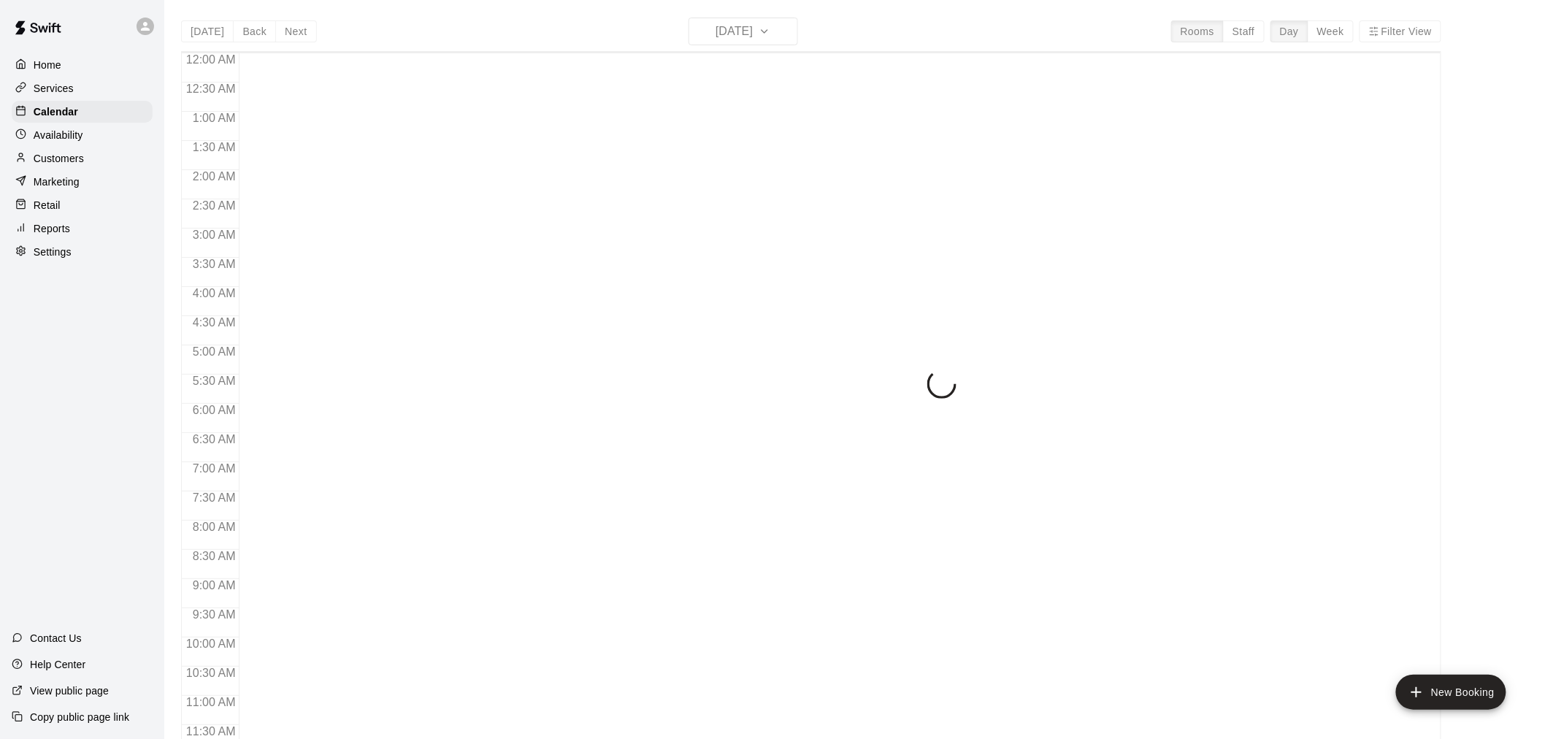
scroll to position [699, 0]
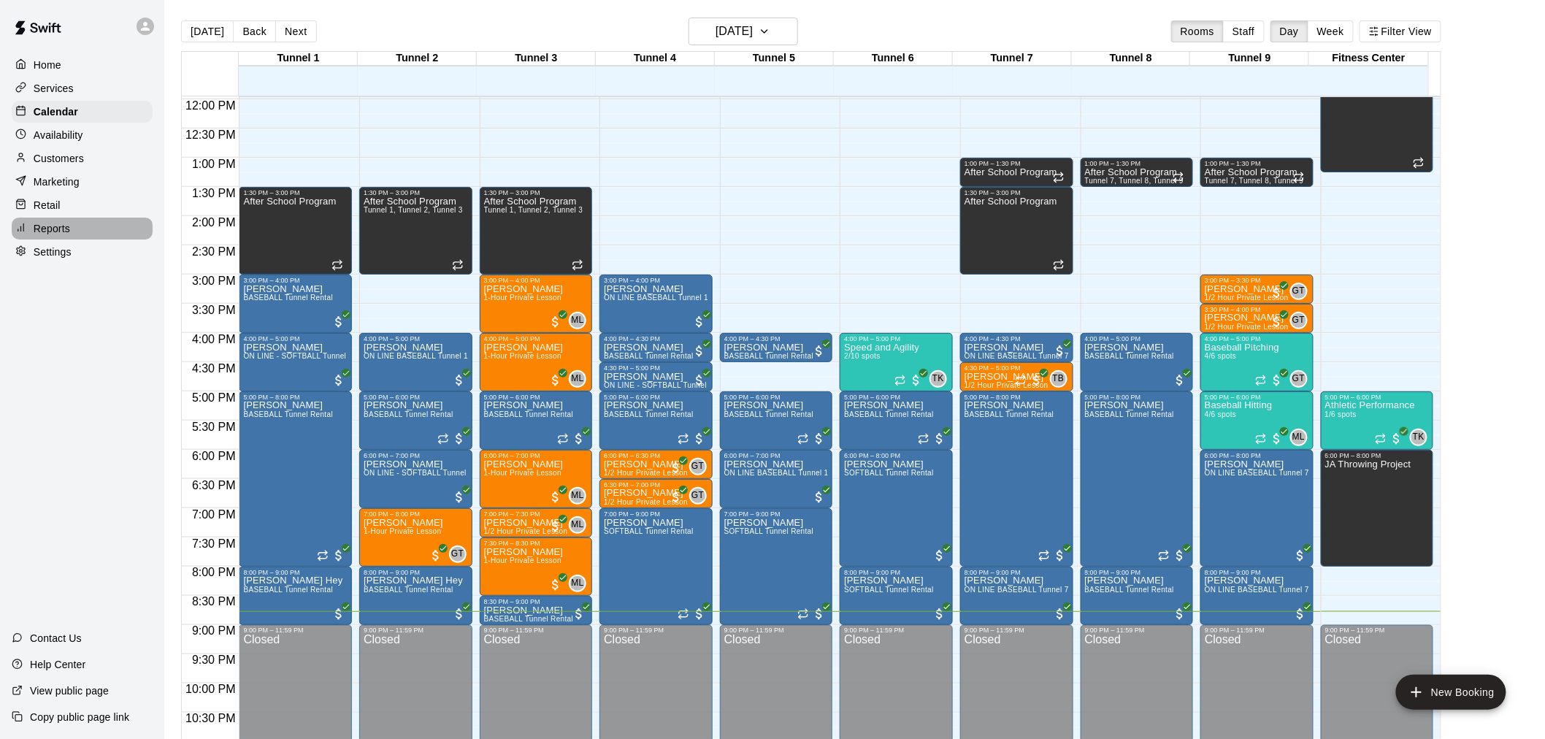
click at [119, 239] on div "Reports" at bounding box center [82, 229] width 141 height 22
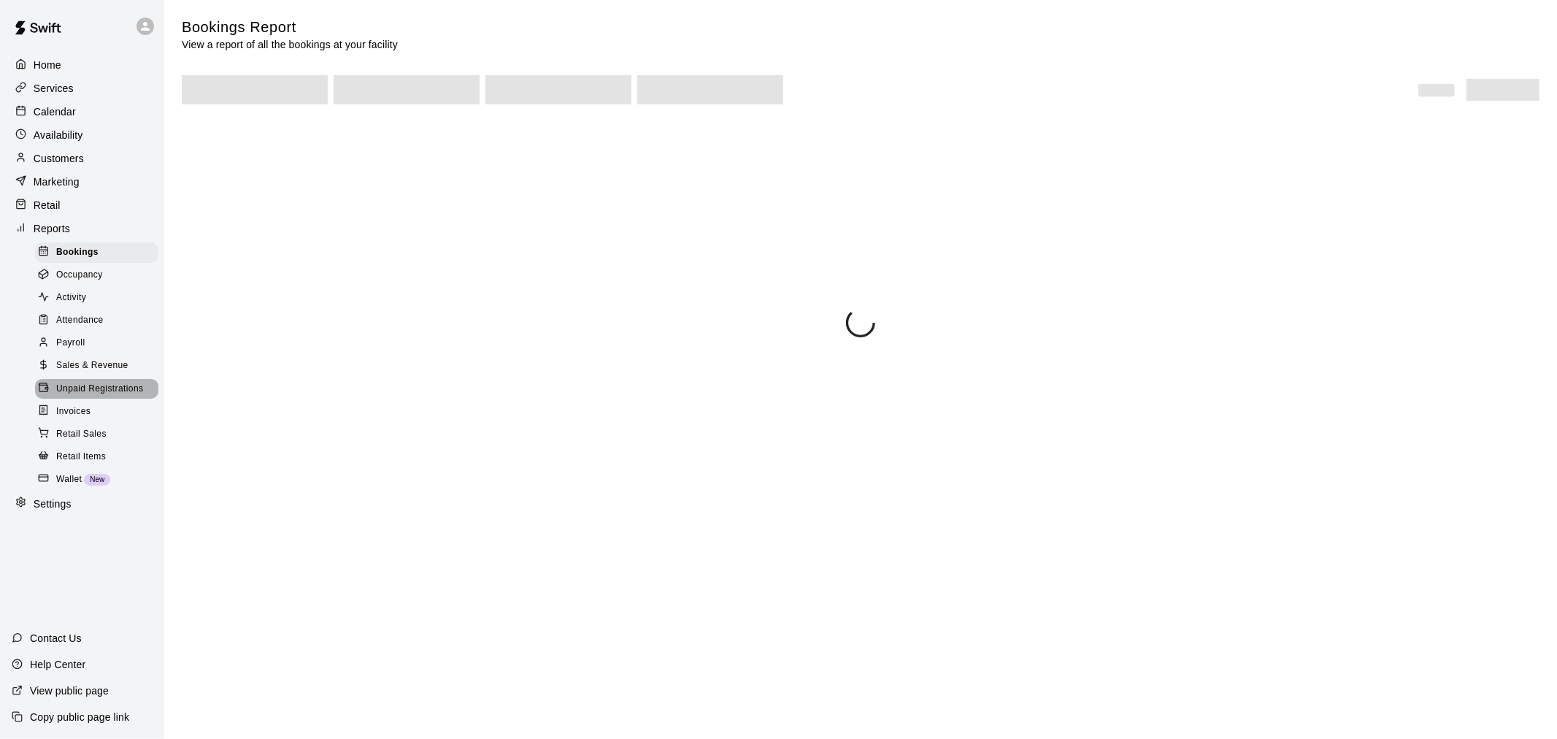
click at [117, 396] on span "Unpaid Registrations" at bounding box center [99, 389] width 87 height 15
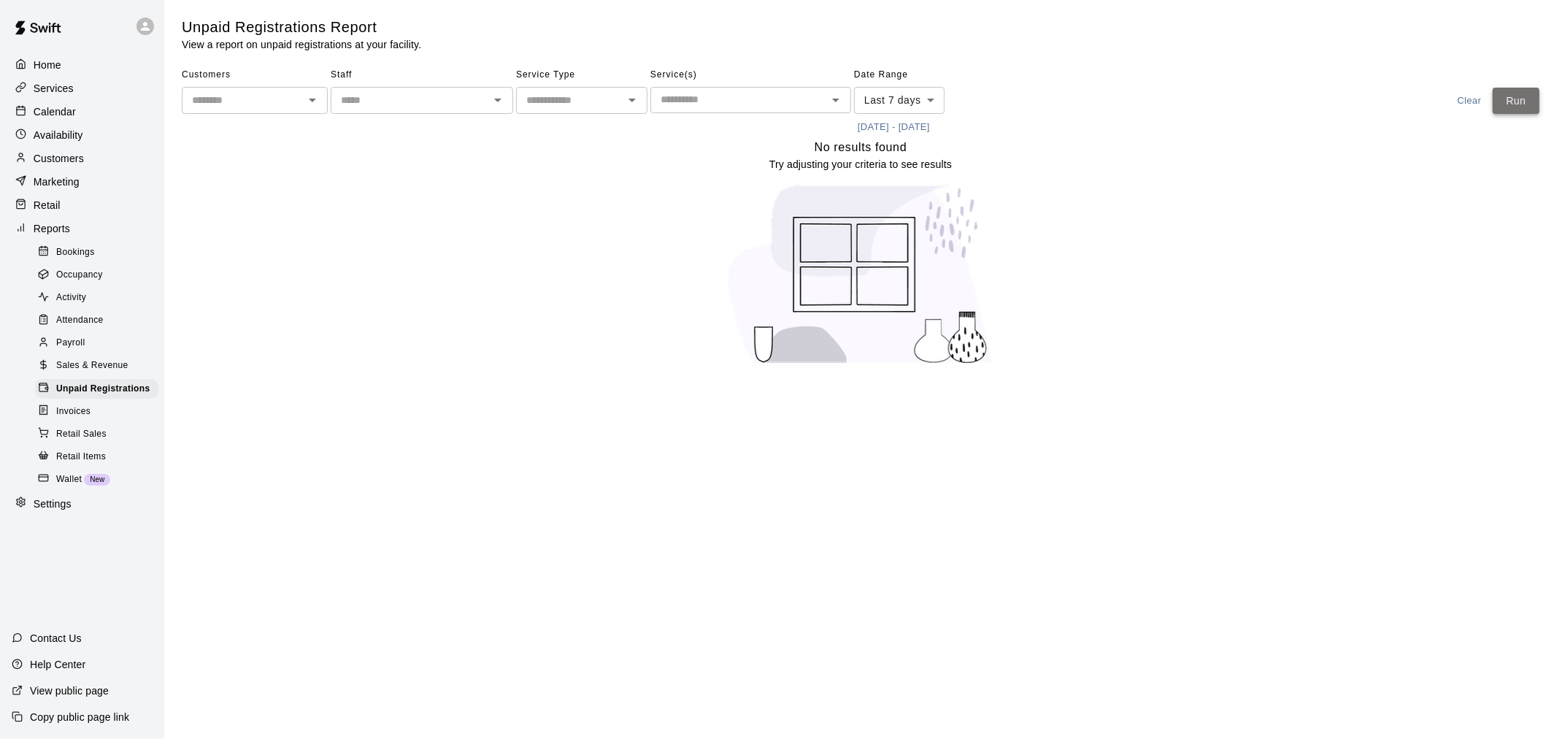
click at [1528, 97] on button "Run" at bounding box center [1516, 101] width 47 height 27
click at [81, 112] on div "Calendar" at bounding box center [82, 112] width 141 height 22
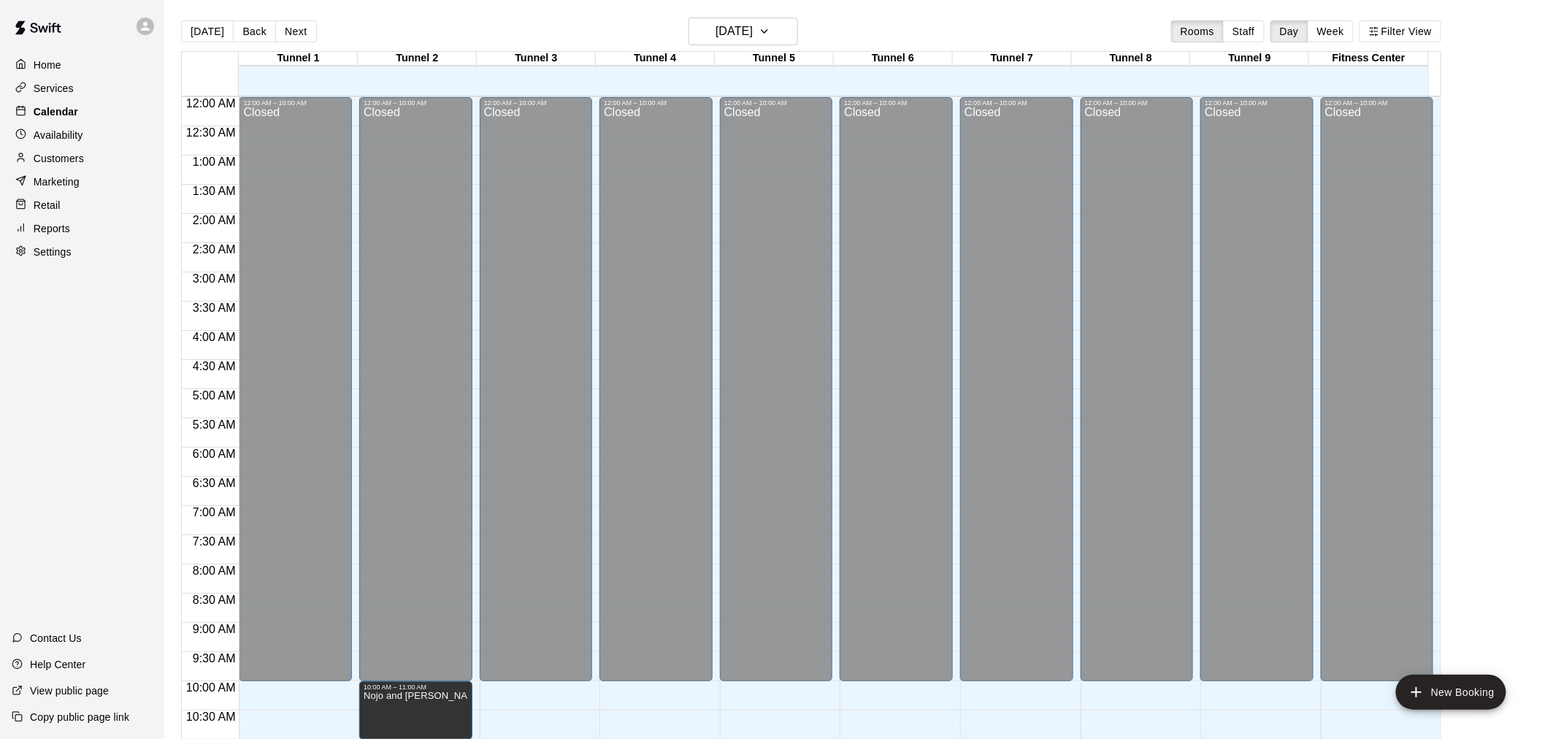
scroll to position [699, 0]
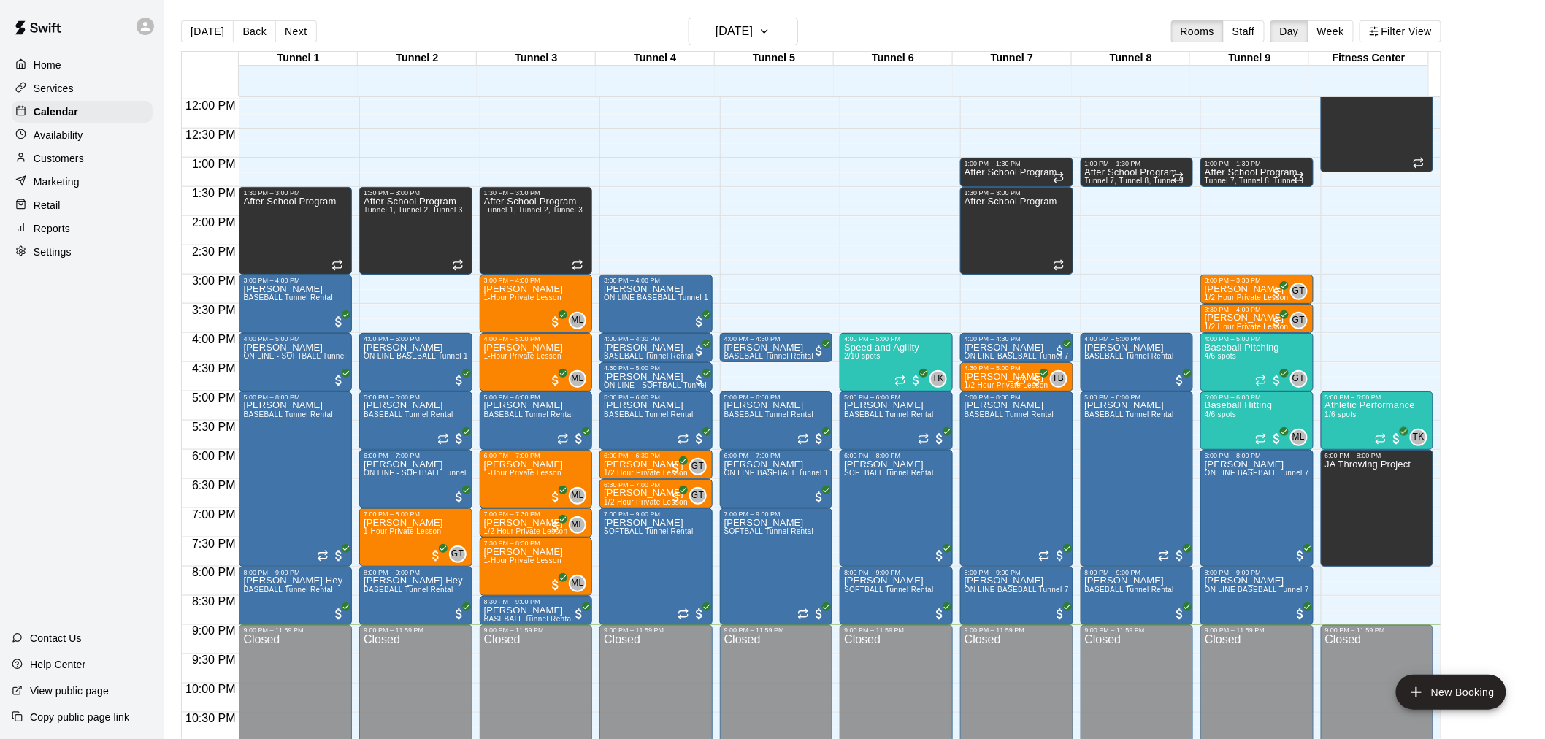
click at [102, 237] on div "Reports" at bounding box center [82, 229] width 141 height 22
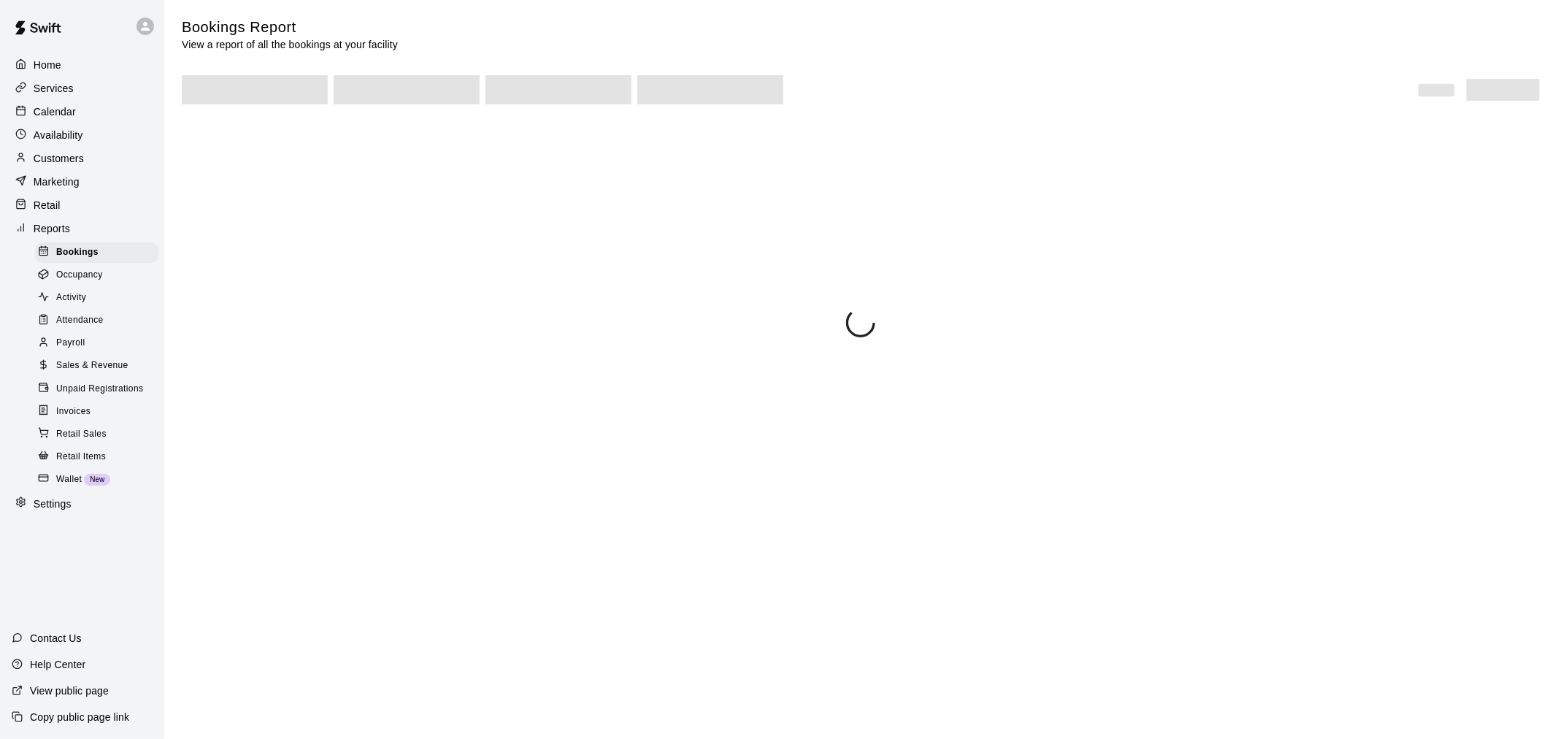
click at [107, 399] on div "Unpaid Registrations" at bounding box center [96, 389] width 123 height 20
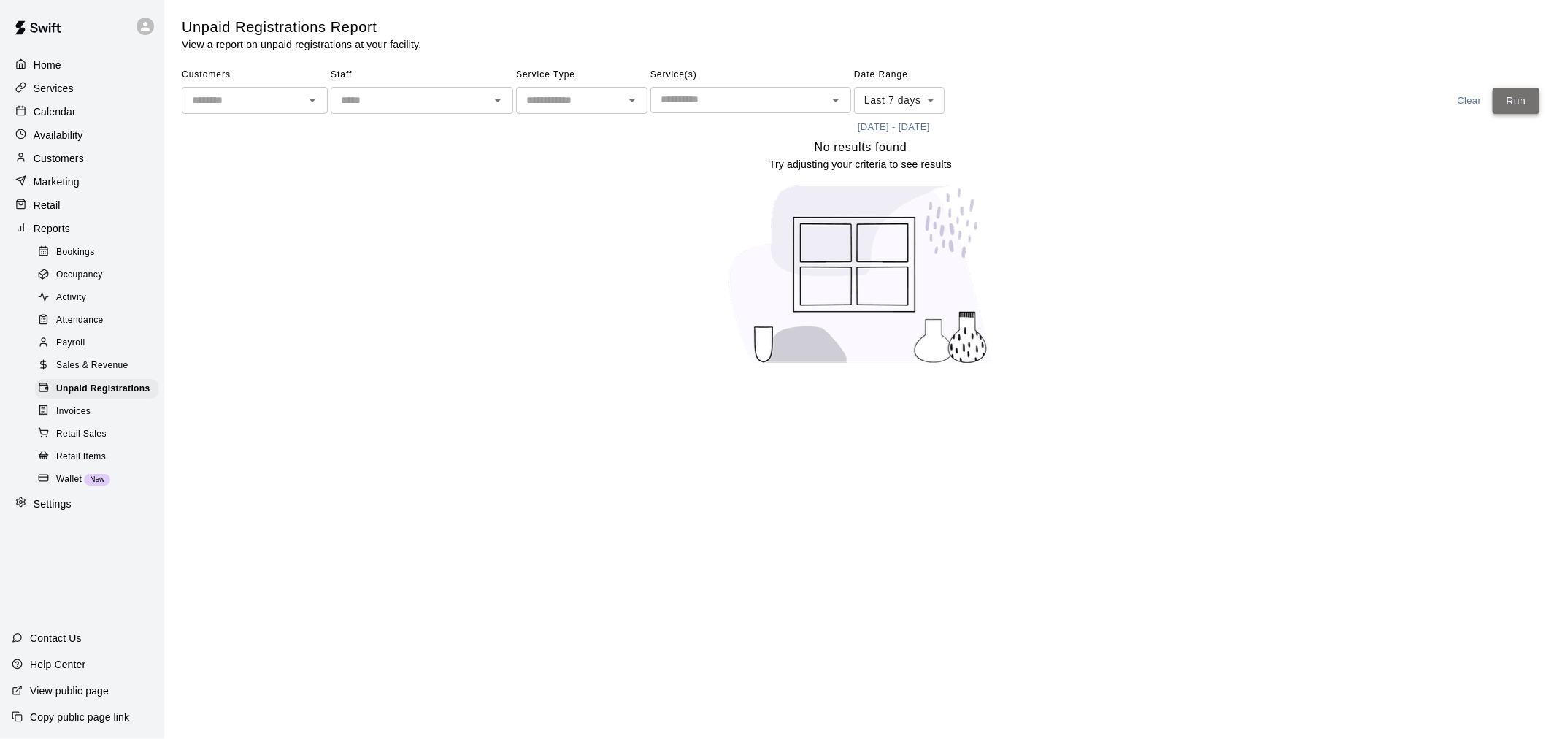
click at [1510, 110] on button "Run" at bounding box center [1516, 101] width 47 height 27
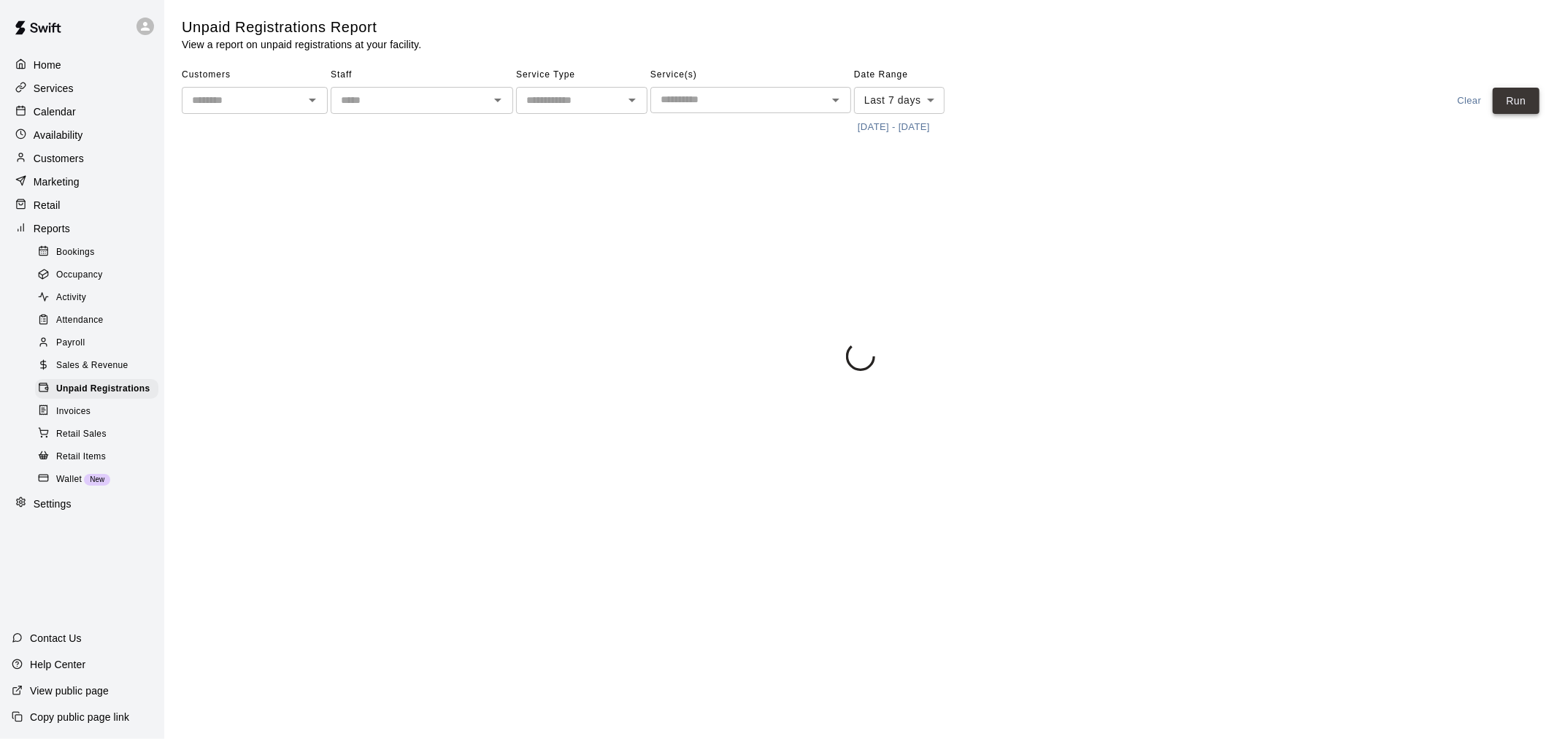
click at [1511, 106] on button "Run" at bounding box center [1516, 101] width 47 height 27
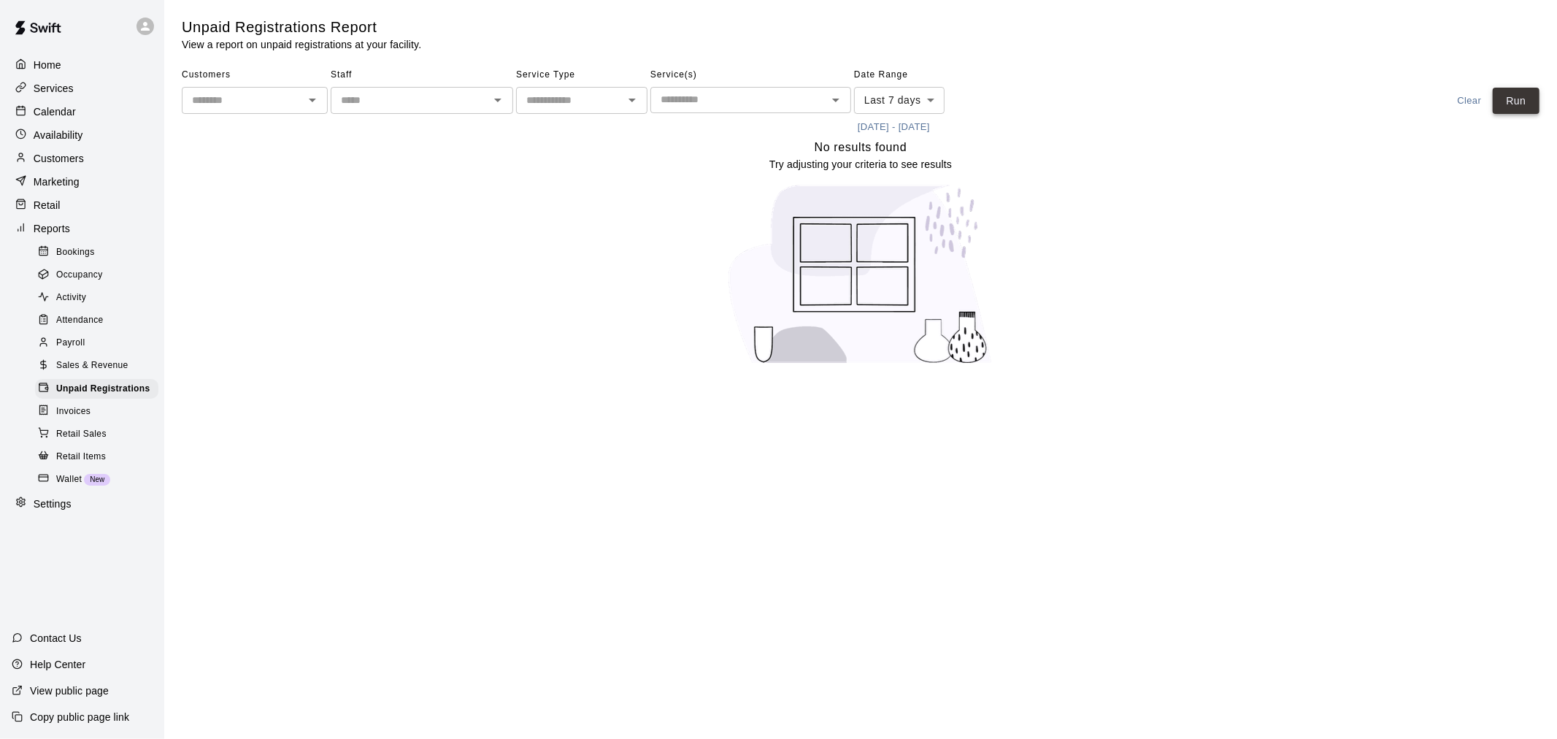
click at [1511, 106] on button "Run" at bounding box center [1516, 101] width 47 height 27
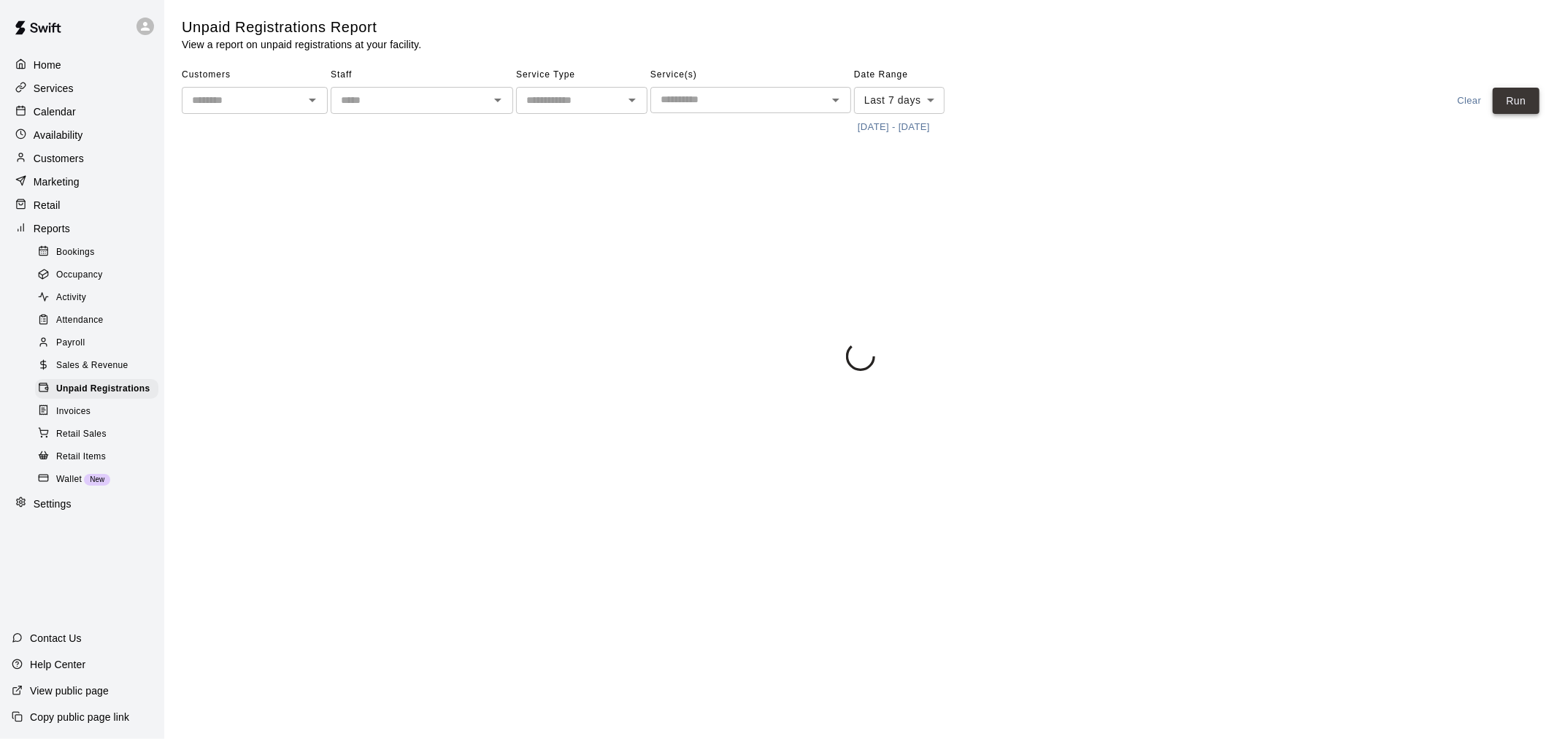
click at [1511, 106] on button "Run" at bounding box center [1516, 101] width 47 height 27
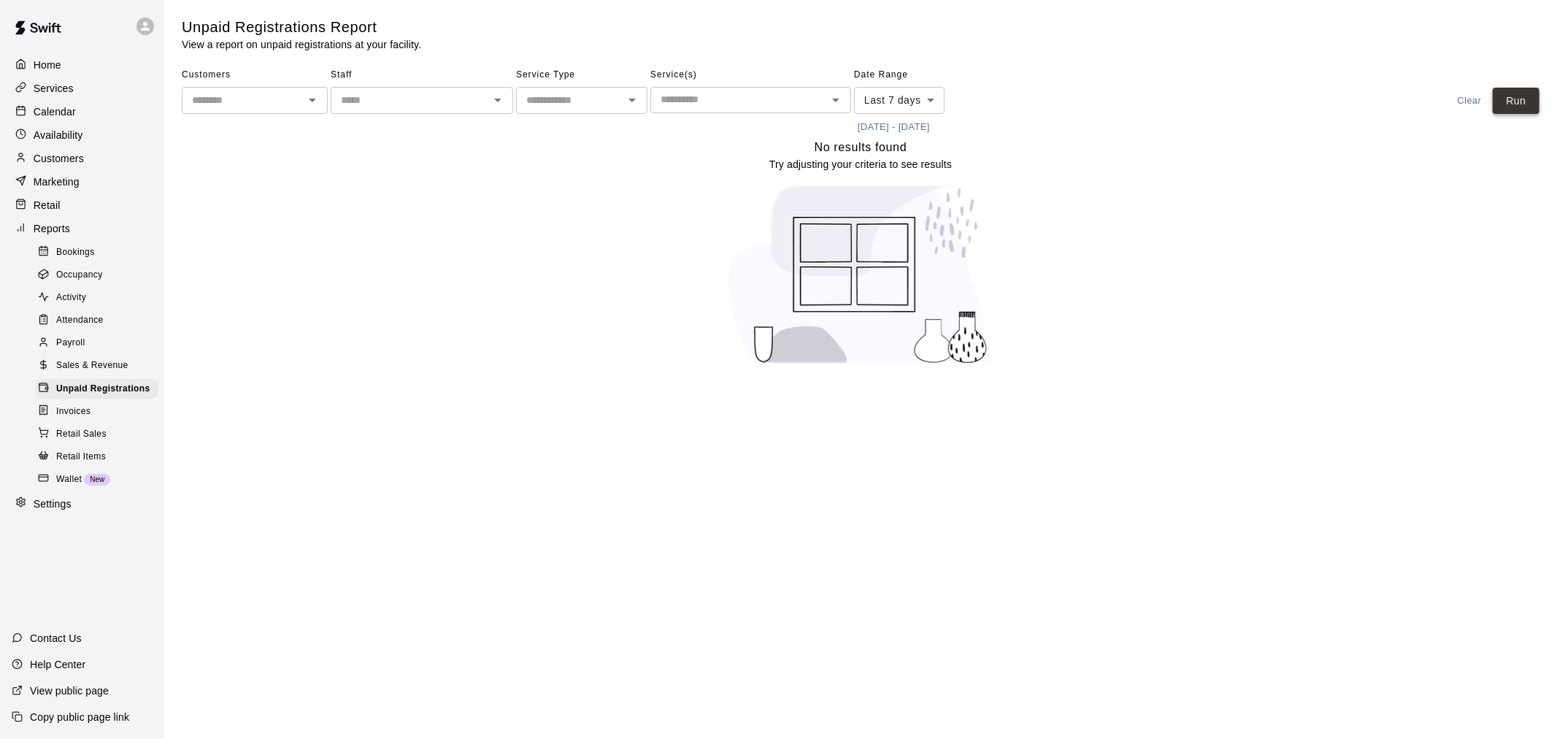
click at [1511, 106] on button "Run" at bounding box center [1516, 101] width 47 height 27
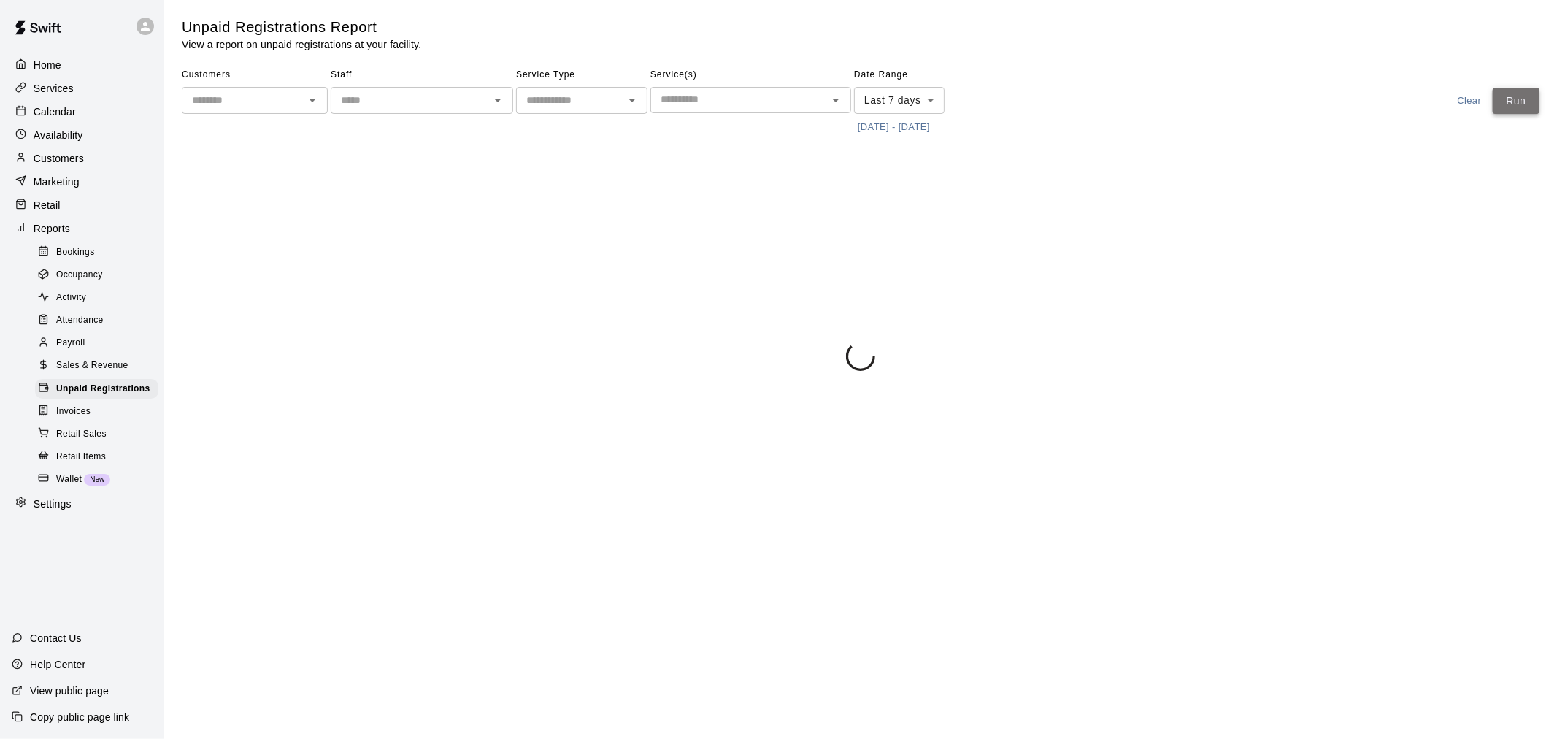
click at [1511, 106] on button "Run" at bounding box center [1516, 101] width 47 height 27
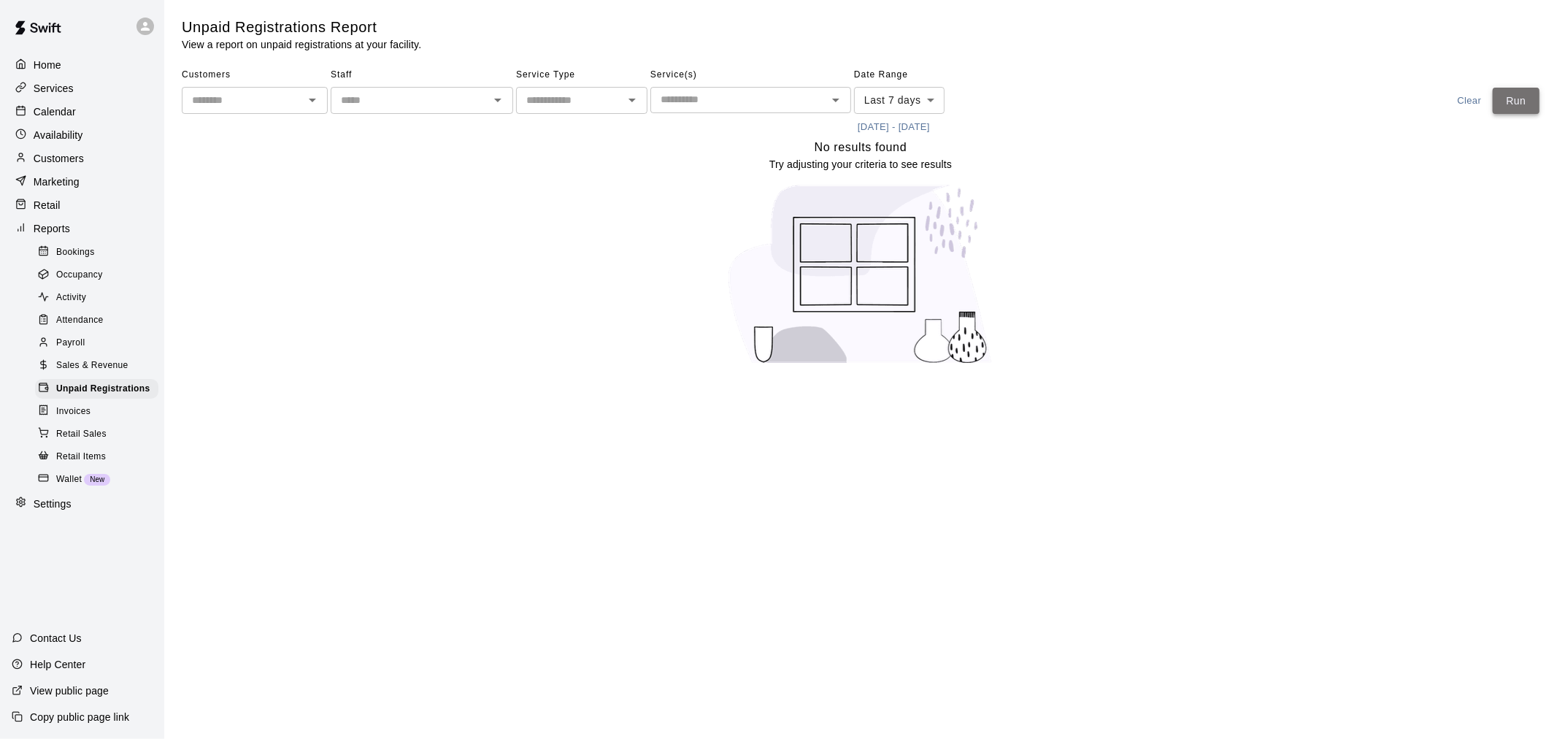
click at [1511, 106] on button "Run" at bounding box center [1516, 101] width 47 height 27
click at [75, 123] on div "Calendar" at bounding box center [82, 112] width 141 height 22
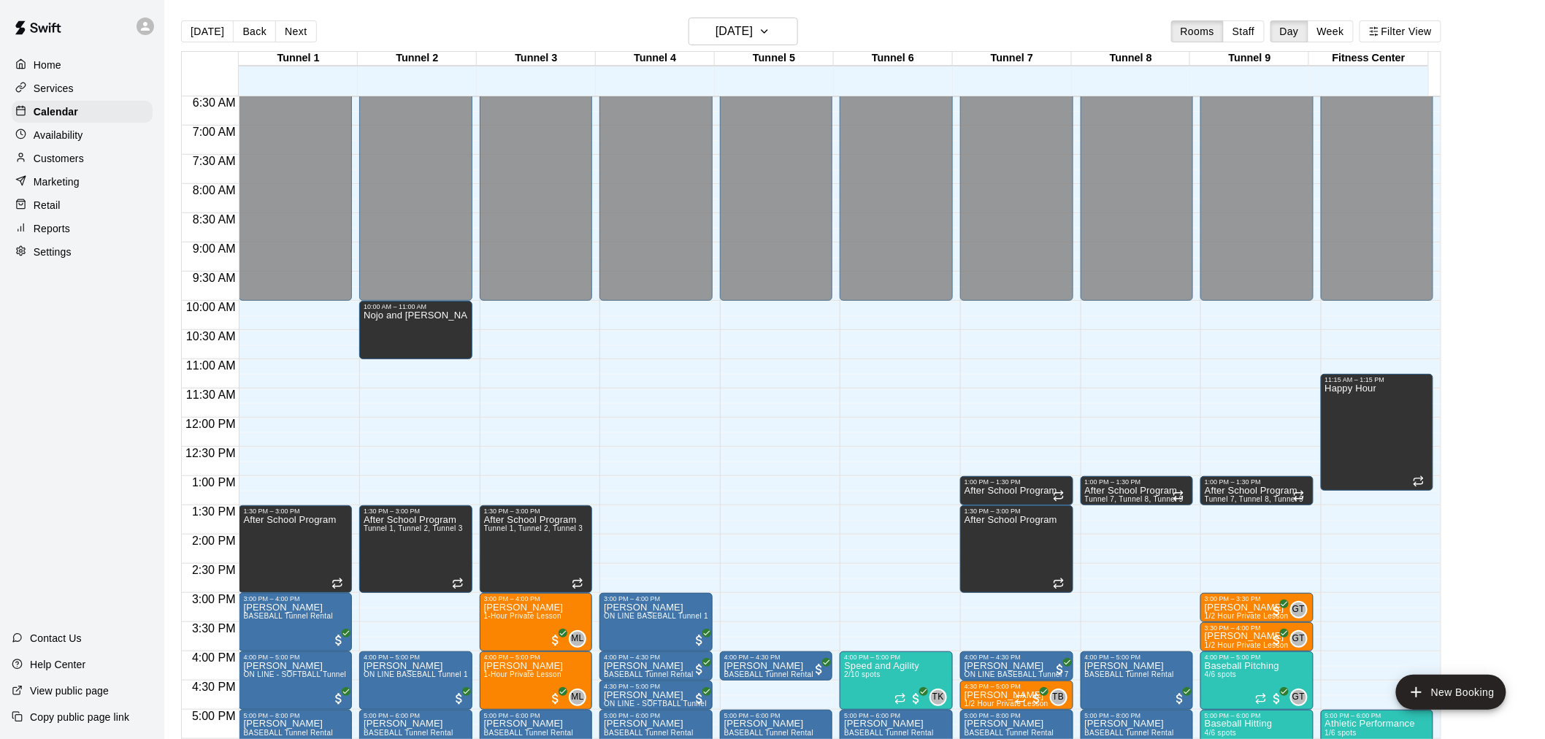
scroll to position [472, 0]
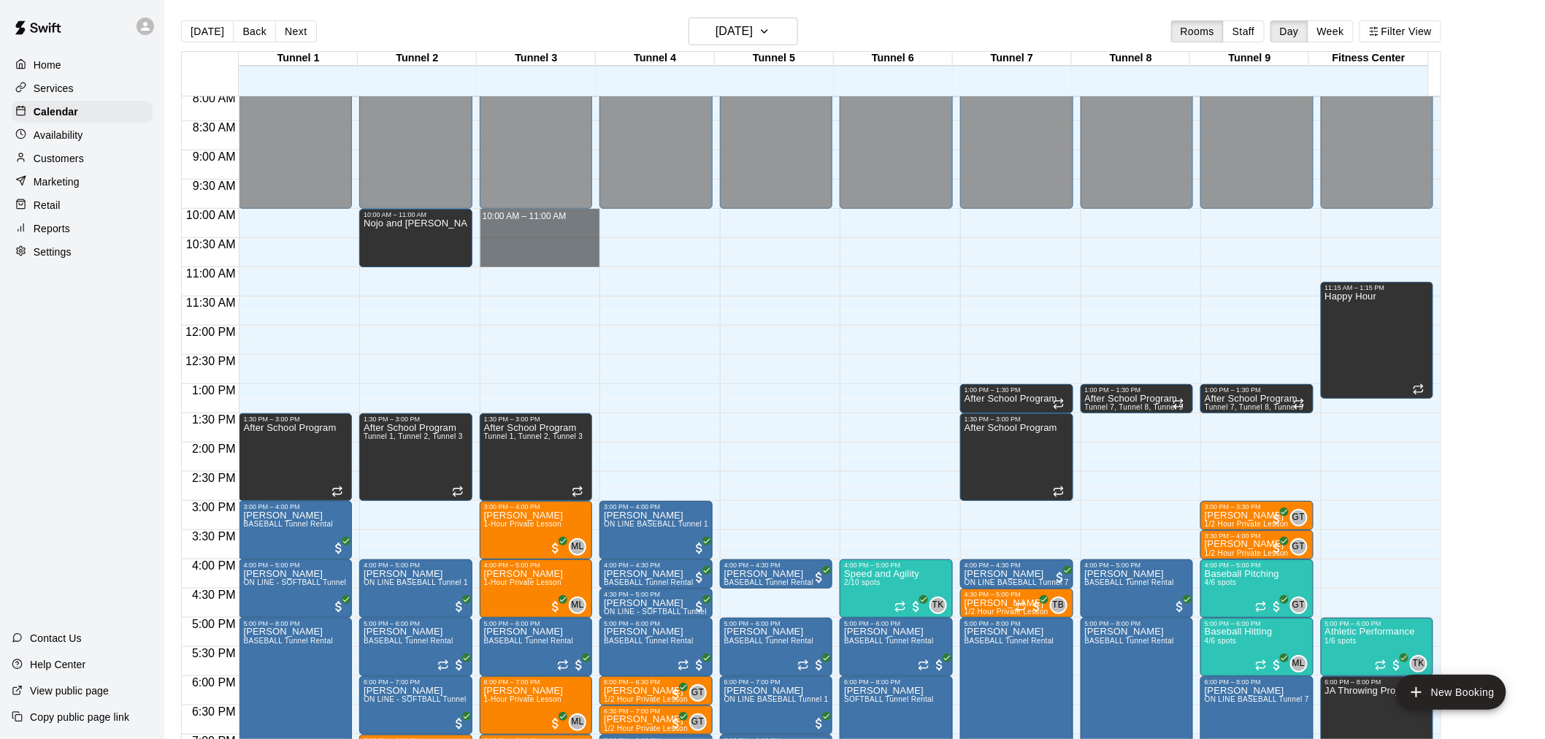
drag, startPoint x: 502, startPoint y: 215, endPoint x: 514, endPoint y: 266, distance: 51.9
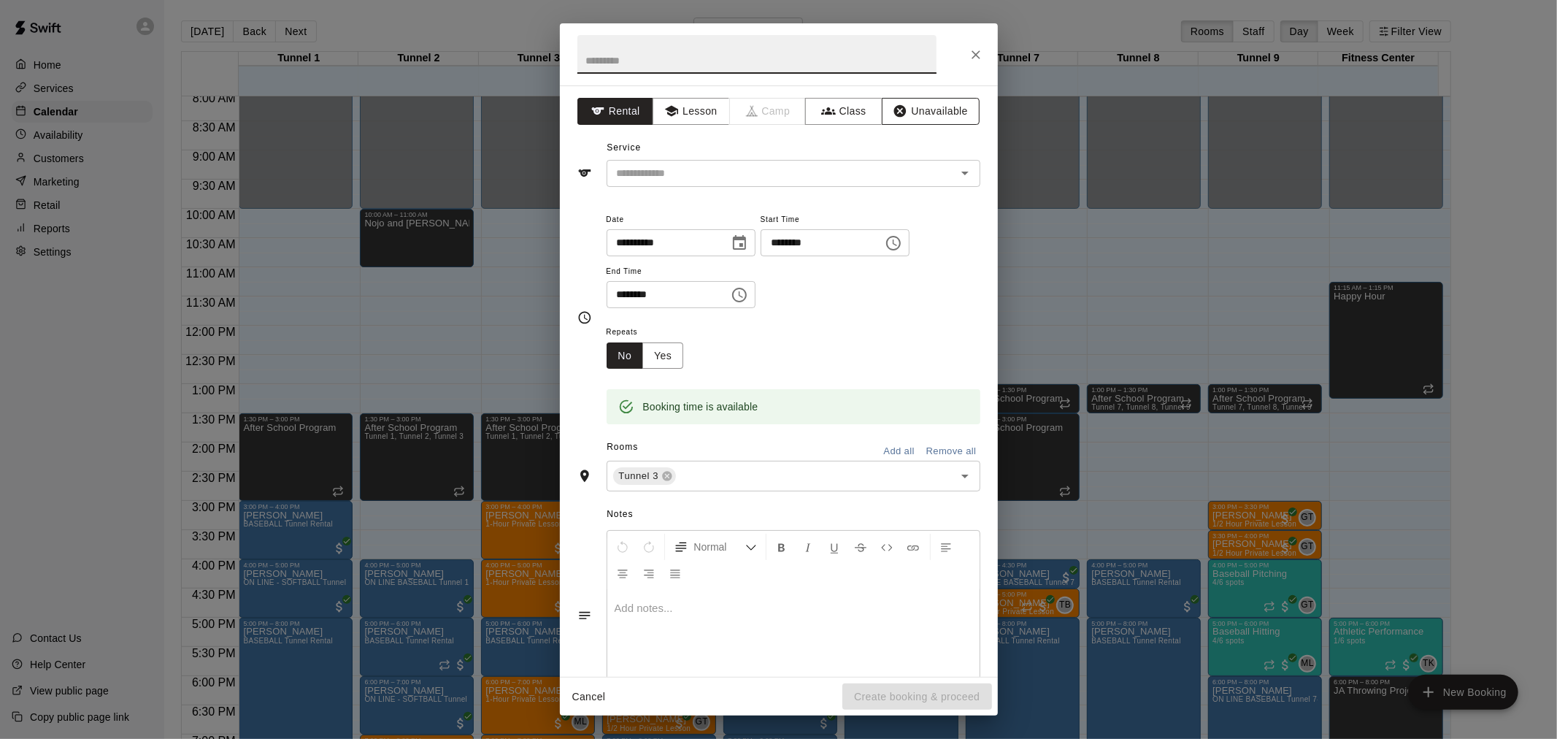
click at [935, 103] on button "Unavailable" at bounding box center [931, 111] width 98 height 27
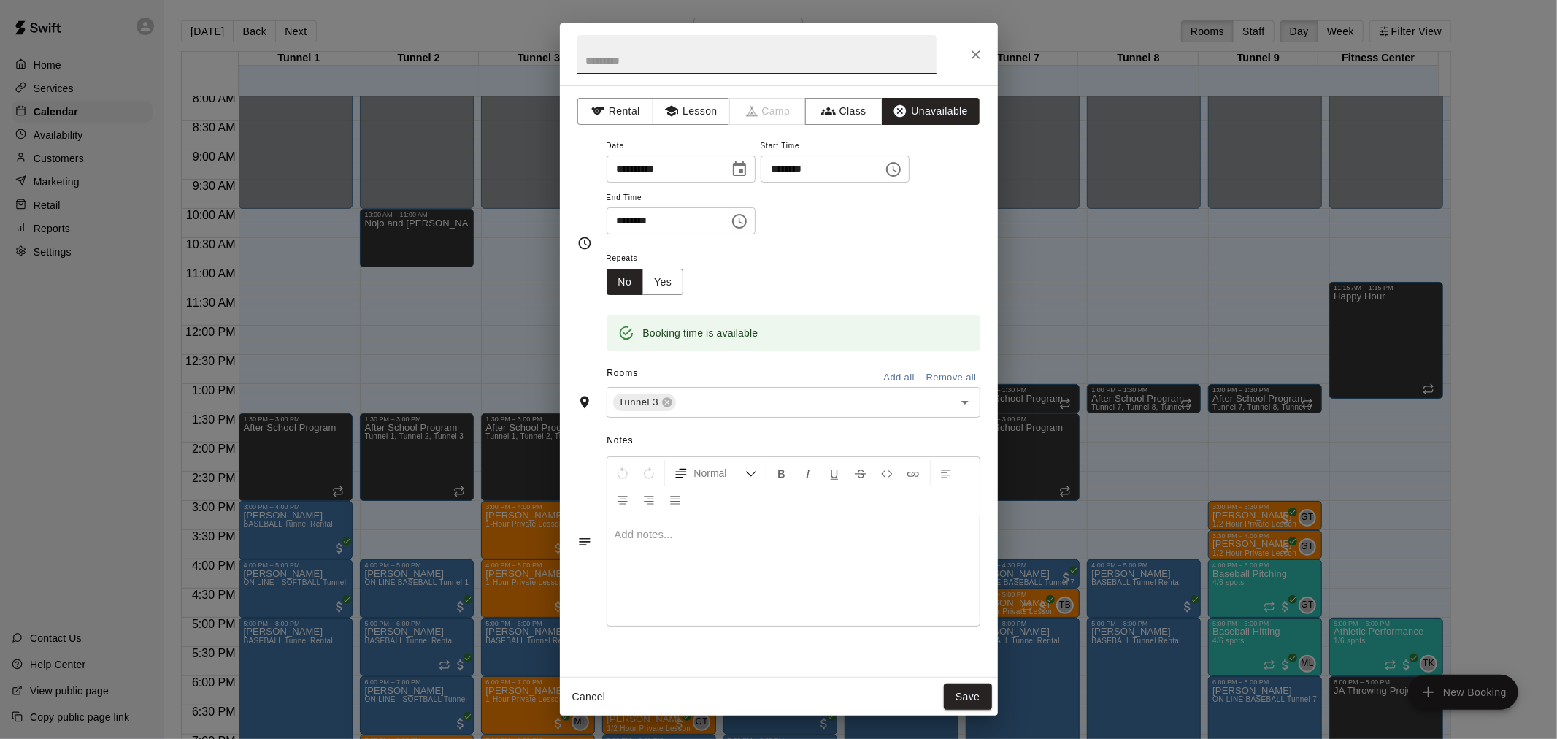
click at [662, 57] on input "text" at bounding box center [756, 54] width 359 height 39
click at [989, 52] on div at bounding box center [779, 54] width 438 height 62
click at [983, 53] on button "Close" at bounding box center [976, 55] width 26 height 26
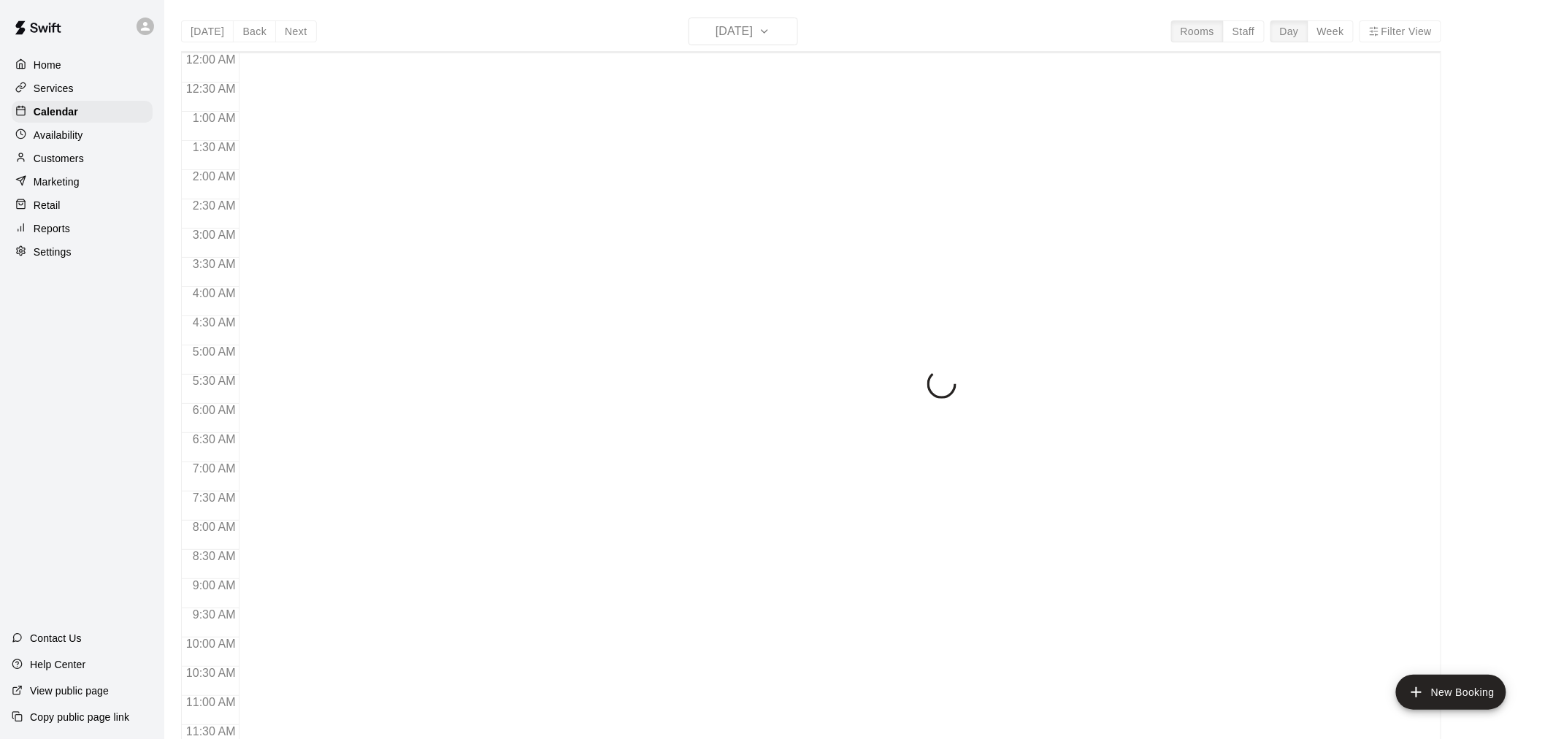
scroll to position [699, 0]
